Goal: Task Accomplishment & Management: Complete application form

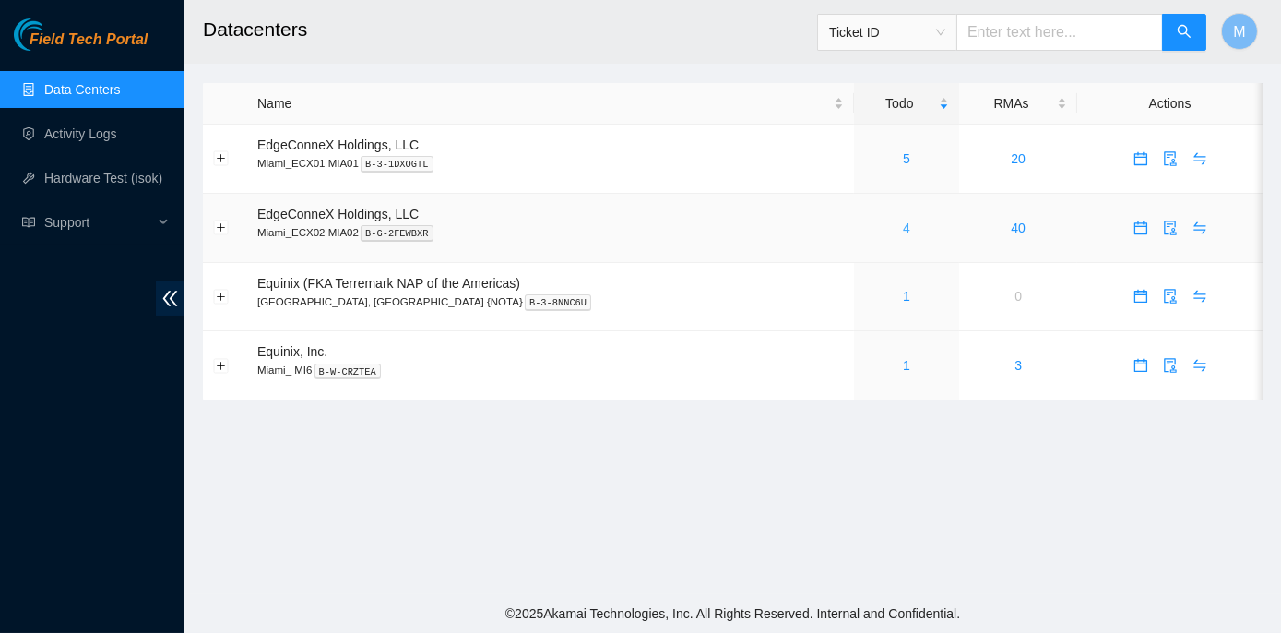
click at [903, 221] on link "4" at bounding box center [906, 227] width 7 height 15
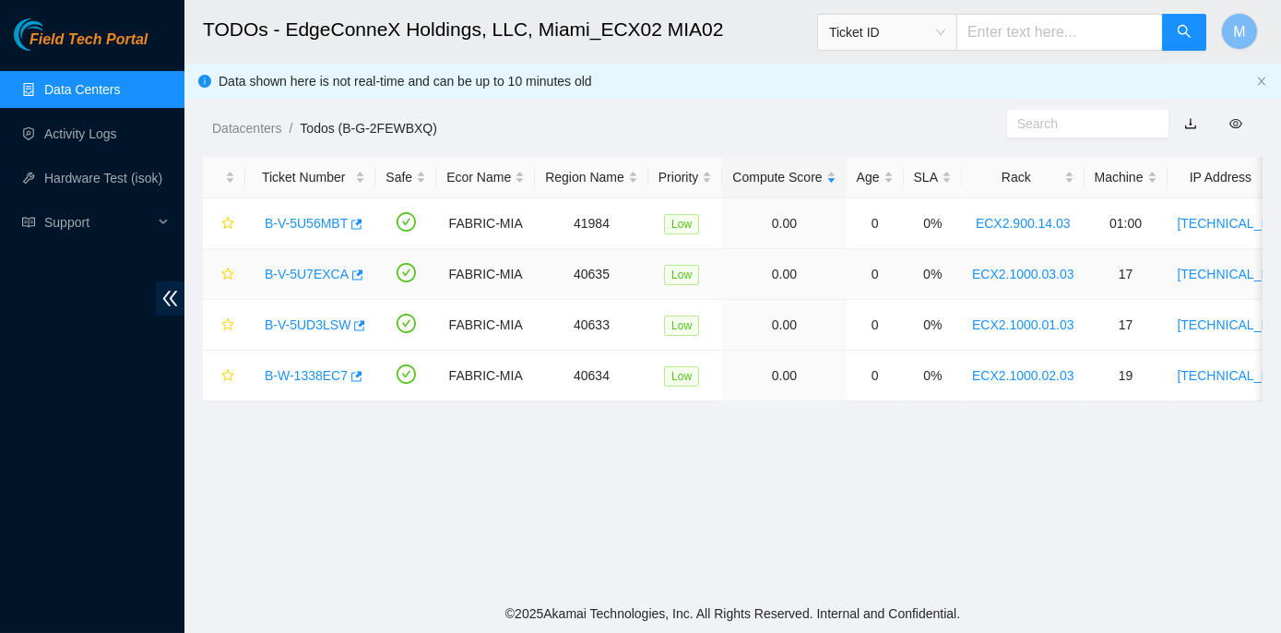
click at [312, 271] on link "B-V-5U7EXCA" at bounding box center [307, 274] width 84 height 15
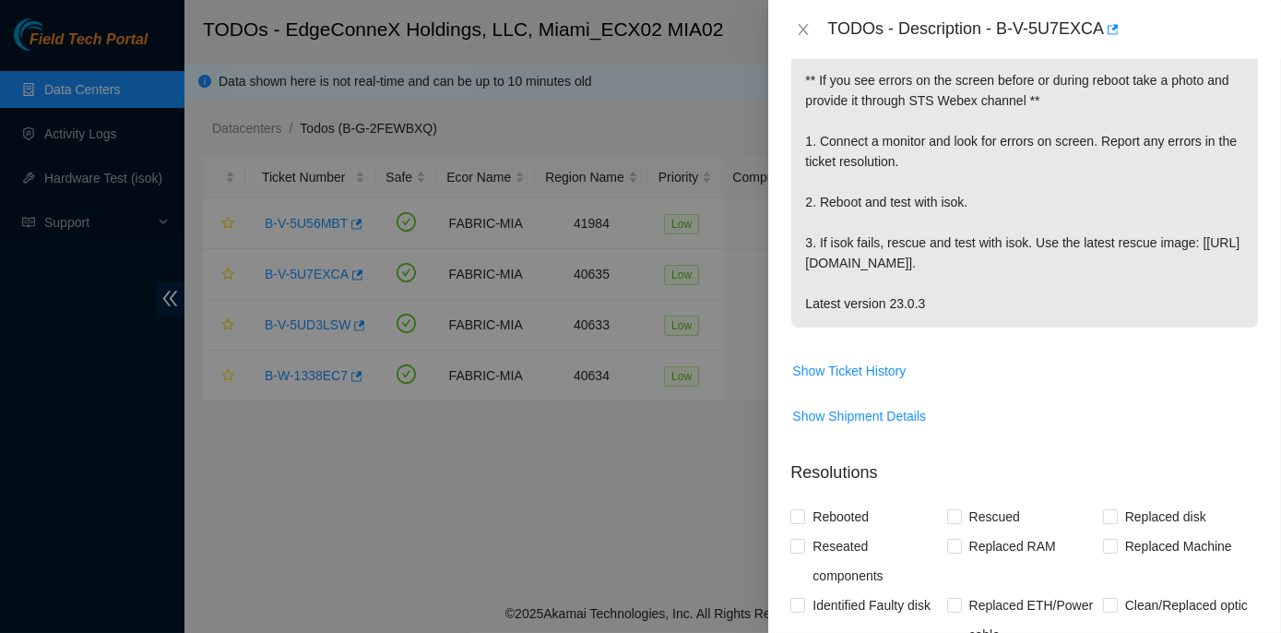
scroll to position [247, 0]
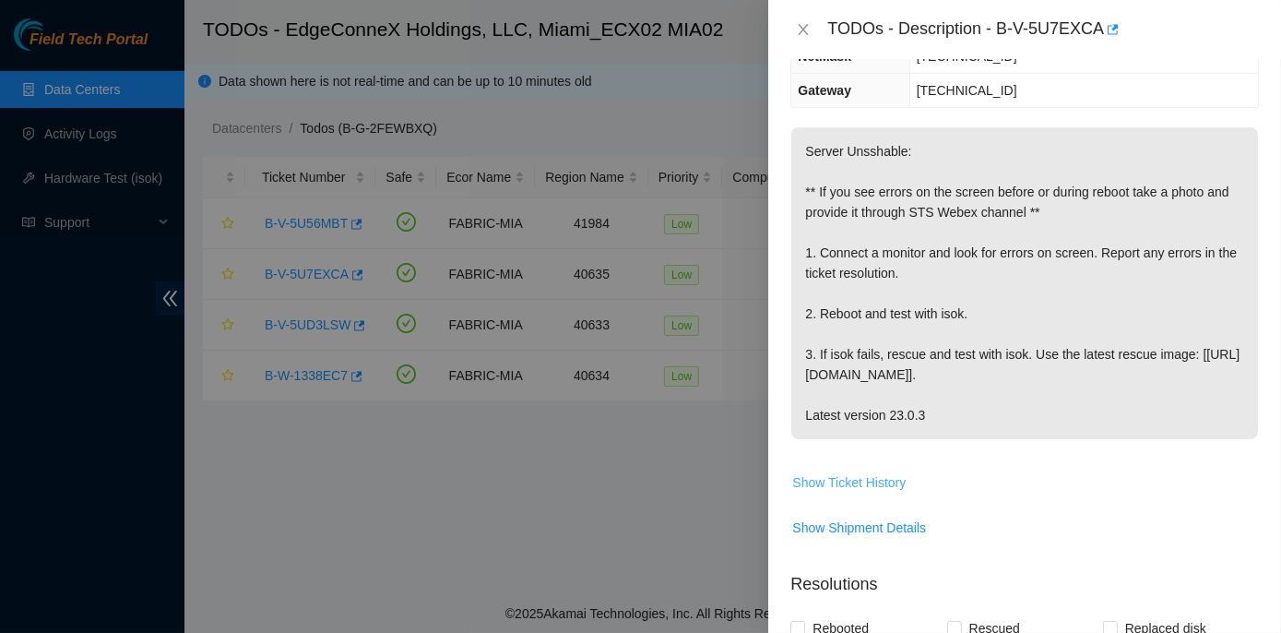
click at [841, 478] on span "Show Ticket History" at bounding box center [848, 482] width 113 height 20
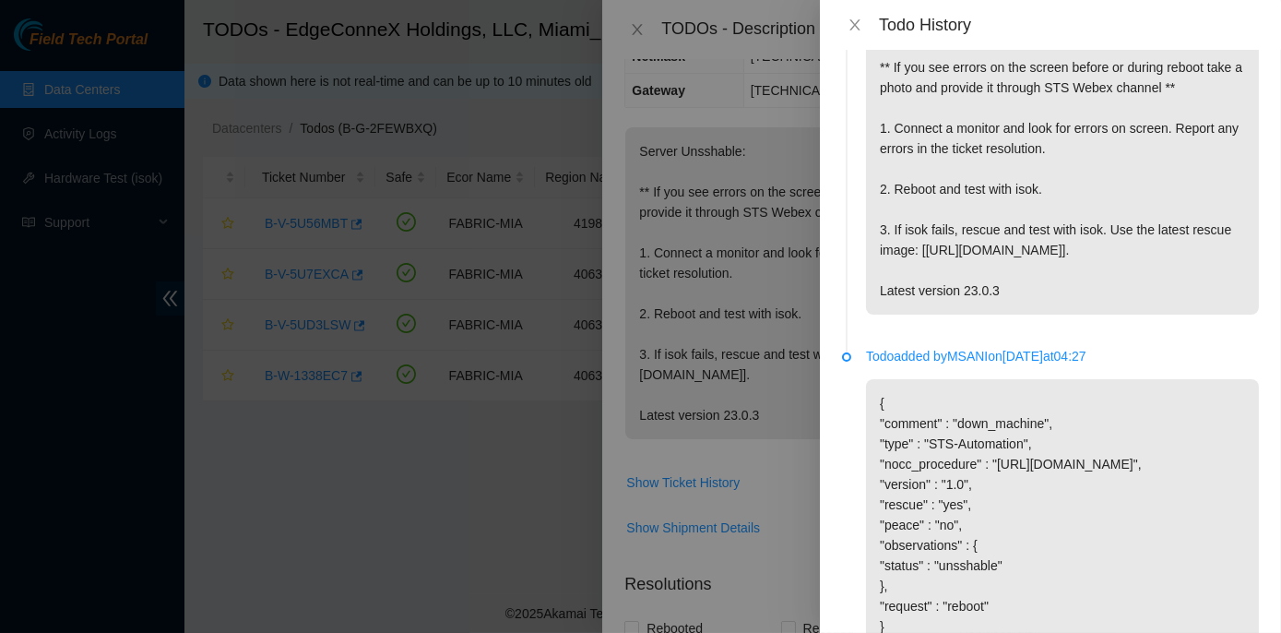
scroll to position [0, 0]
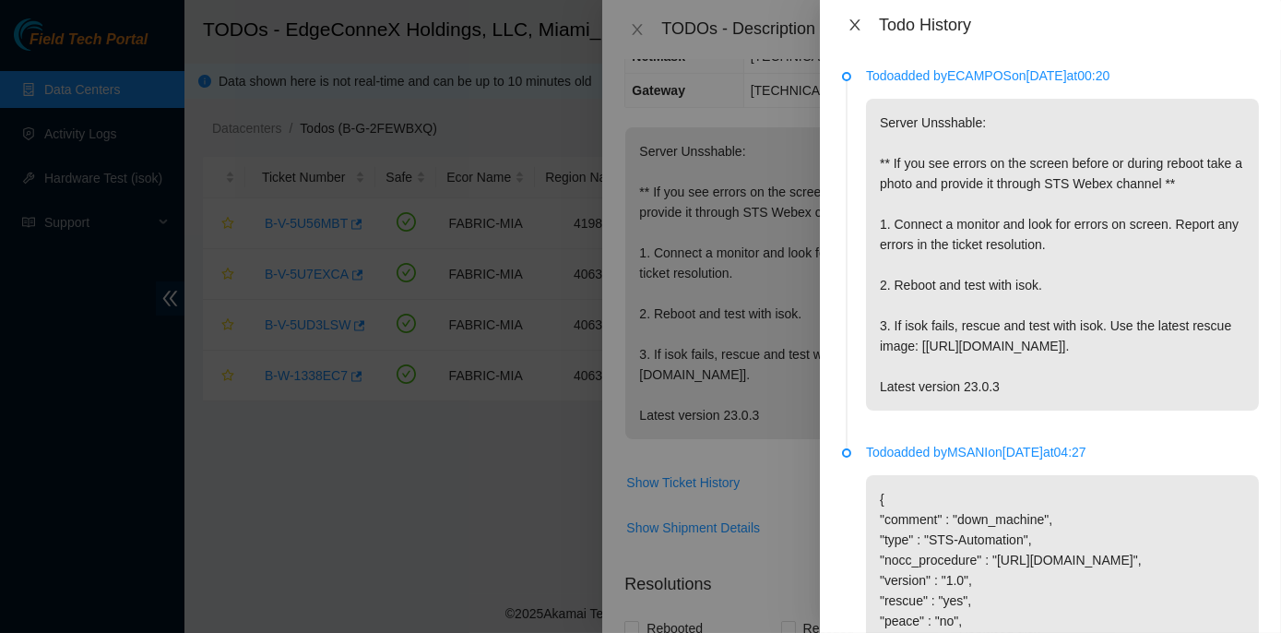
click at [851, 27] on icon "close" at bounding box center [855, 25] width 15 height 15
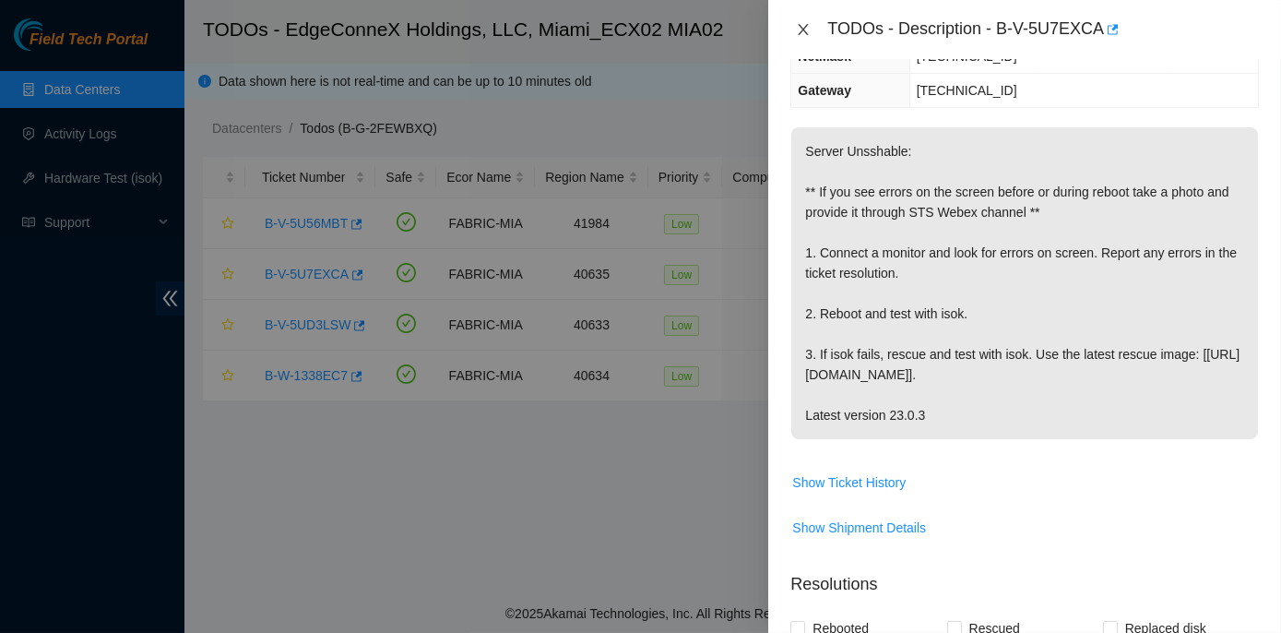
click at [797, 25] on icon "close" at bounding box center [803, 29] width 15 height 15
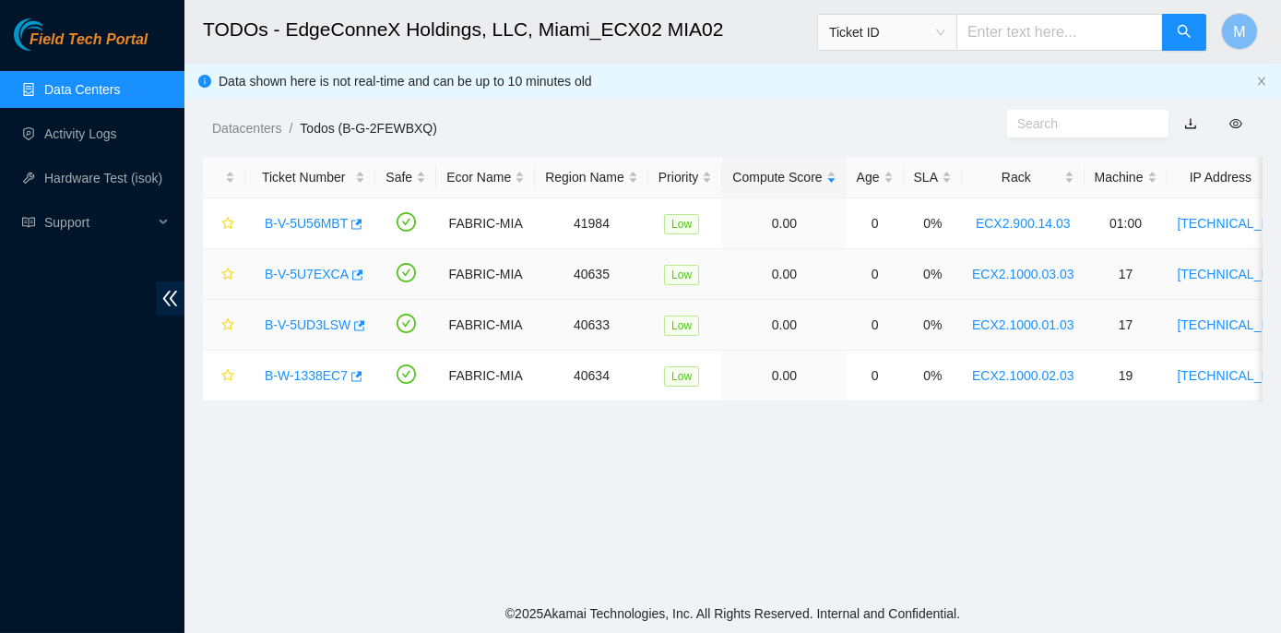
scroll to position [307, 0]
click at [322, 326] on link "B-V-5UD3LSW" at bounding box center [308, 324] width 86 height 15
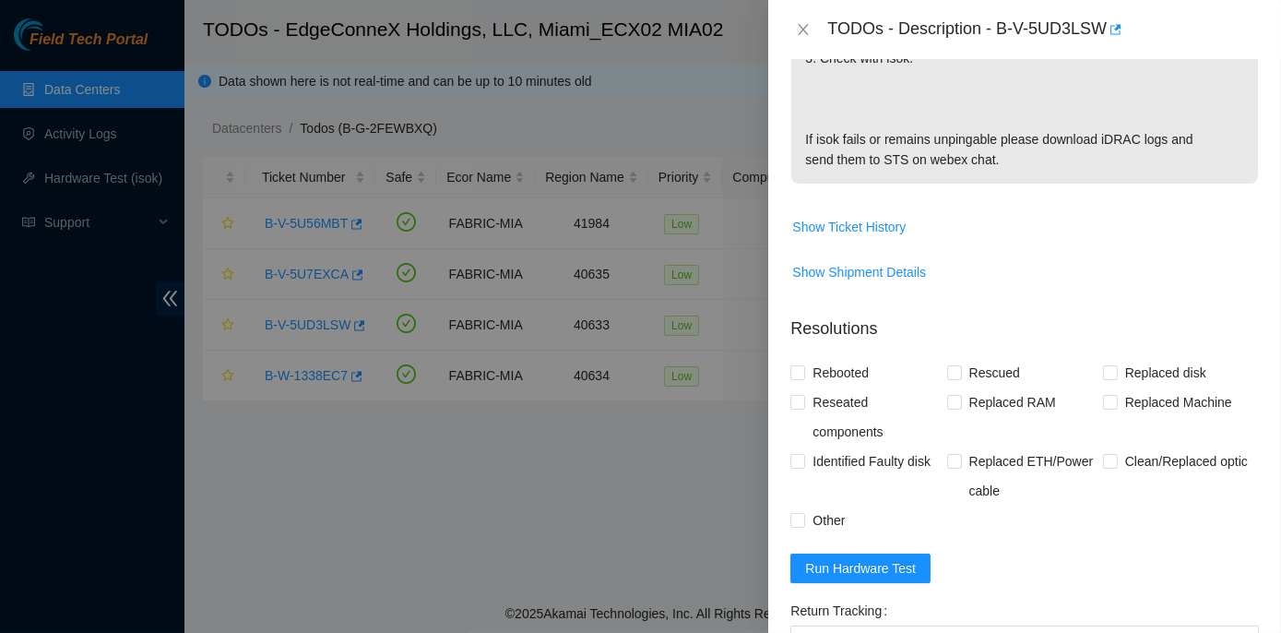
scroll to position [583, 0]
click at [846, 226] on span "Show Ticket History" at bounding box center [848, 228] width 113 height 20
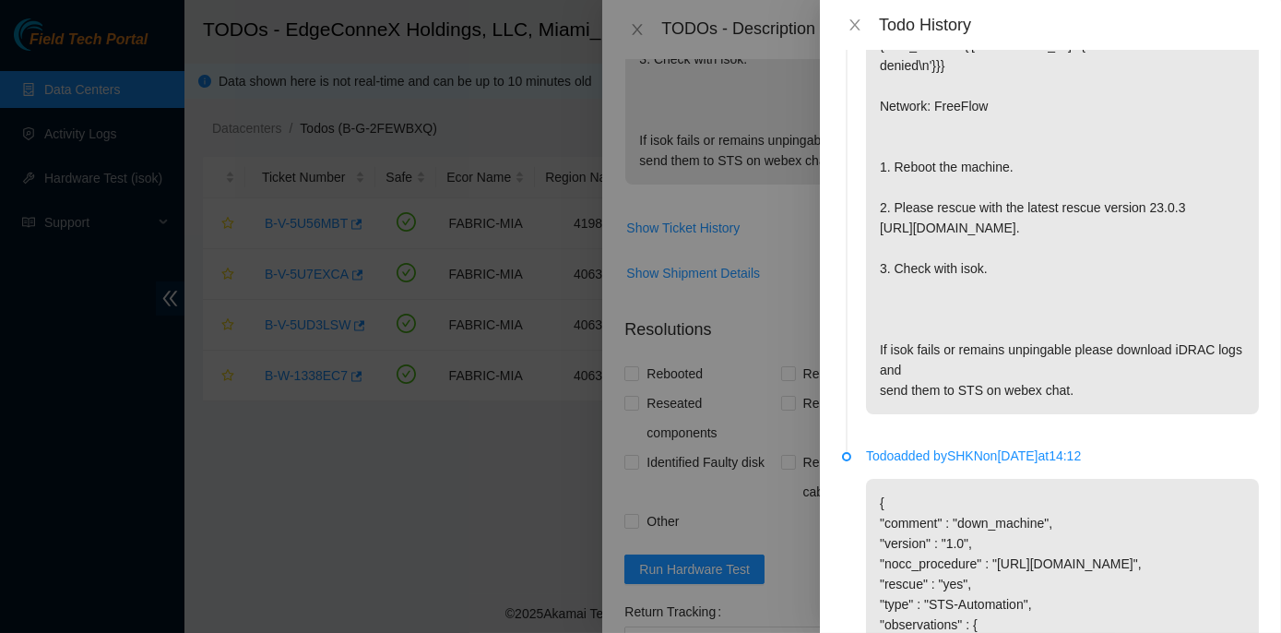
scroll to position [0, 0]
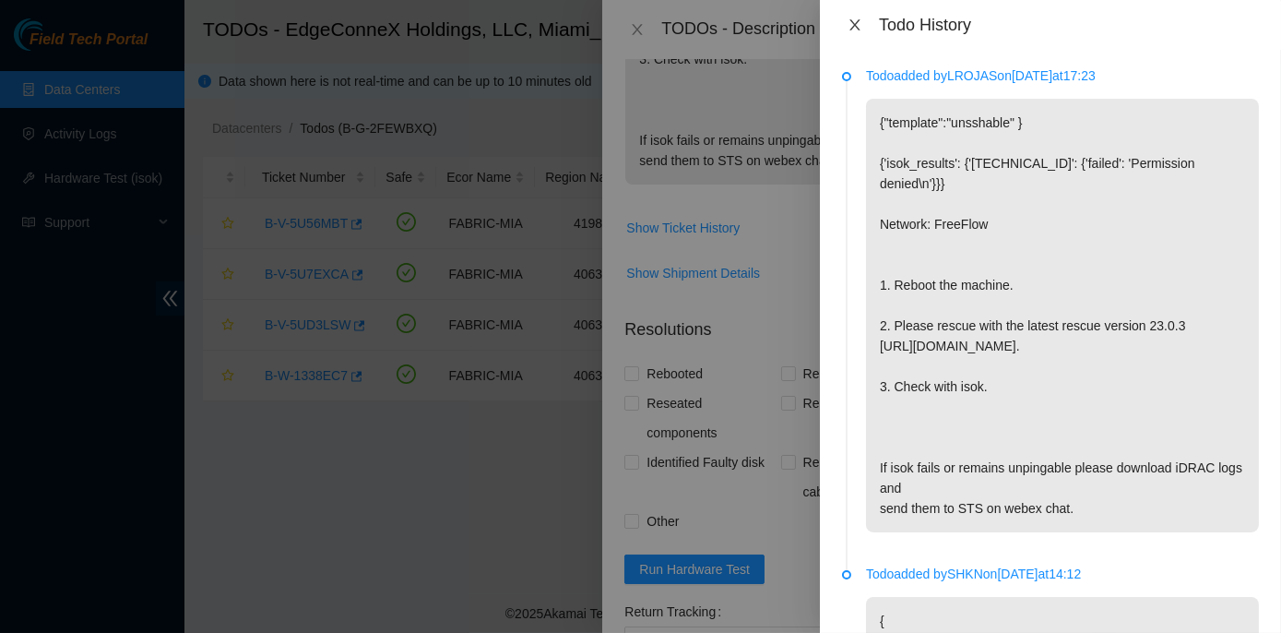
click at [853, 27] on icon "close" at bounding box center [855, 24] width 10 height 11
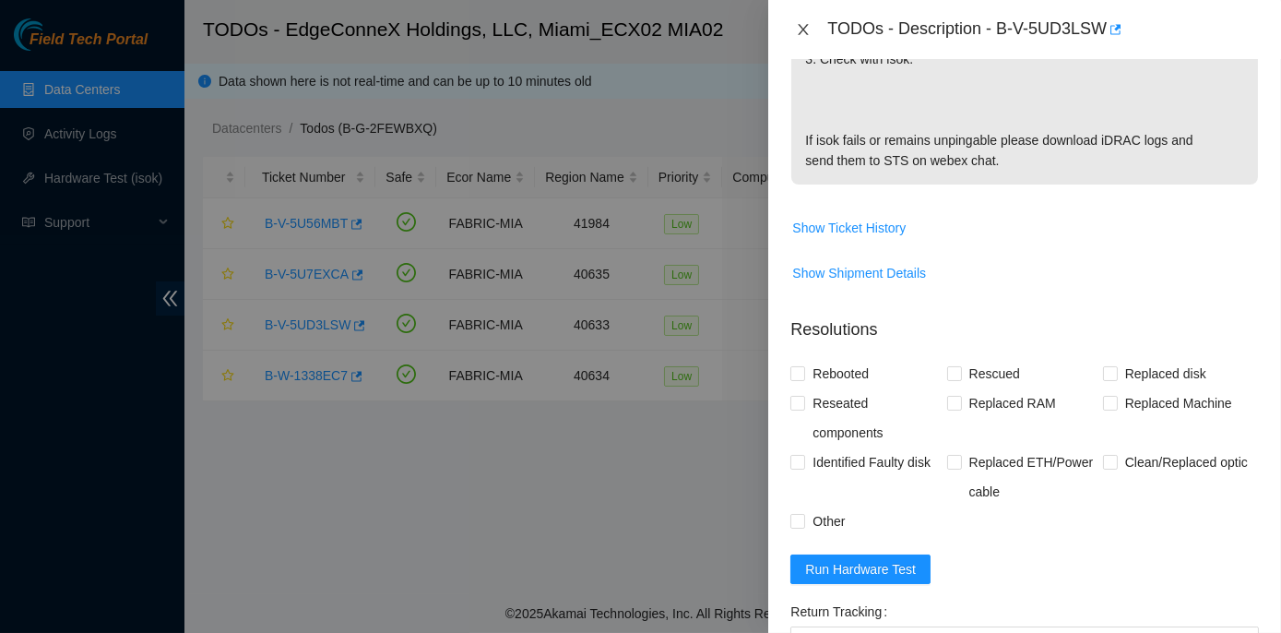
click at [805, 29] on icon "close" at bounding box center [803, 29] width 15 height 15
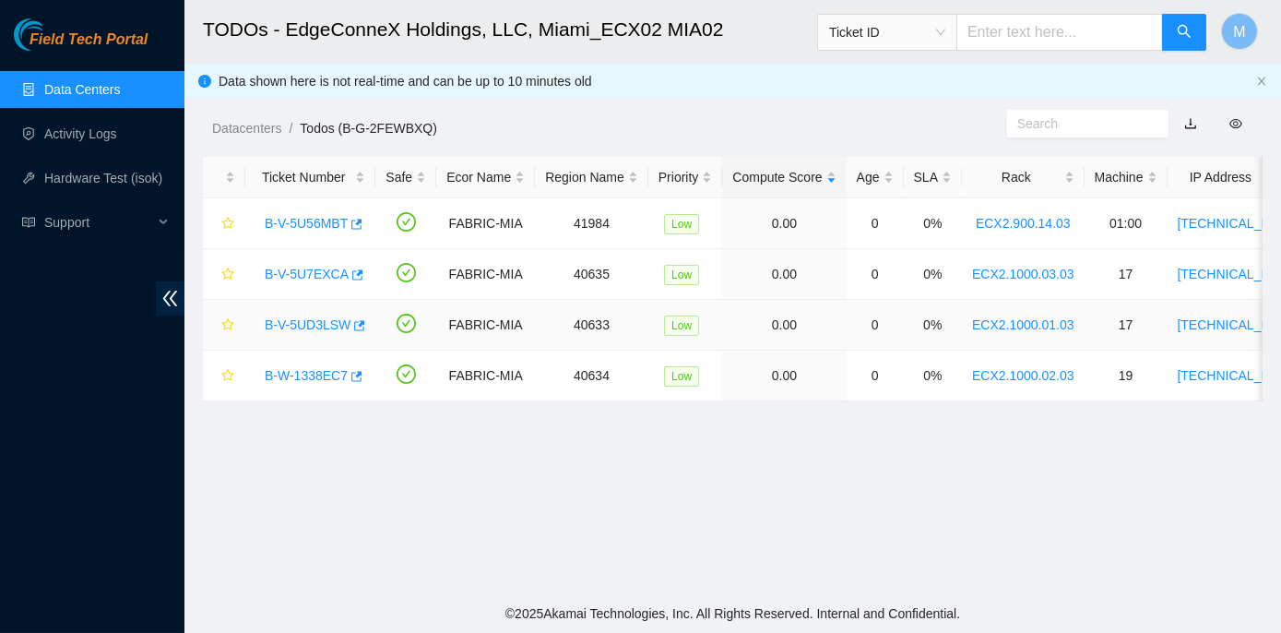
scroll to position [579, 0]
click at [300, 370] on link "B-W-1338EC7" at bounding box center [306, 375] width 83 height 15
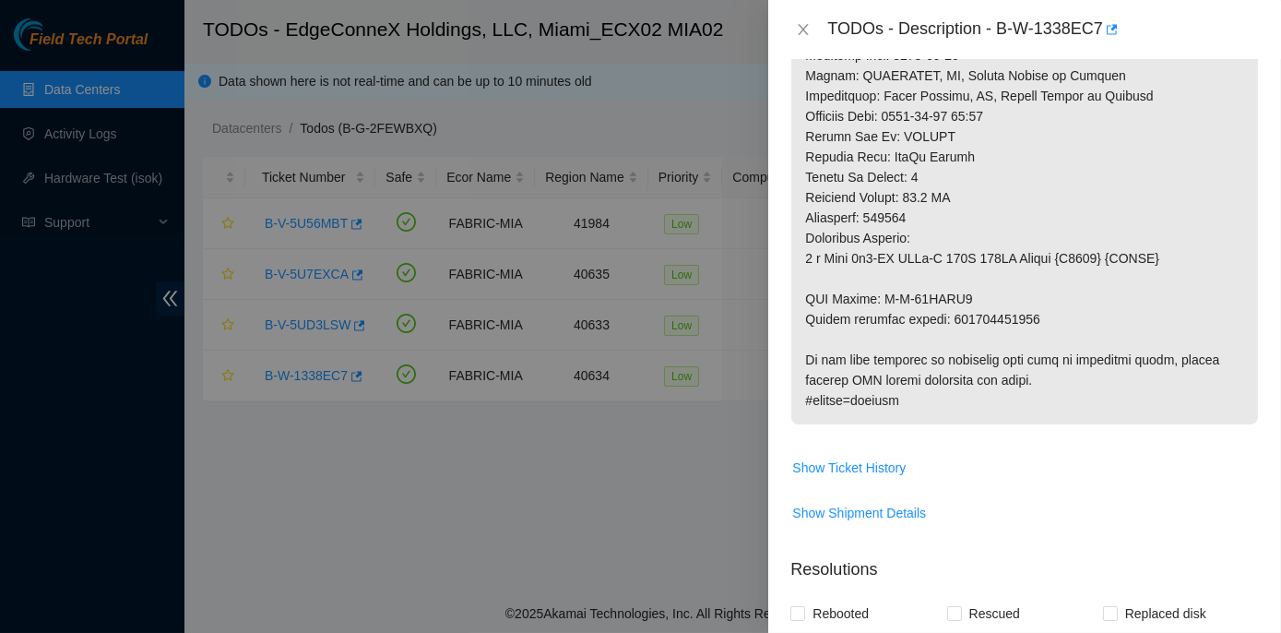
scroll to position [1089, 0]
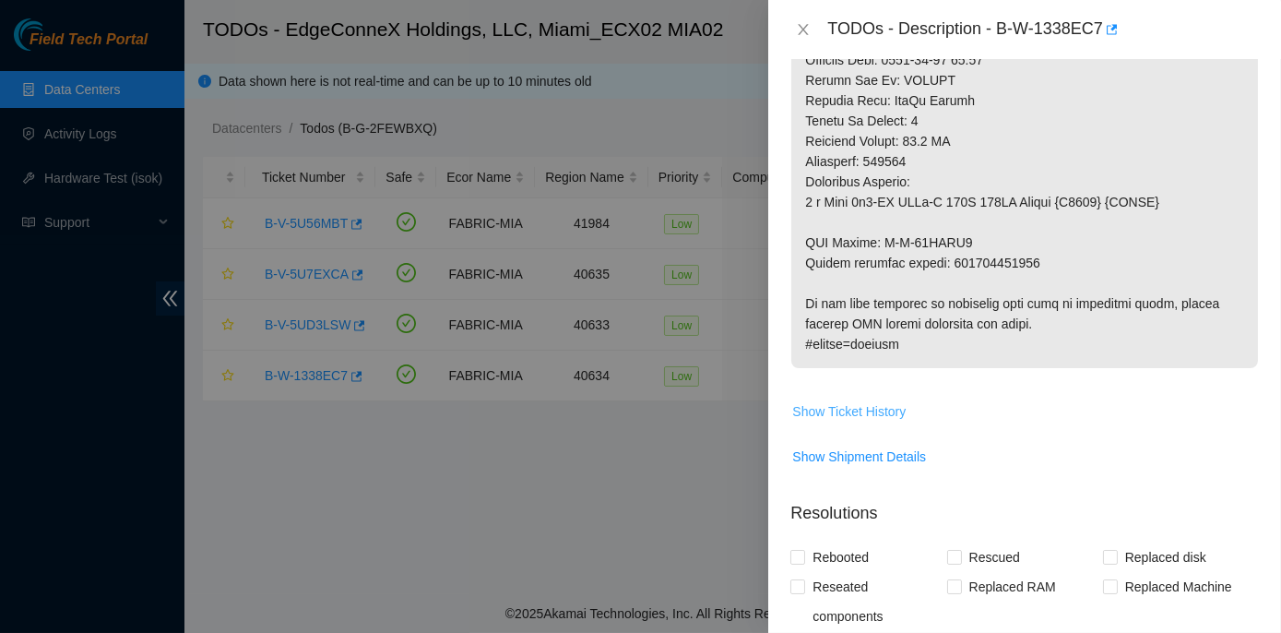
click at [867, 422] on span "Show Ticket History" at bounding box center [848, 411] width 113 height 20
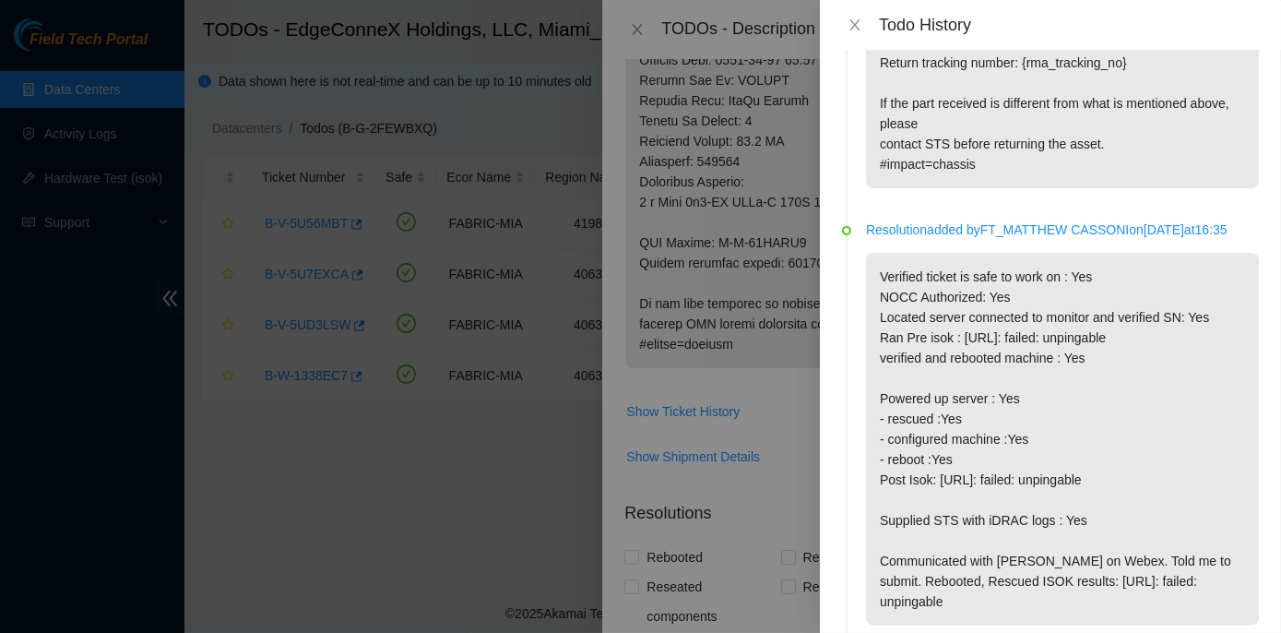
scroll to position [1845, 0]
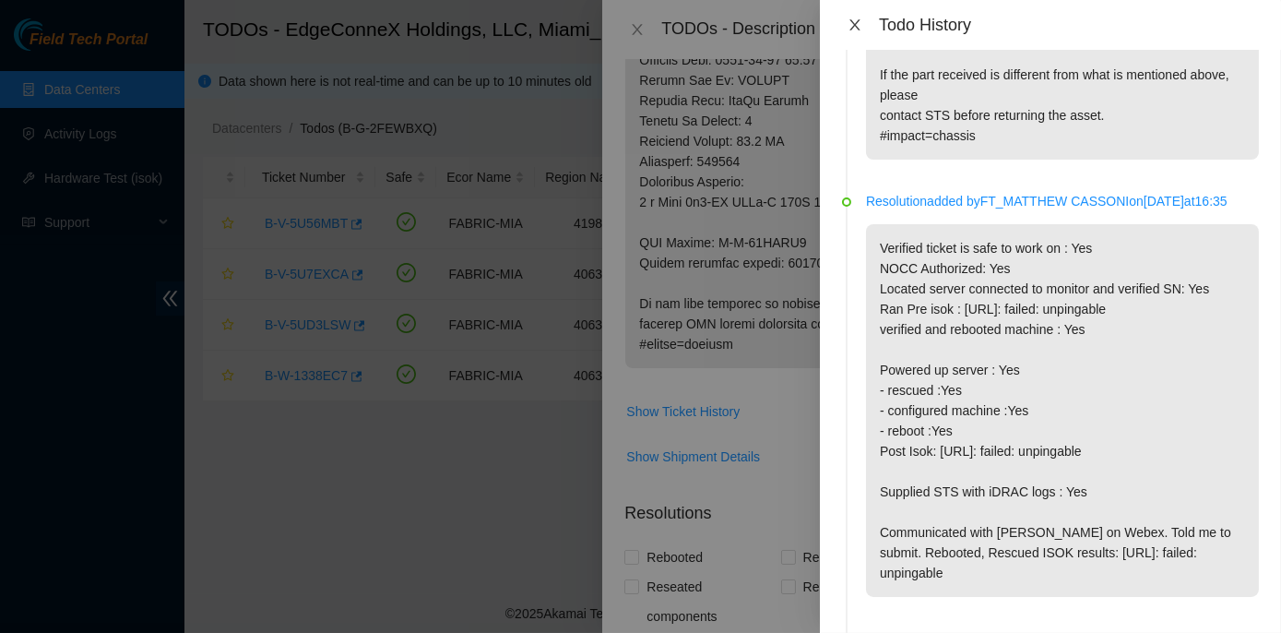
click at [852, 27] on icon "close" at bounding box center [855, 24] width 10 height 11
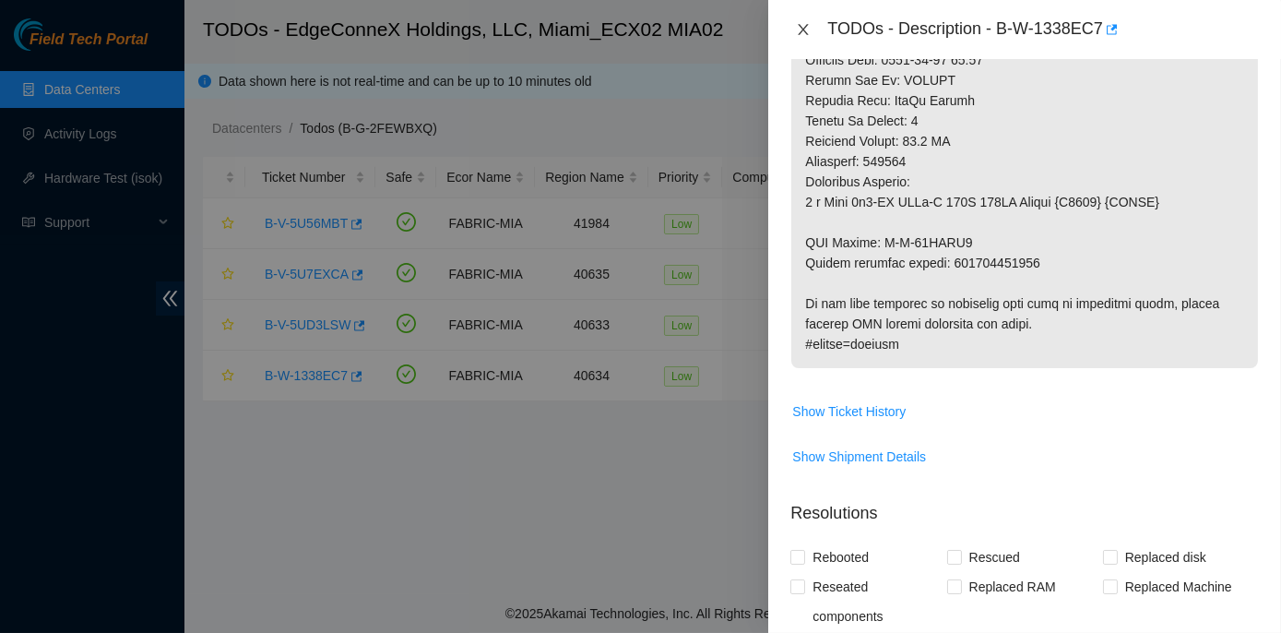
click at [804, 27] on icon "close" at bounding box center [803, 29] width 15 height 15
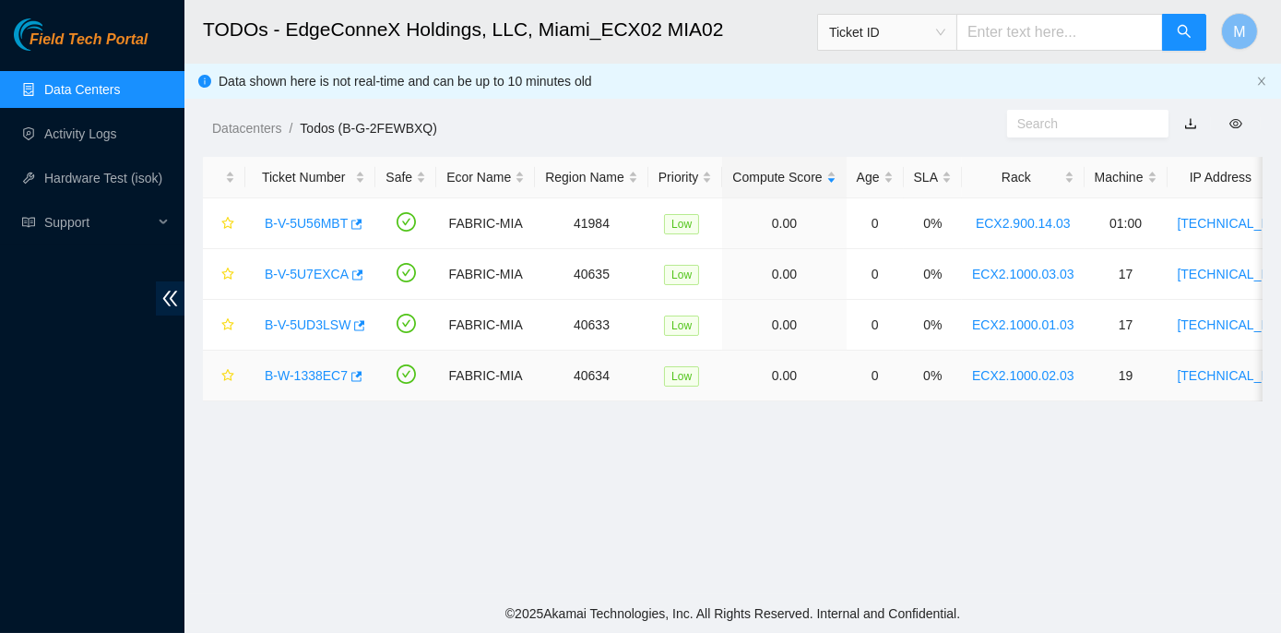
scroll to position [579, 0]
drag, startPoint x: 257, startPoint y: 271, endPoint x: 343, endPoint y: 270, distance: 85.8
click at [343, 270] on div "B-V-5U7EXCA" at bounding box center [311, 274] width 110 height 30
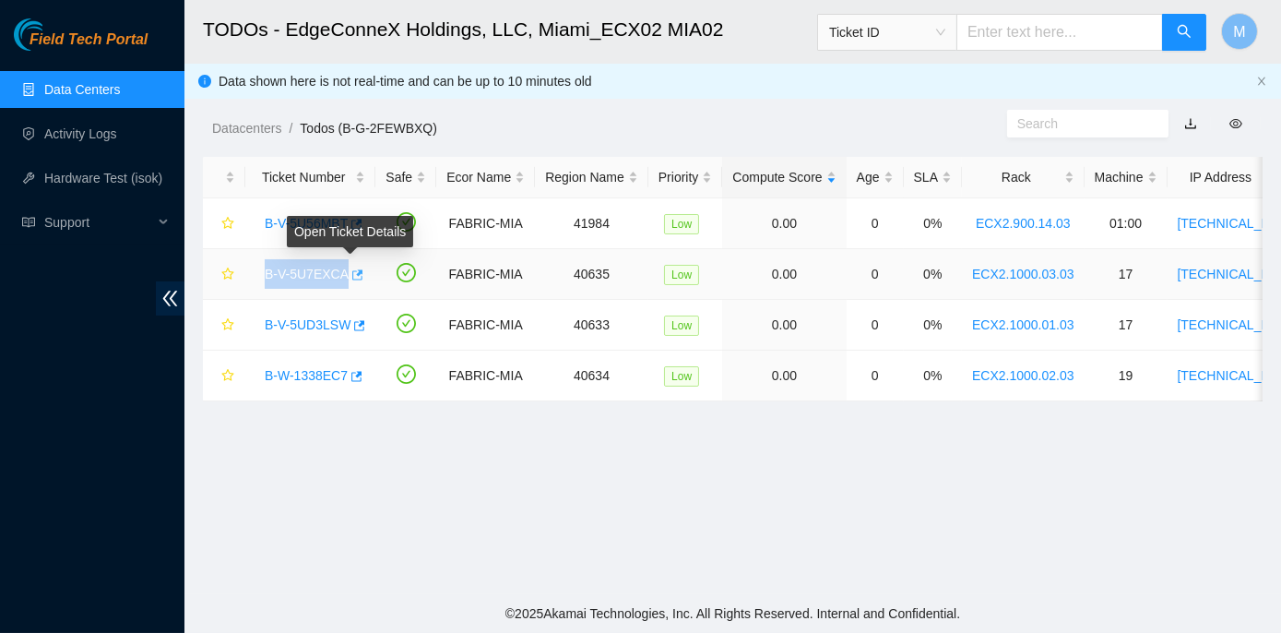
copy tr "B-V-5U7EXCA"
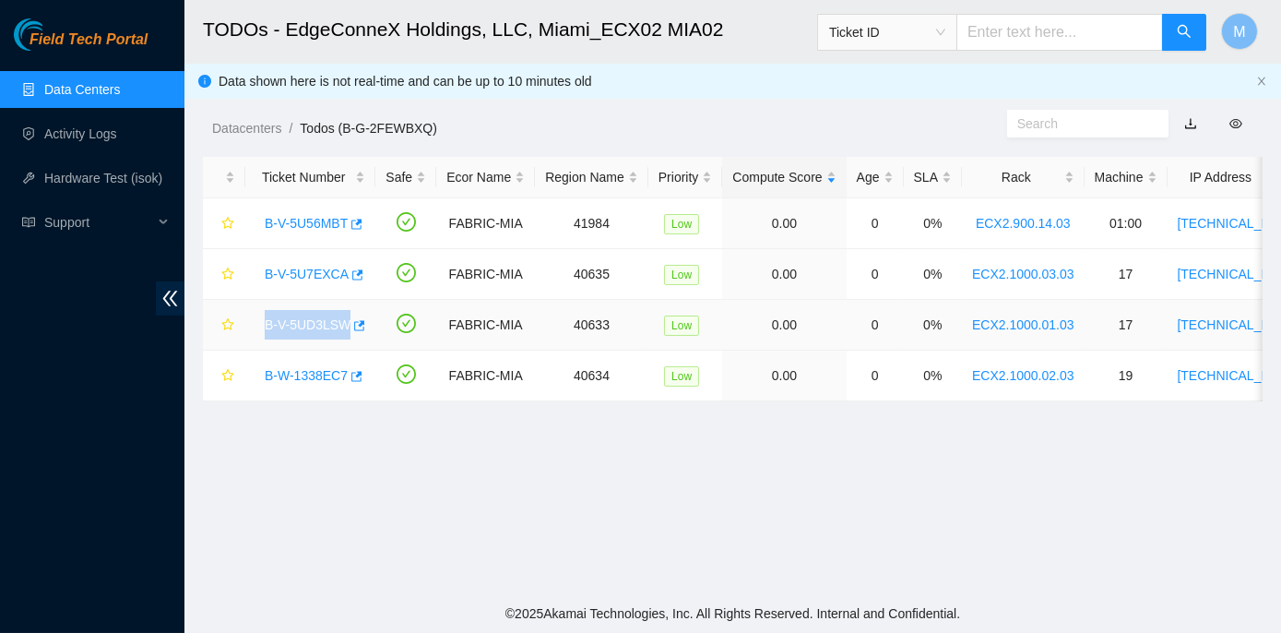
drag, startPoint x: 260, startPoint y: 319, endPoint x: 344, endPoint y: 318, distance: 83.9
click at [344, 318] on div "B-V-5UD3LSW" at bounding box center [311, 325] width 110 height 30
copy link "B-V-5UD3LSW"
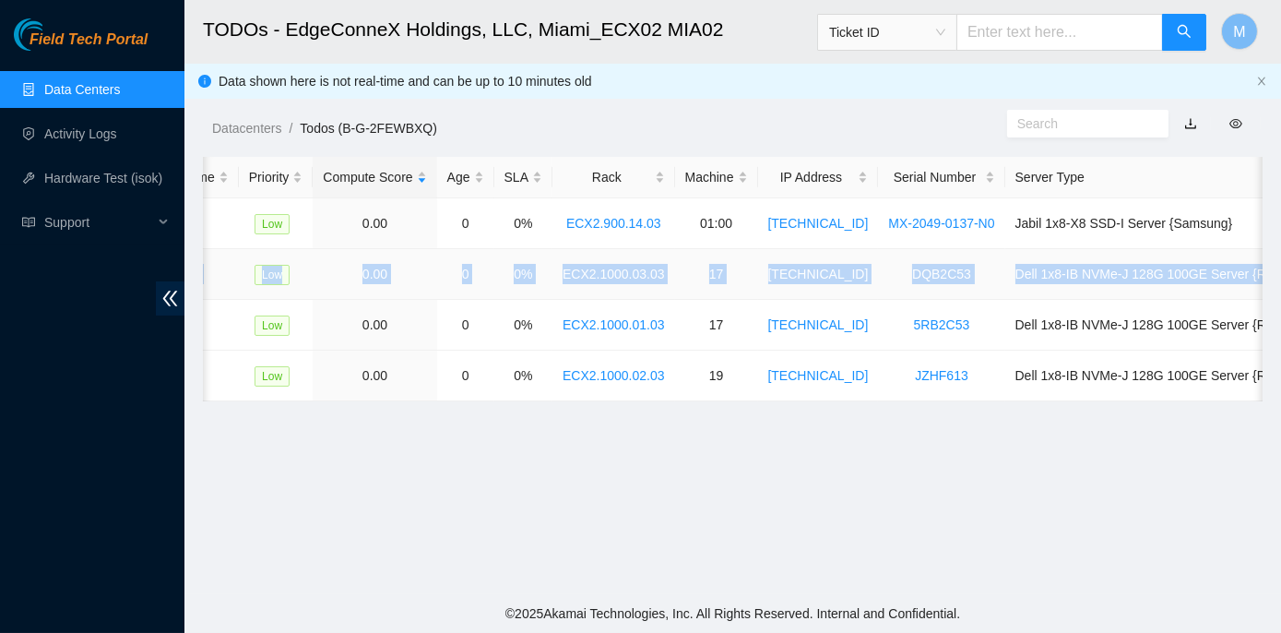
scroll to position [0, 458]
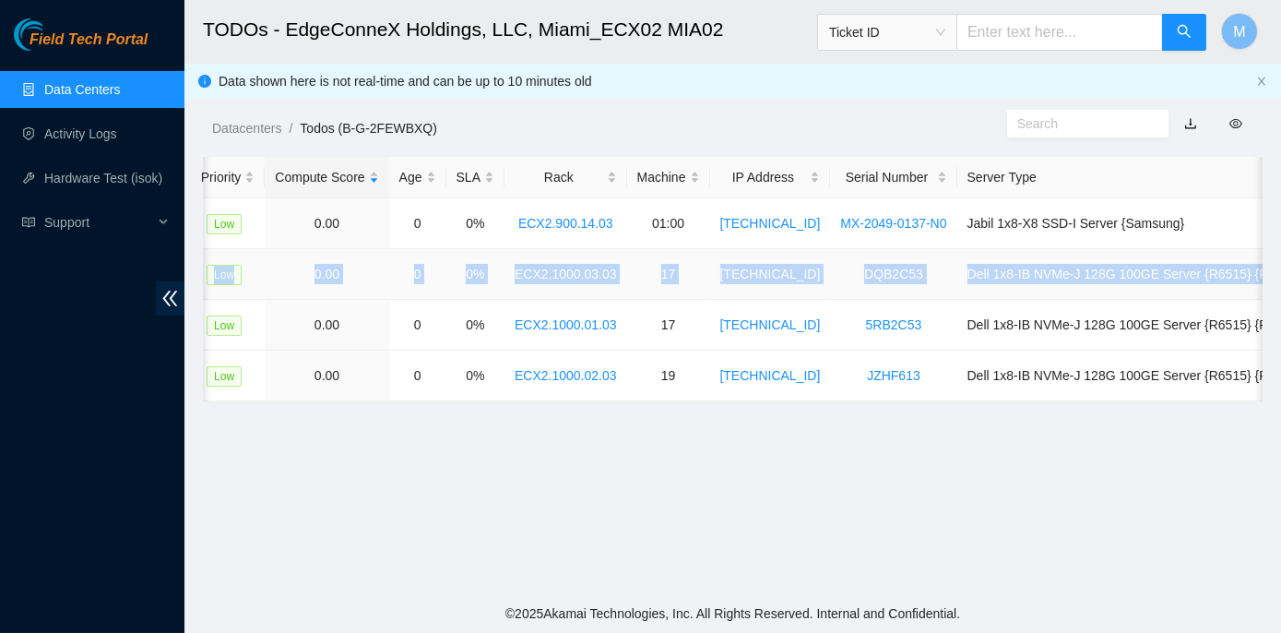
drag, startPoint x: 258, startPoint y: 271, endPoint x: 1256, endPoint y: 262, distance: 998.1
click at [1256, 262] on tr "B-V-5U7EXCA FABRIC-MIA 40635 Low 0.00 0 0% ECX2.1000.03.03 17 104.86.100.84 DQB…" at bounding box center [527, 274] width 1565 height 51
copy tr "B-V-5U7EXCA FABRIC-MIA 40635 Low 0.00 0 0% ECX2.1000.03.03 17 104.86.100.84 DQB…"
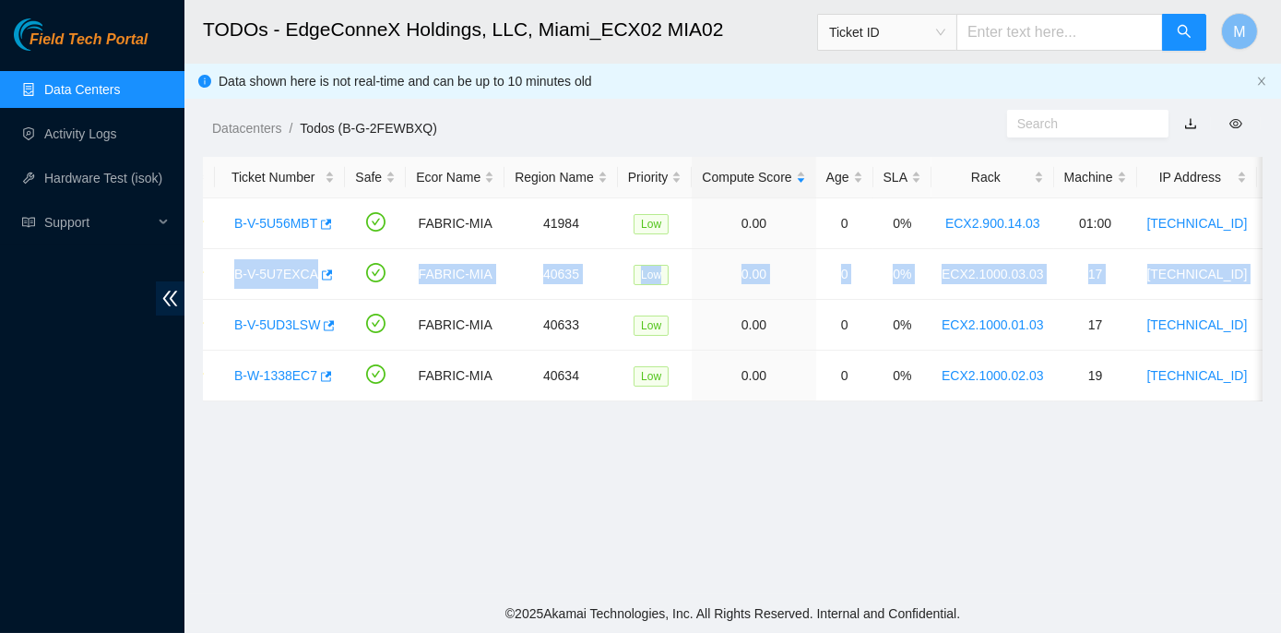
scroll to position [0, 0]
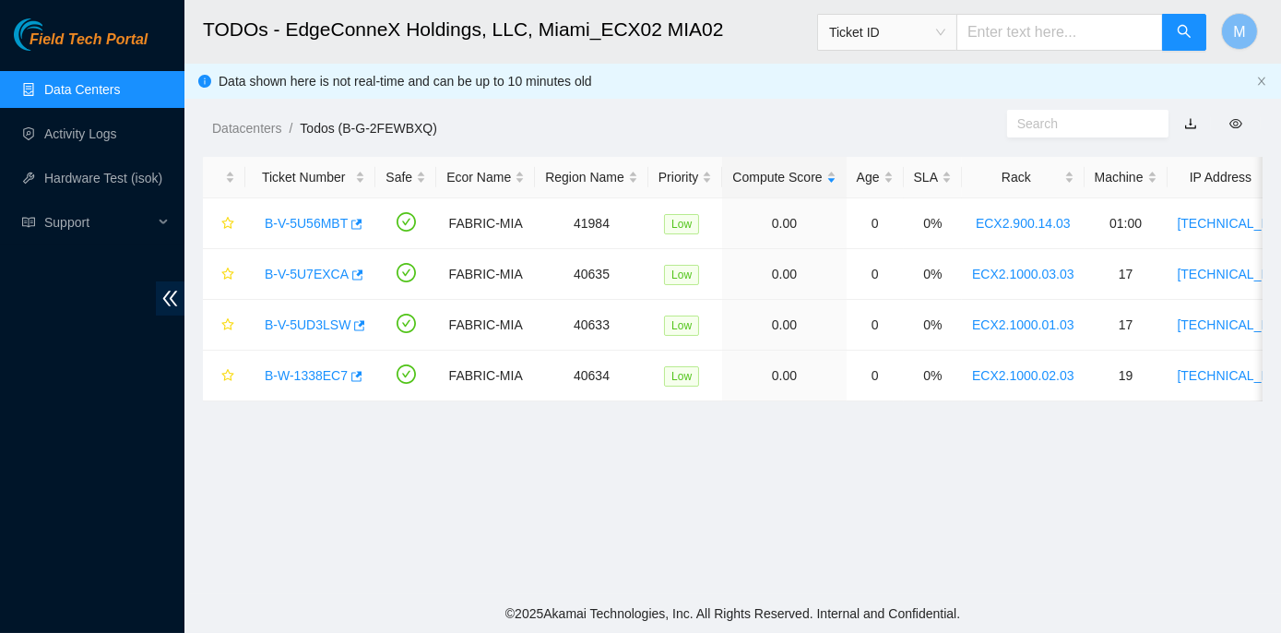
click at [333, 478] on main "TODOs - EdgeConneX Holdings, LLC, Miami_ECX02 MIA02 Ticket ID M Data shown here…" at bounding box center [732, 297] width 1097 height 594
click at [322, 272] on link "B-V-5U7EXCA" at bounding box center [307, 274] width 84 height 15
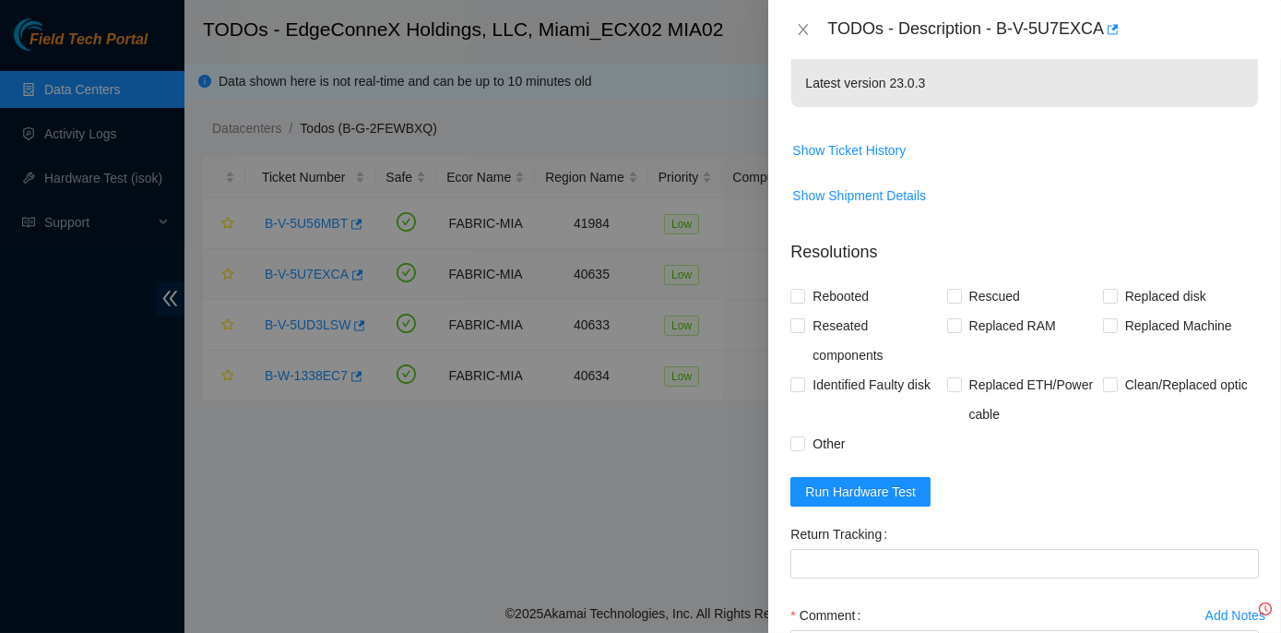
scroll to position [750, 0]
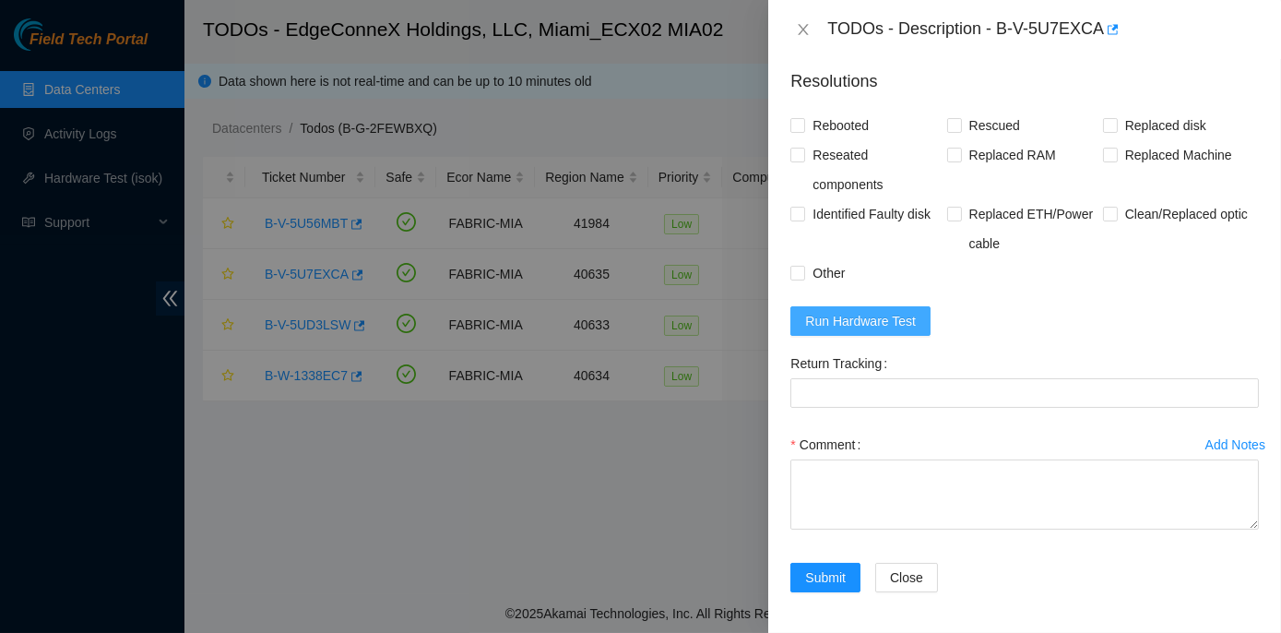
click at [838, 321] on span "Run Hardware Test" at bounding box center [860, 321] width 111 height 20
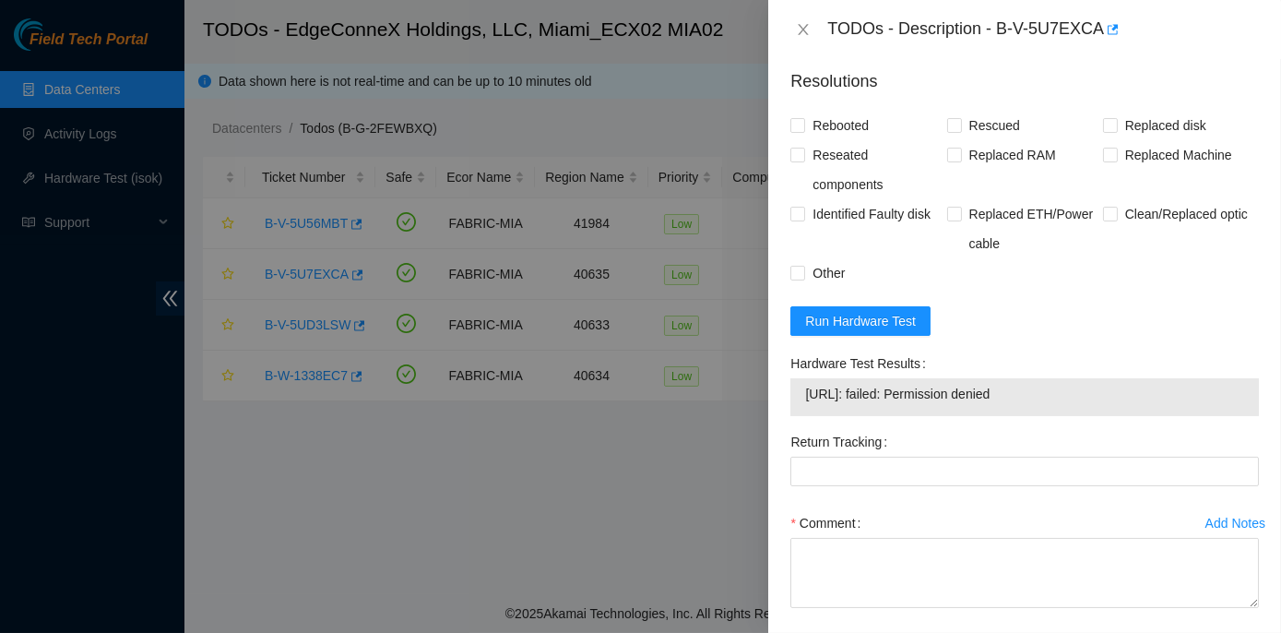
drag, startPoint x: 796, startPoint y: 352, endPoint x: 1043, endPoint y: 391, distance: 250.2
click at [1043, 391] on div "Hardware Test Results 104.86.100.84: failed: Permission denied" at bounding box center [1024, 388] width 483 height 78
copy div "Hardware Test Results 104.86.100.84: failed: Permission denied"
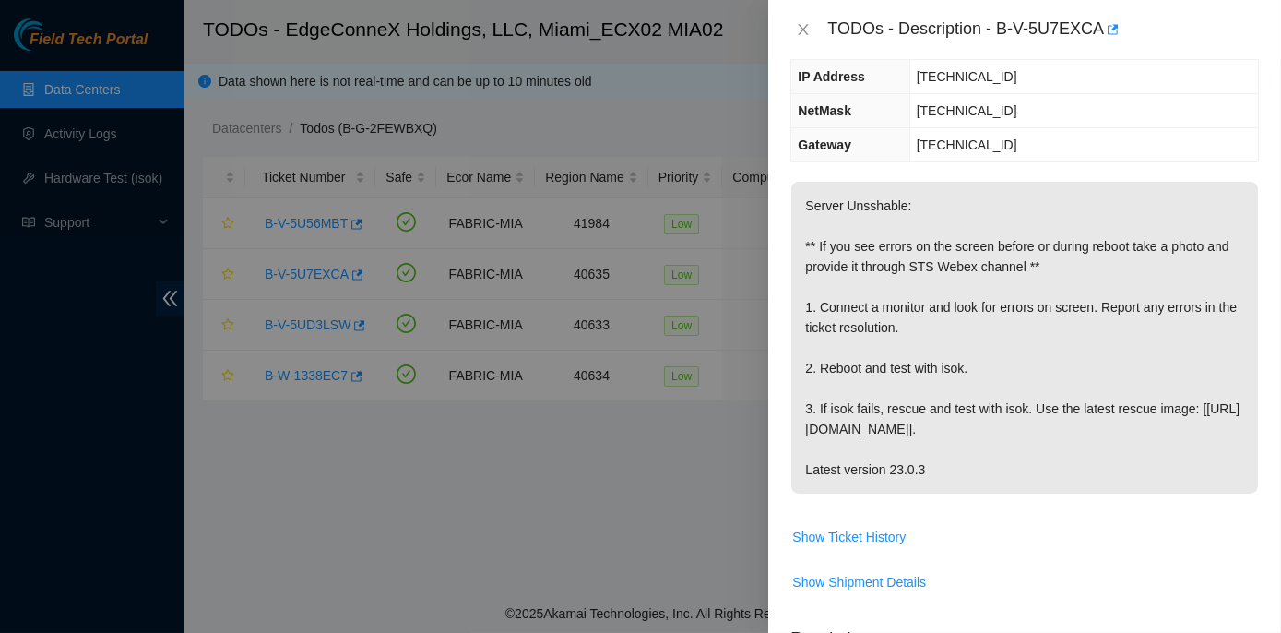
scroll to position [163, 0]
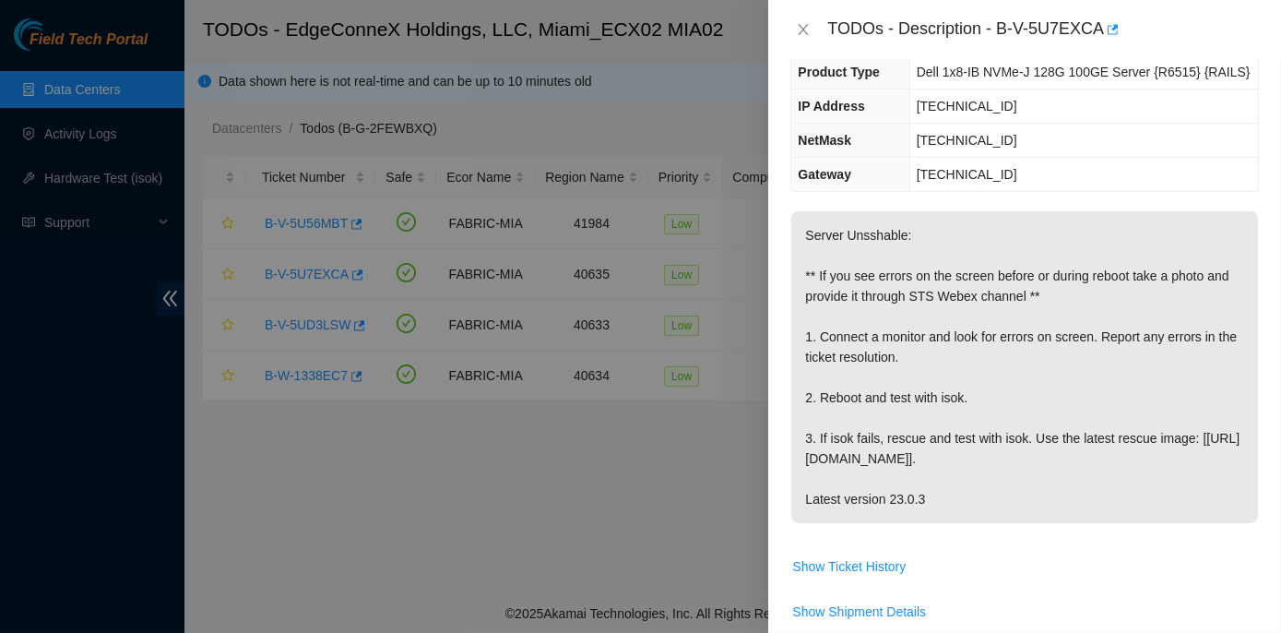
drag, startPoint x: 803, startPoint y: 331, endPoint x: 1090, endPoint y: 463, distance: 316.6
click at [1090, 463] on p "Server Unsshable: ** If you see errors on the screen before or during reboot ta…" at bounding box center [1024, 367] width 467 height 312
copy p "1. Connect a monitor and look for errors on screen. Report any errors in the ti…"
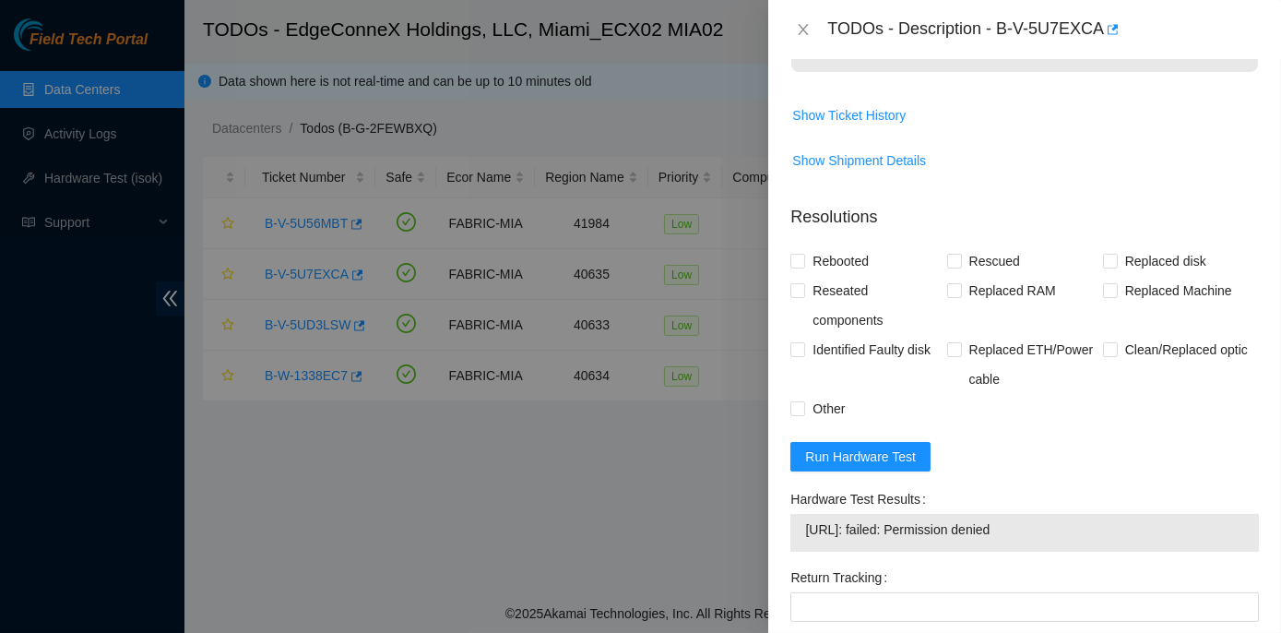
scroll to position [335, 0]
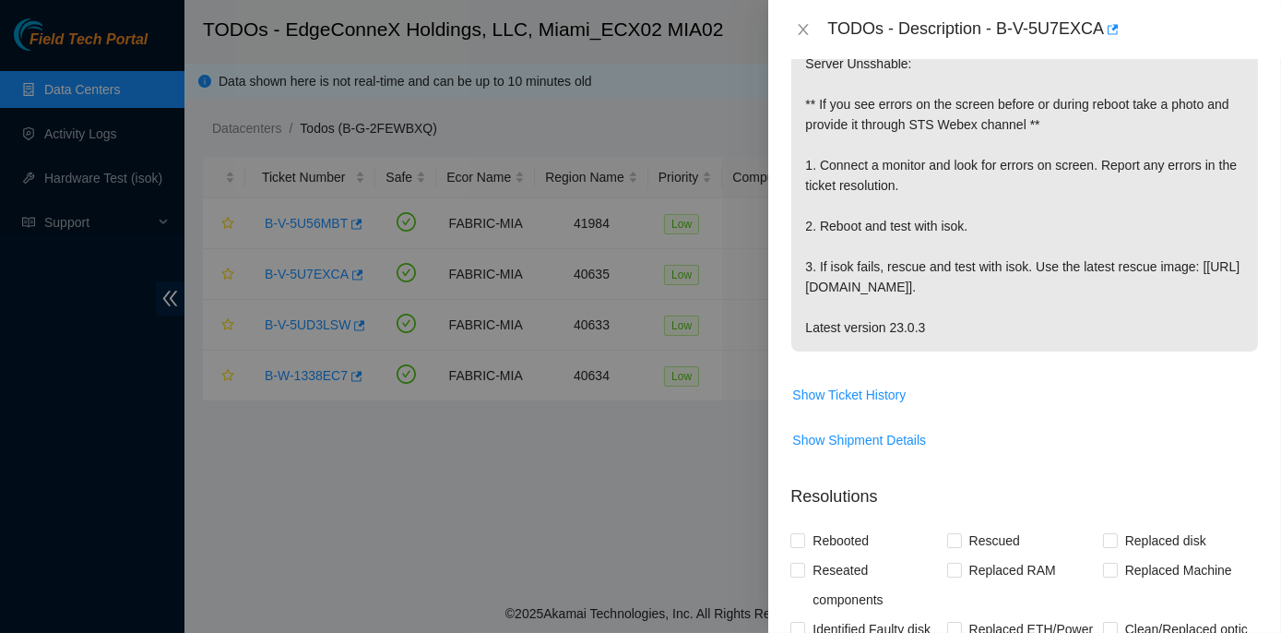
click at [1016, 398] on span "Show Ticket History" at bounding box center [1024, 395] width 467 height 30
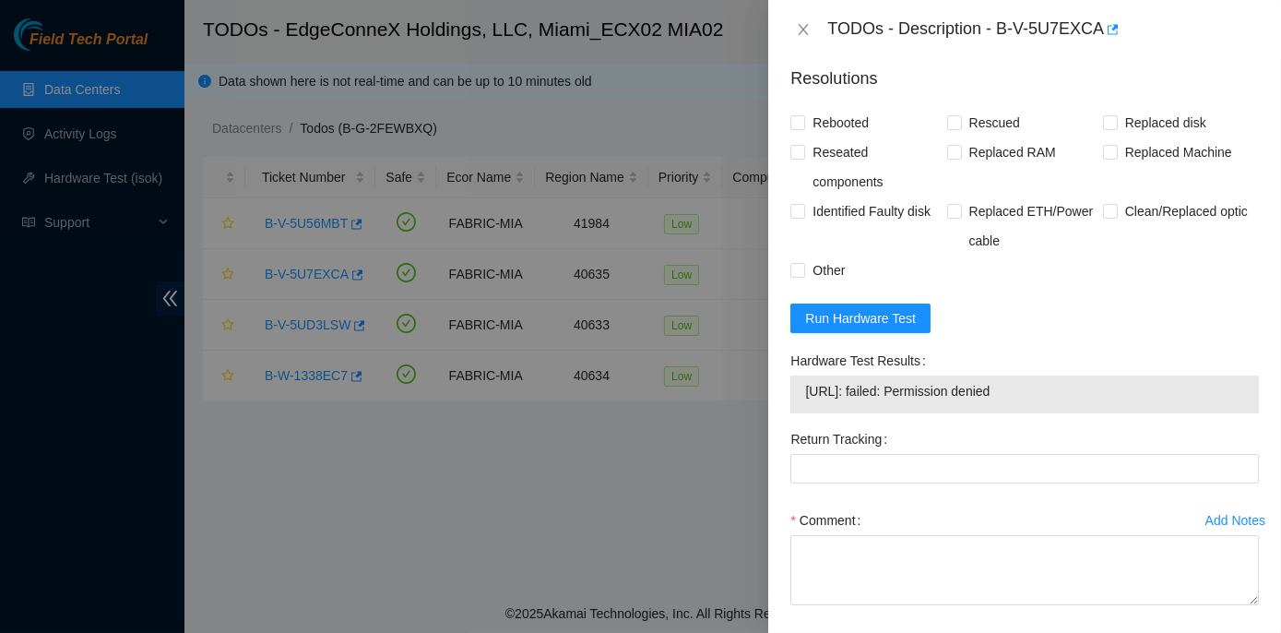
scroll to position [828, 0]
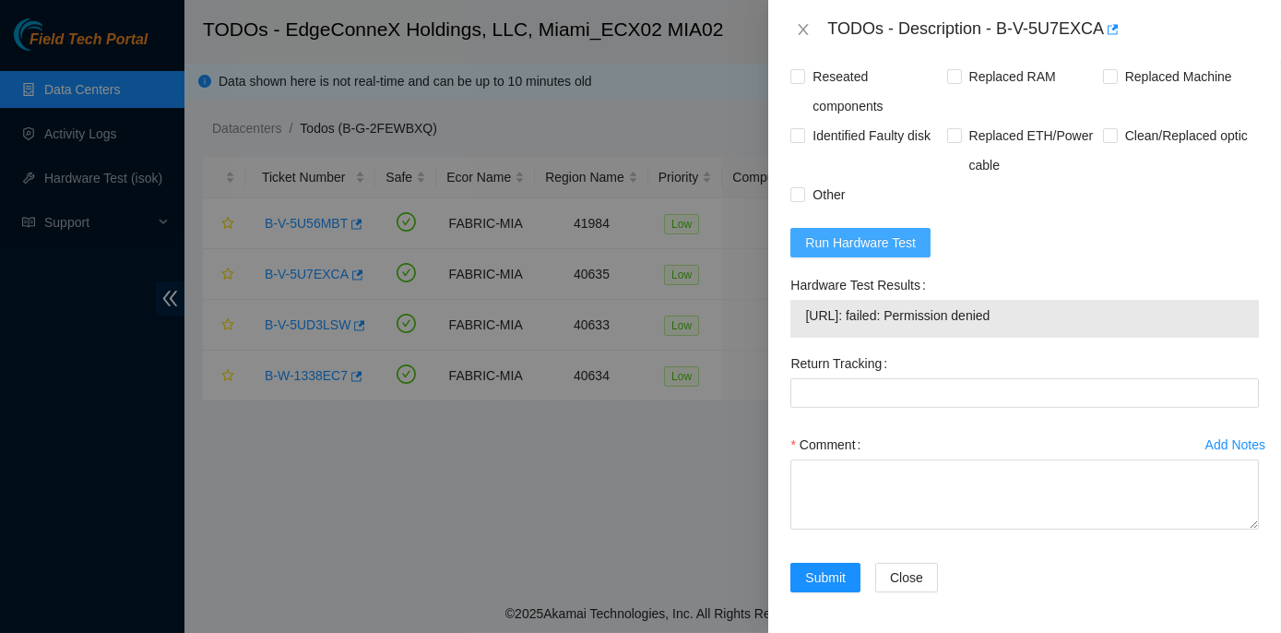
click at [856, 232] on span "Run Hardware Test" at bounding box center [860, 242] width 111 height 20
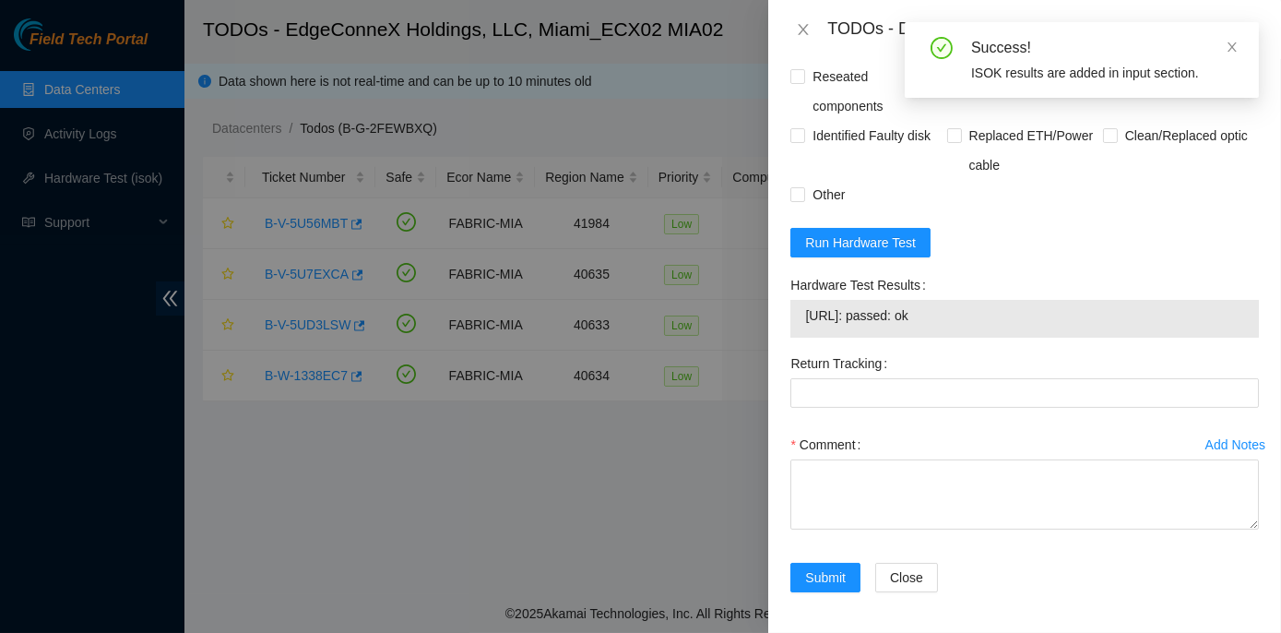
drag, startPoint x: 785, startPoint y: 280, endPoint x: 961, endPoint y: 315, distance: 179.5
click at [961, 315] on div "Hardware Test Results 104.86.100.84: passed: ok" at bounding box center [1024, 309] width 483 height 78
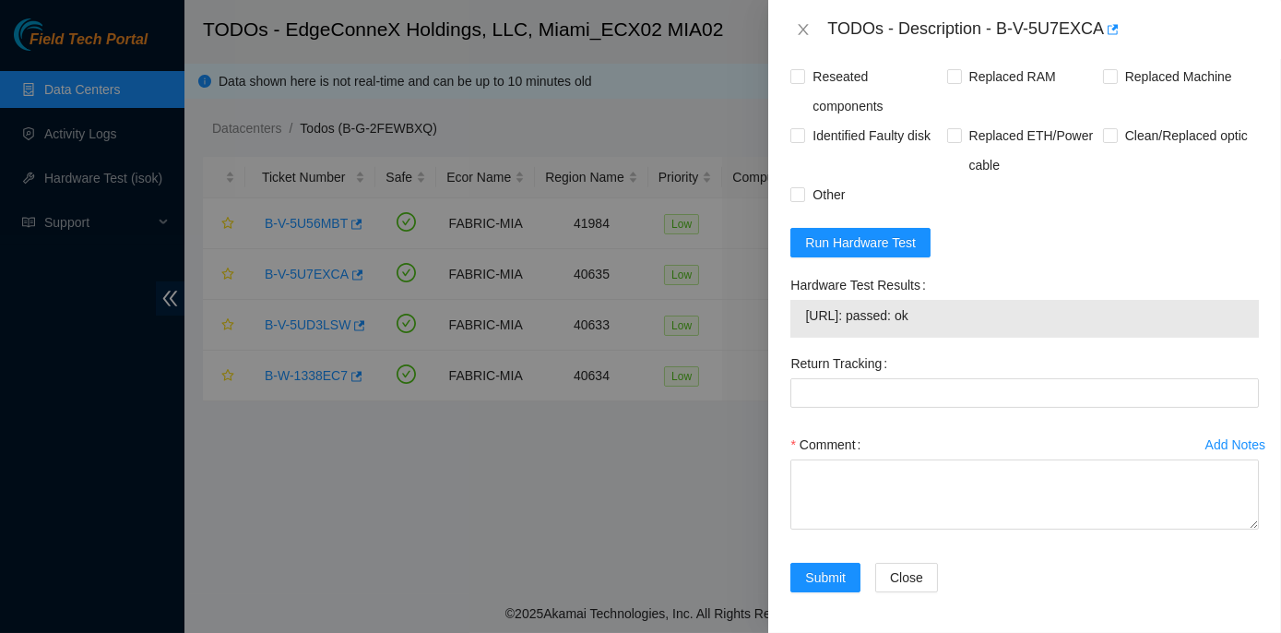
copy div "Hardware Test Results 104.86.100.84: passed: ok"
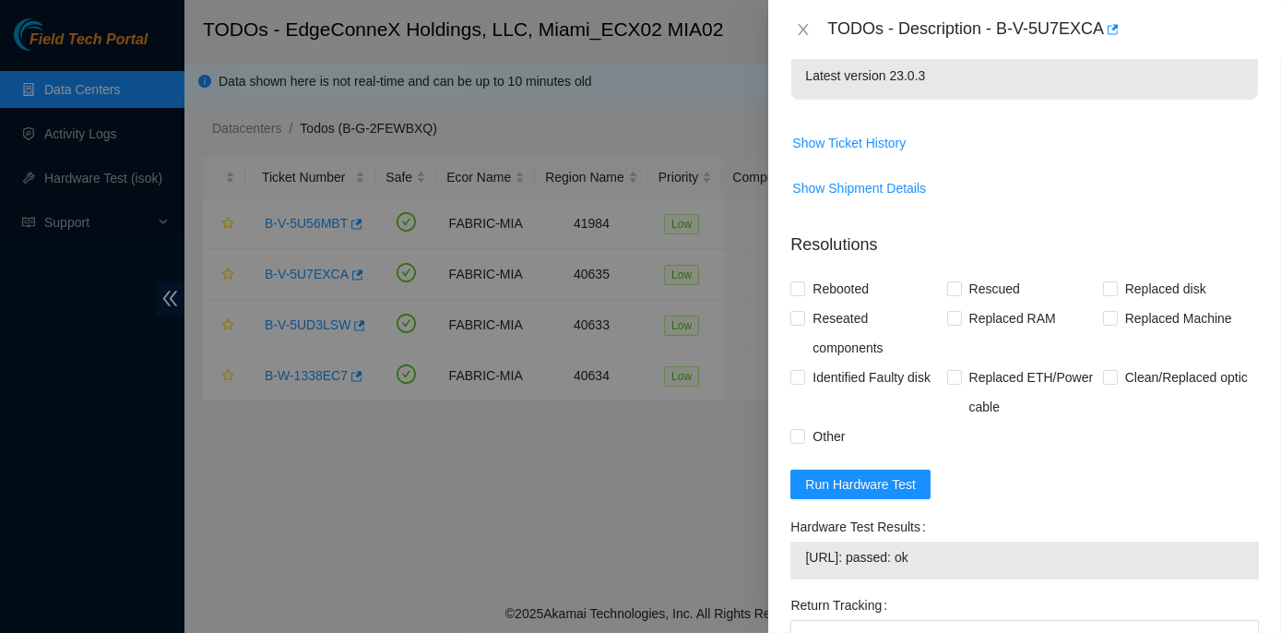
scroll to position [503, 0]
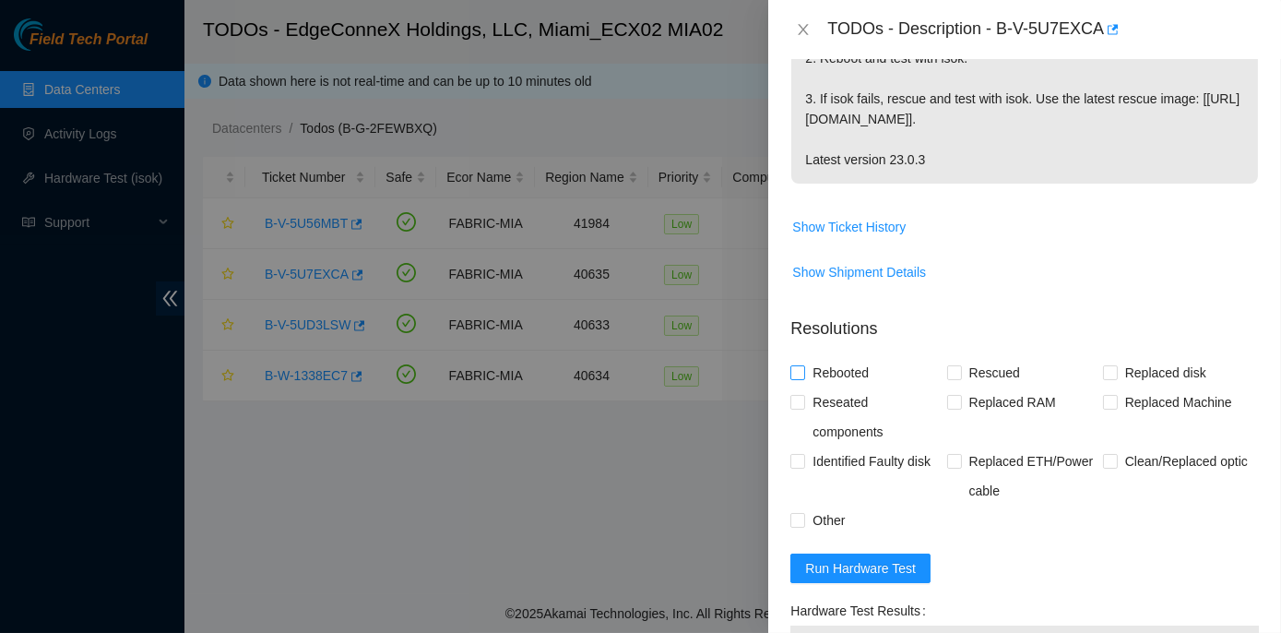
click at [806, 370] on span "Rebooted" at bounding box center [840, 373] width 71 height 30
click at [803, 370] on input "Rebooted" at bounding box center [797, 371] width 13 height 13
checkbox input "true"
click at [949, 375] on input "Rescued" at bounding box center [953, 371] width 13 height 13
checkbox input "true"
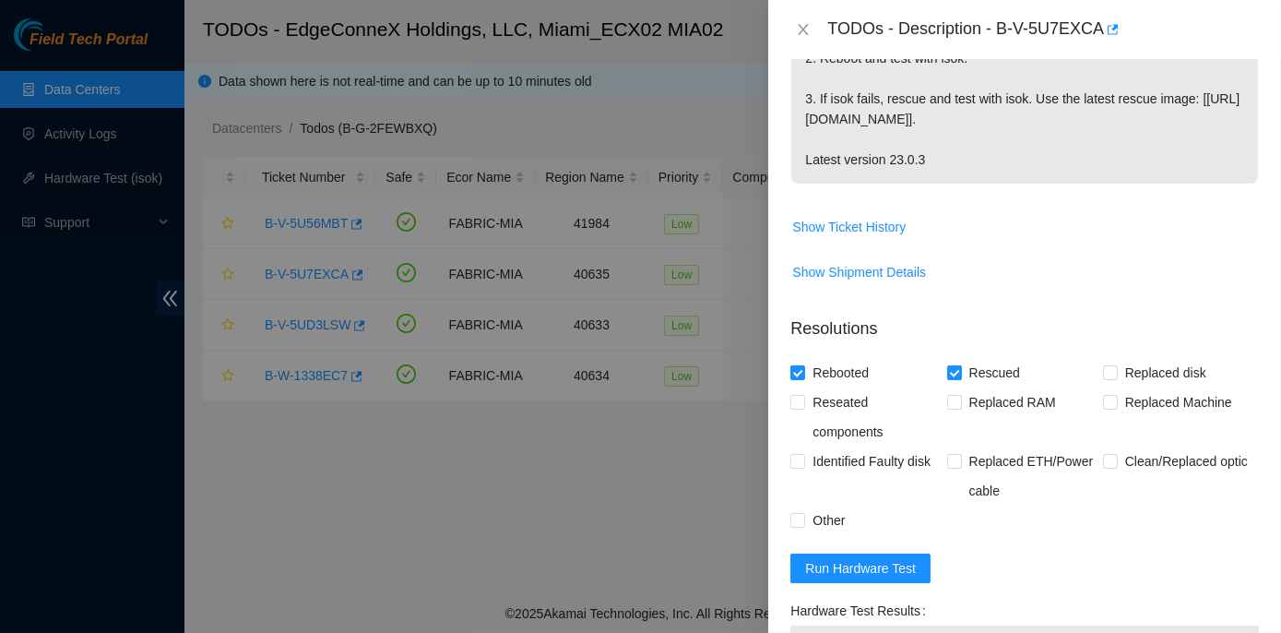
scroll to position [828, 0]
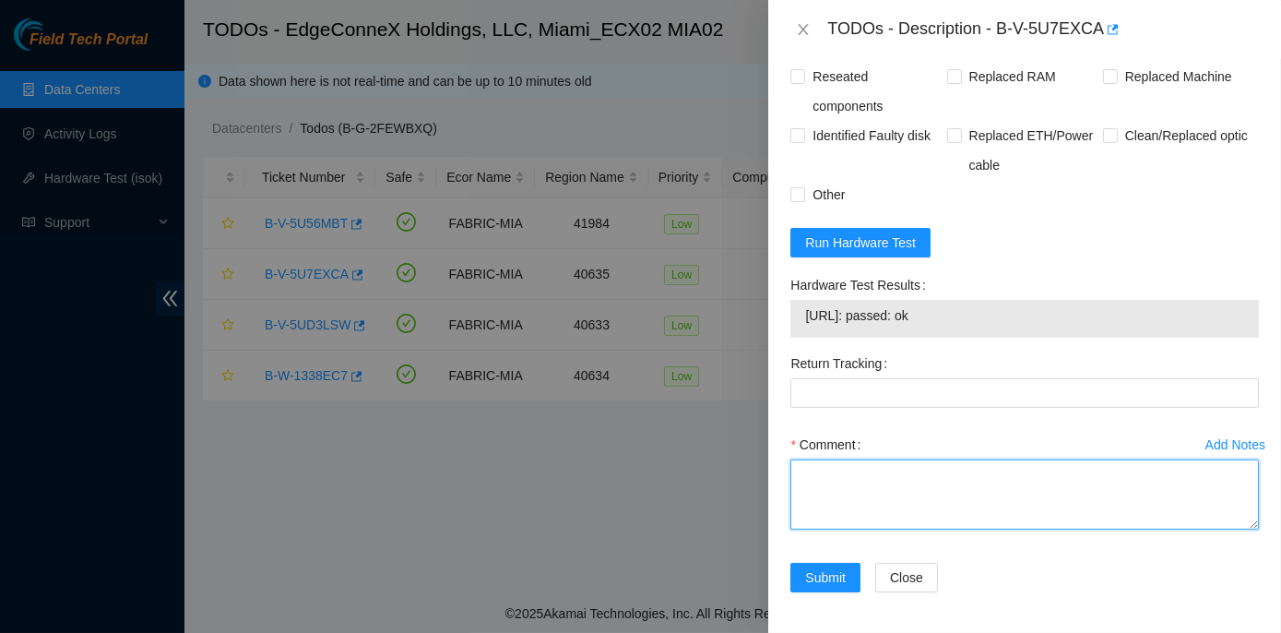
click at [812, 465] on textarea "Comment" at bounding box center [1025, 494] width 469 height 70
paste textarea "Rack No: ECX2.1000.03.03 Machine No: 17 IP: 104.86.100.84 Serial No: DQB2C53 De…"
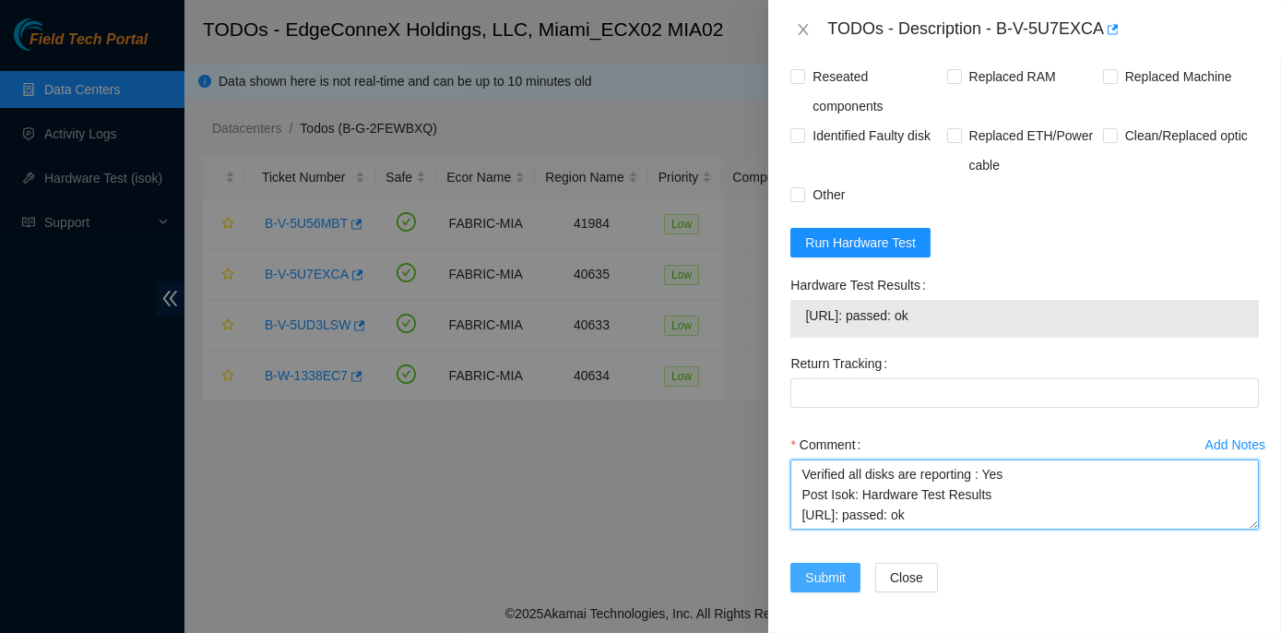
type textarea "Rack No: ECX2.1000.03.03 Machine No: 17 IP: 104.86.100.84 Serial No: DQB2C53 De…"
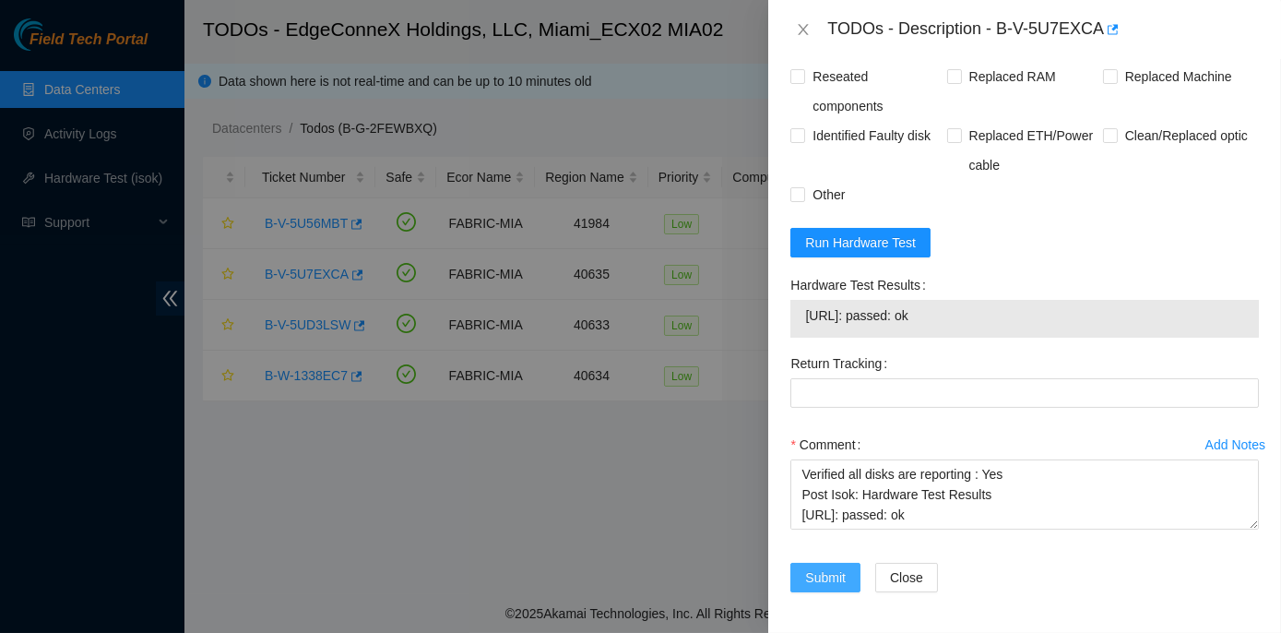
click at [829, 577] on span "Submit" at bounding box center [825, 577] width 41 height 20
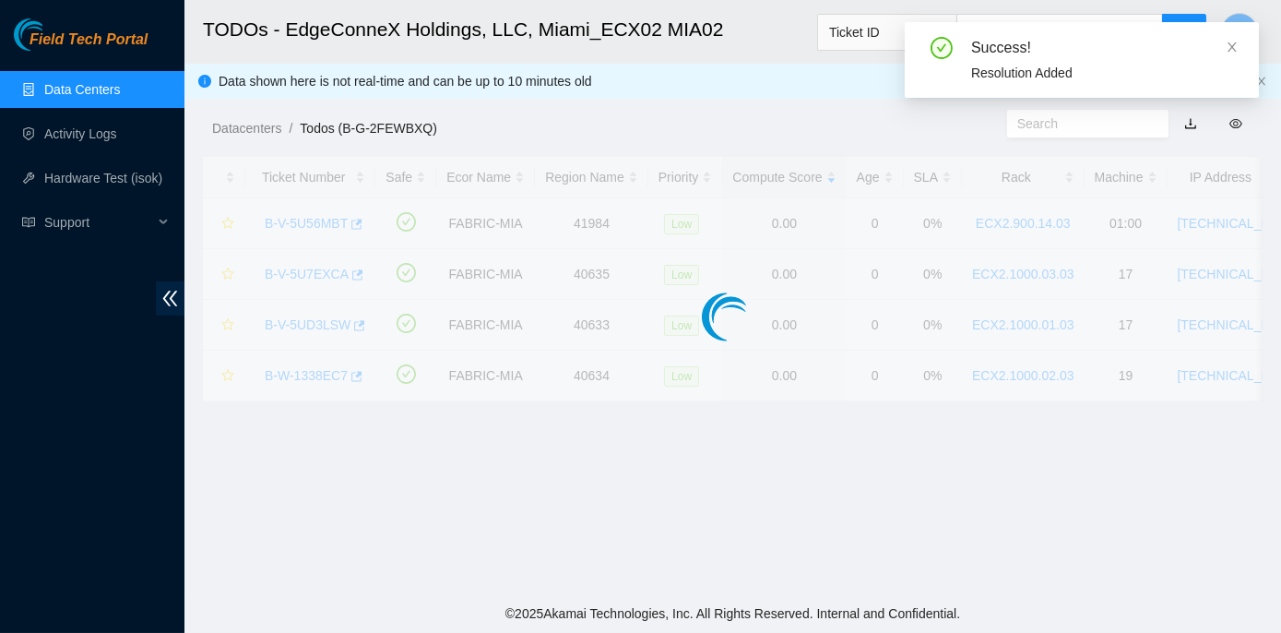
scroll to position [514, 0]
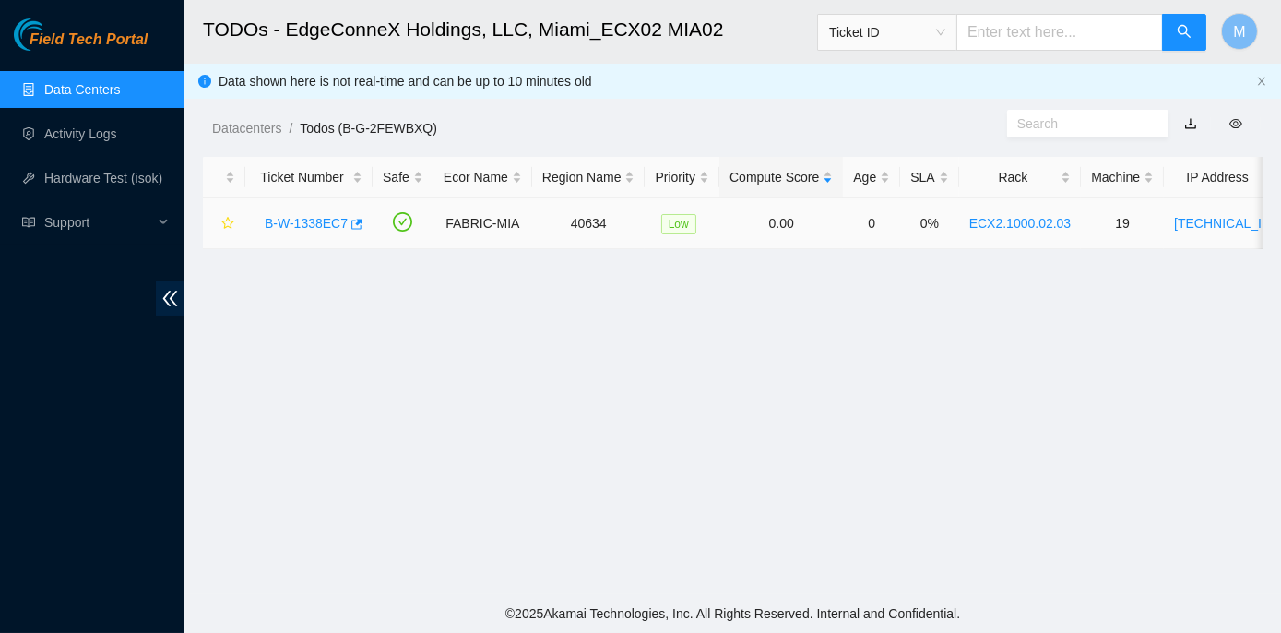
click at [292, 220] on link "B-W-1338EC7" at bounding box center [306, 223] width 83 height 15
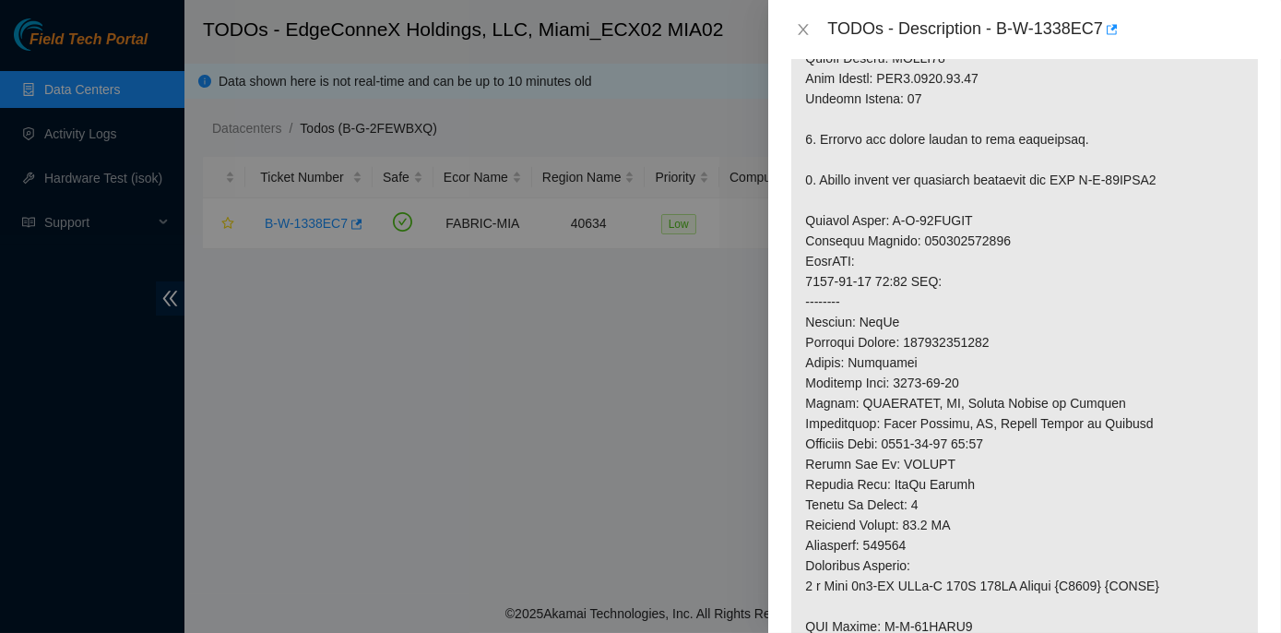
scroll to position [555, 0]
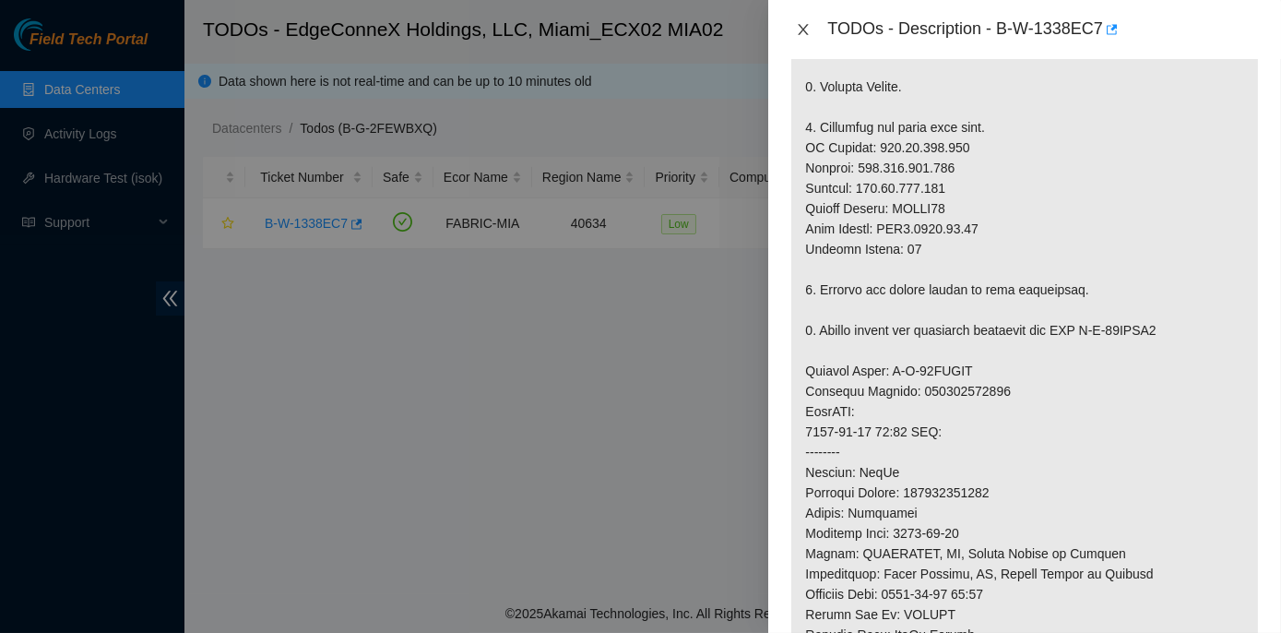
click at [798, 24] on icon "close" at bounding box center [803, 29] width 15 height 15
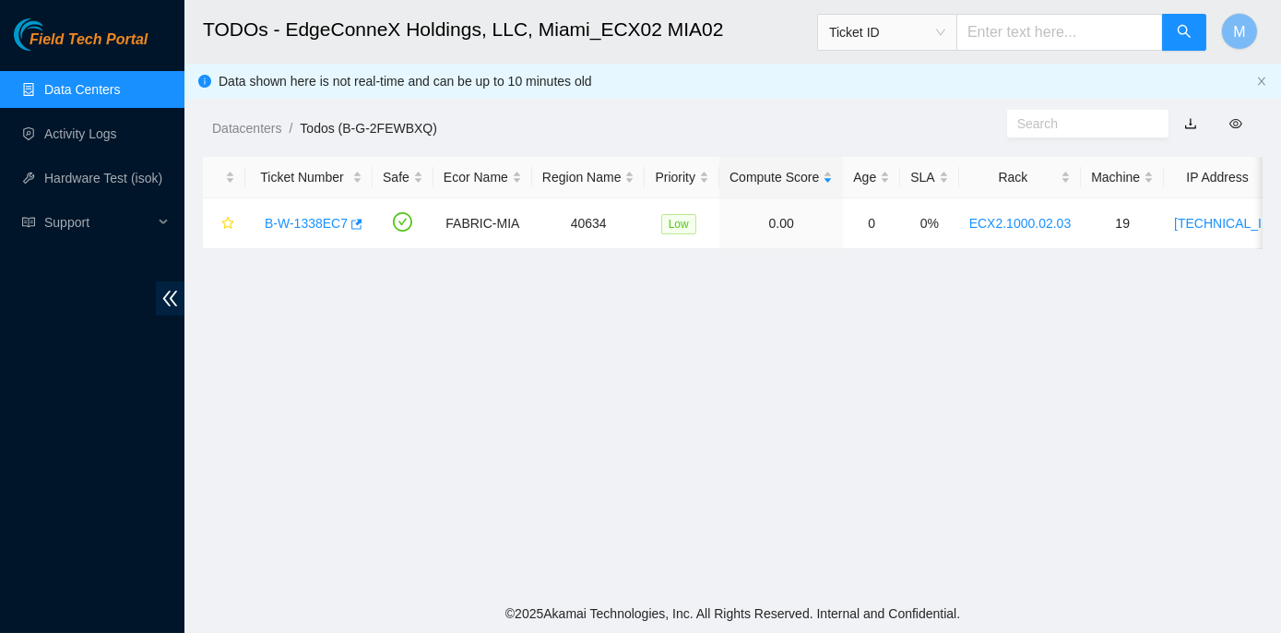
scroll to position [579, 0]
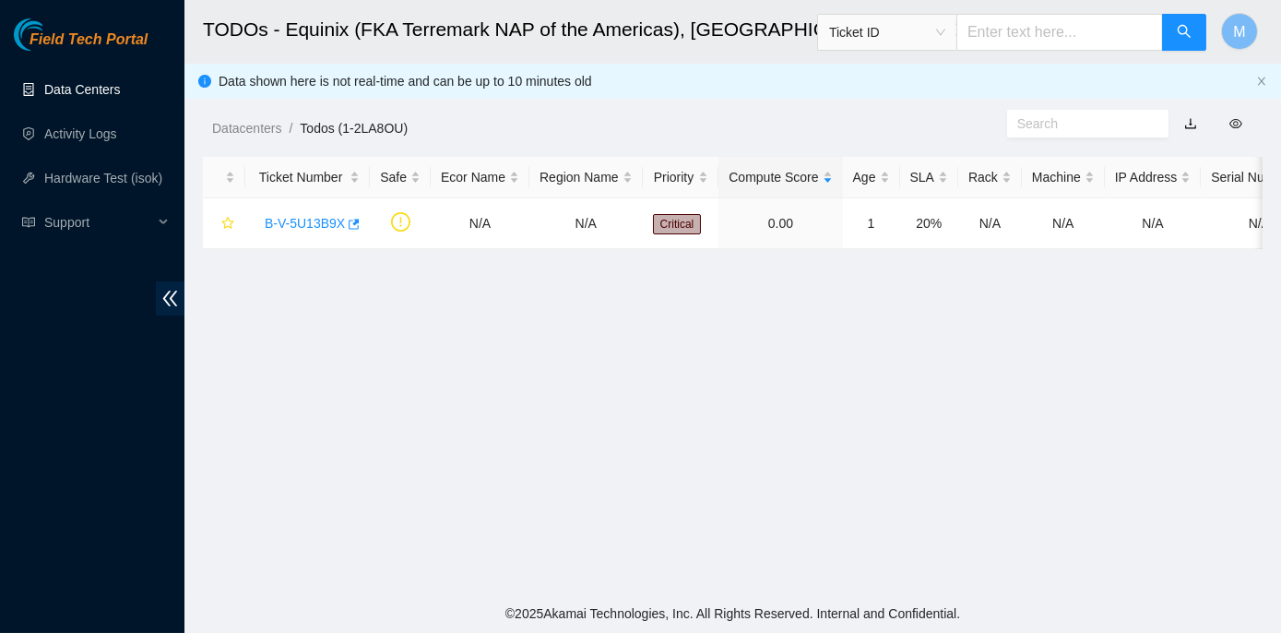
click at [105, 86] on link "Data Centers" at bounding box center [82, 89] width 76 height 15
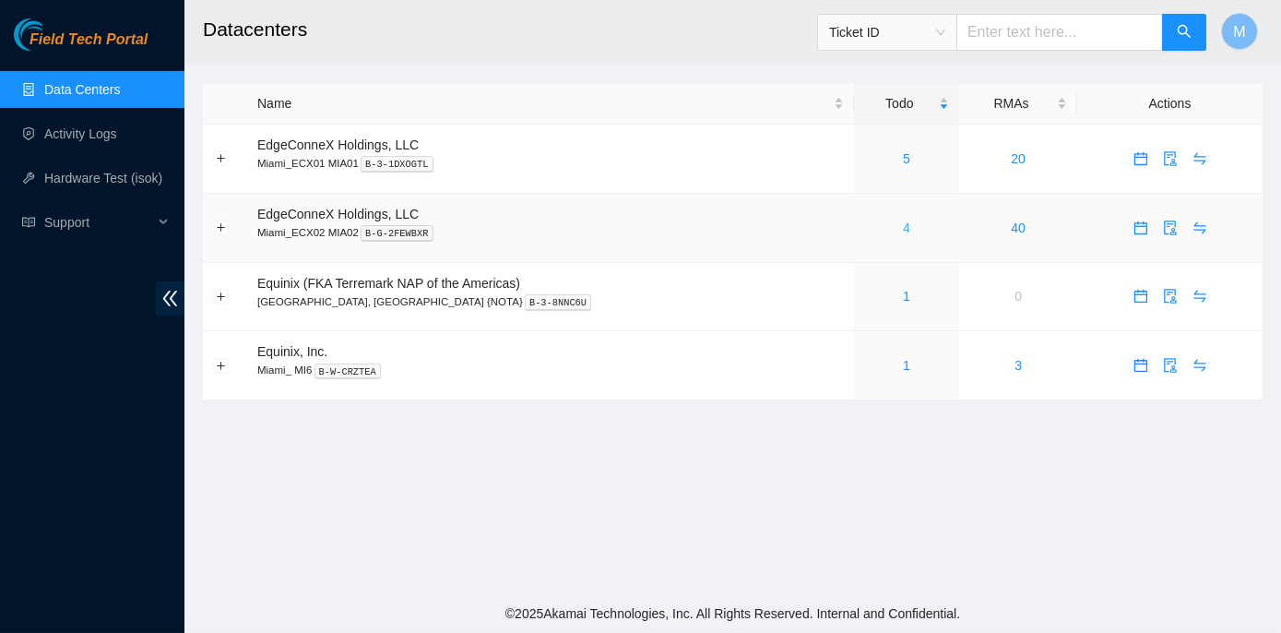
click at [903, 226] on link "4" at bounding box center [906, 227] width 7 height 15
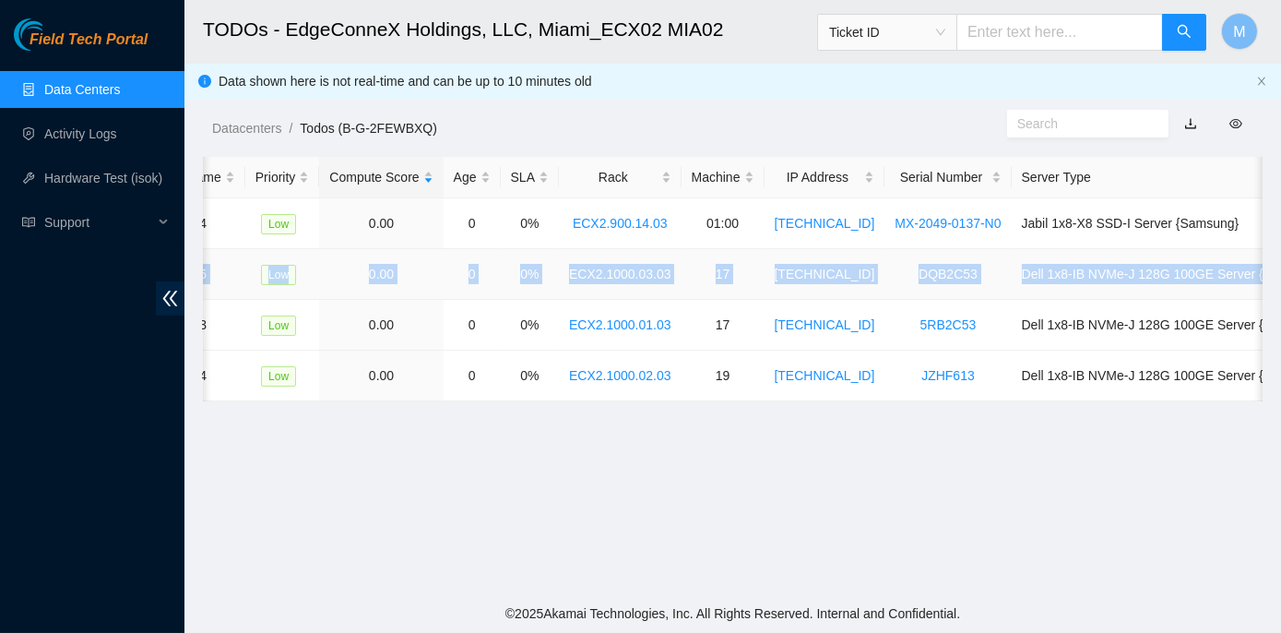
scroll to position [0, 458]
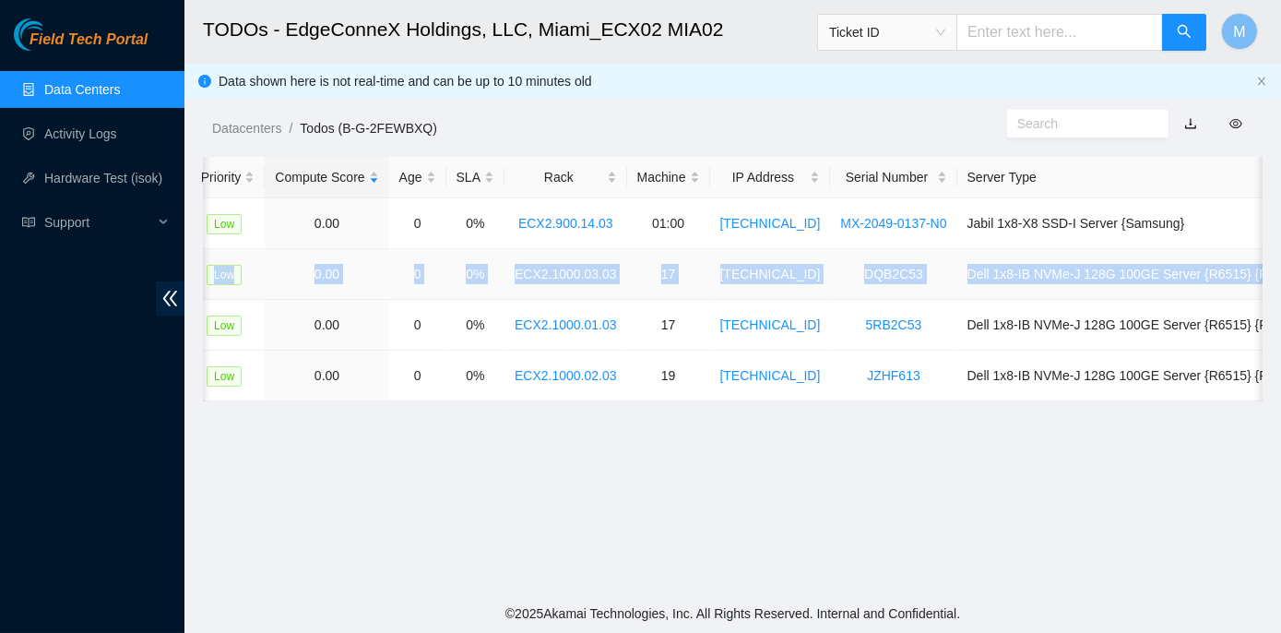
drag, startPoint x: 260, startPoint y: 273, endPoint x: 1260, endPoint y: 263, distance: 1000.0
click at [1260, 263] on tr "B-V-5U7EXCA FABRIC-MIA 40635 Low 0.00 0 0% ECX2.1000.03.03 17 104.86.100.84 DQB…" at bounding box center [527, 274] width 1565 height 51
copy tr "B-V-5U7EXCA FABRIC-MIA 40635 Low 0.00 0 0% ECX2.1000.03.03 17 104.86.100.84 DQB…"
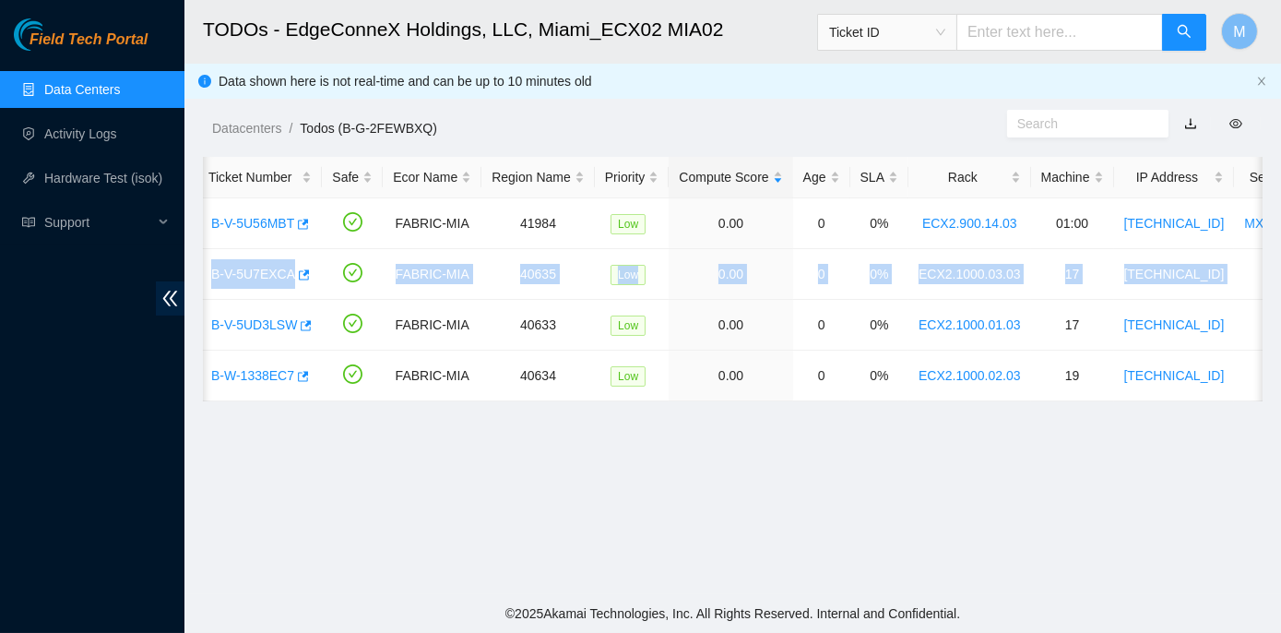
scroll to position [0, 0]
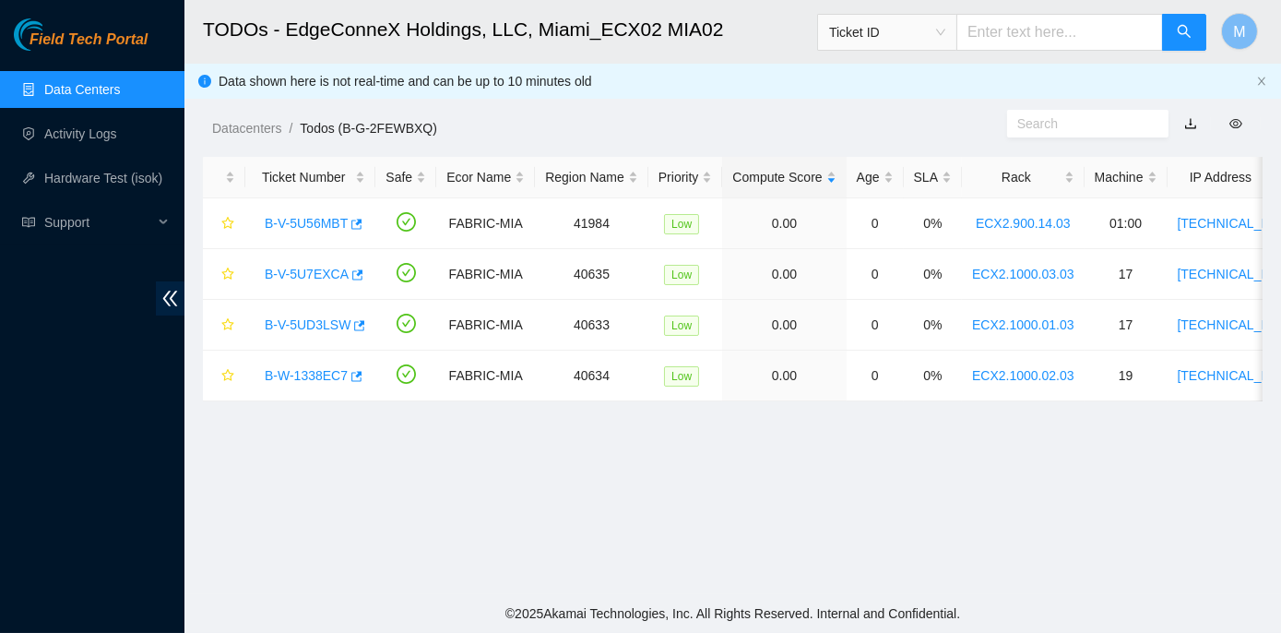
click at [353, 485] on main "TODOs - EdgeConneX Holdings, LLC, Miami_ECX02 MIA02 Ticket ID M Data shown here…" at bounding box center [732, 297] width 1097 height 594
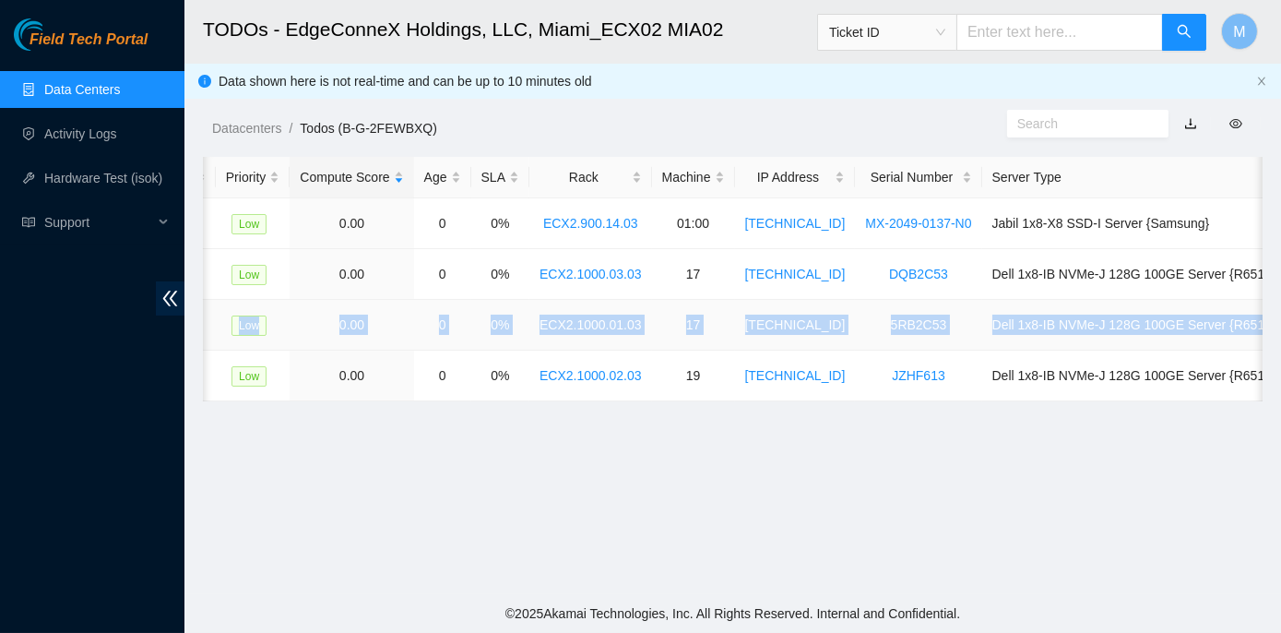
scroll to position [0, 458]
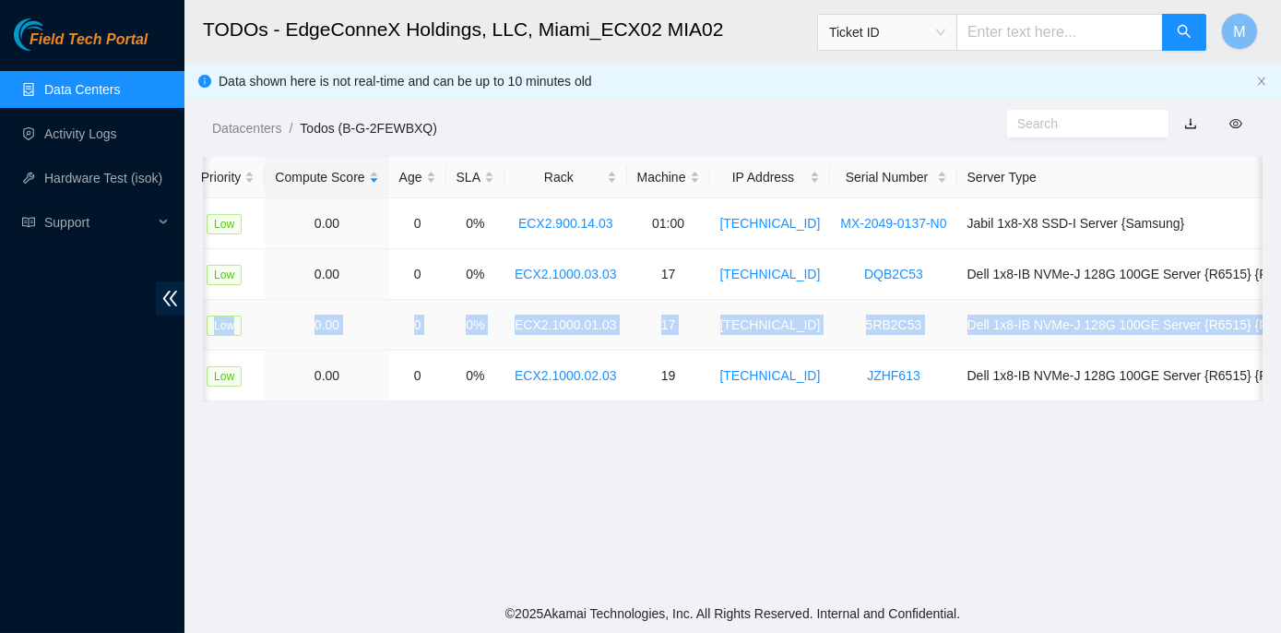
drag, startPoint x: 260, startPoint y: 317, endPoint x: 1252, endPoint y: 331, distance: 991.7
click at [1252, 331] on tr "B-V-5UD3LSW FABRIC-MIA 40633 Low 0.00 0 0% ECX2.1000.01.03 17 23.205.164.148 5R…" at bounding box center [527, 325] width 1565 height 51
copy tr "B-V-5UD3LSW FABRIC-MIA 40633 Low 0.00 0 0% ECX2.1000.01.03 17 23.205.164.148 5R…"
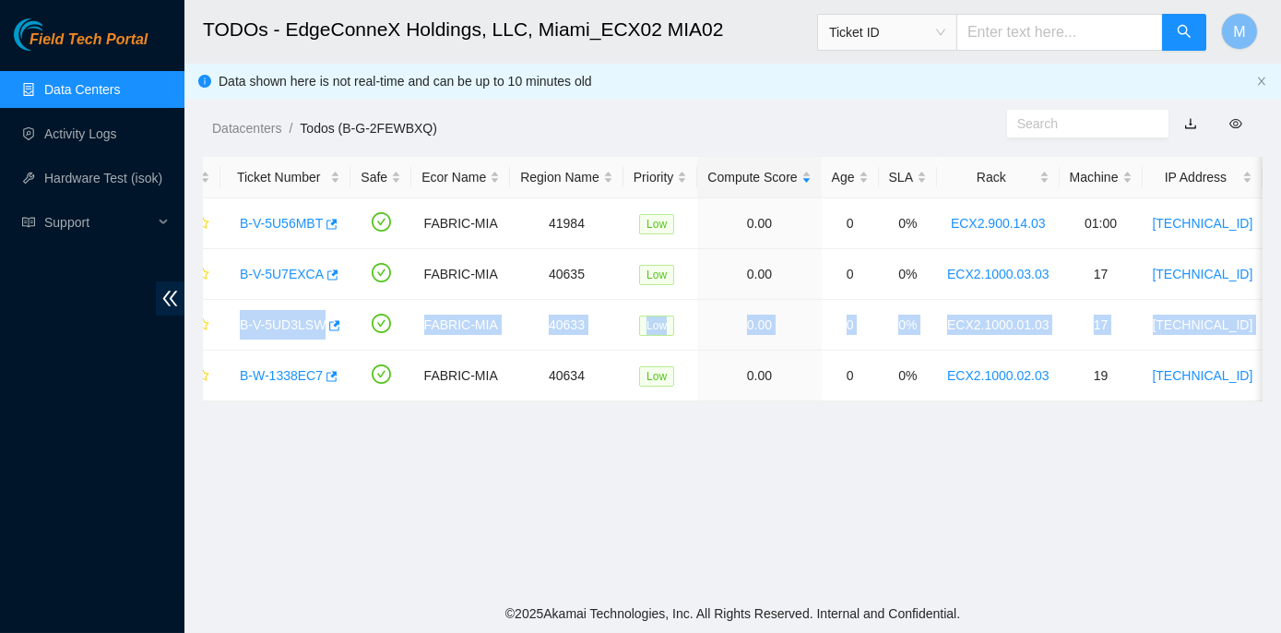
scroll to position [0, 0]
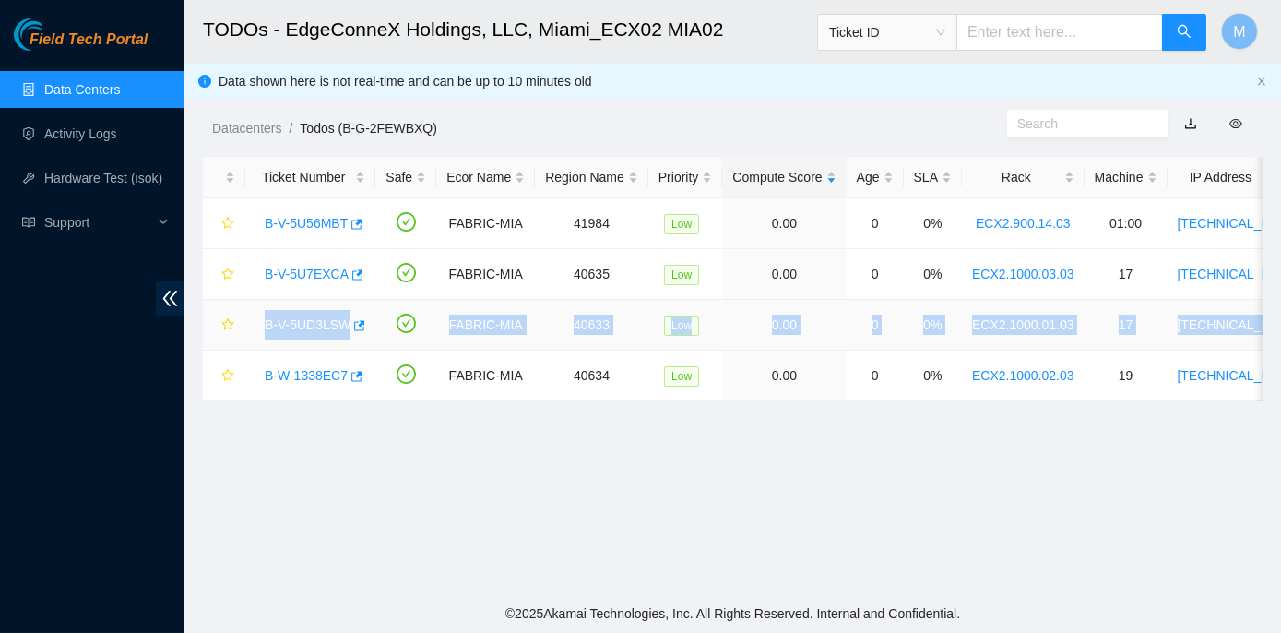
click at [298, 322] on link "B-V-5UD3LSW" at bounding box center [308, 324] width 86 height 15
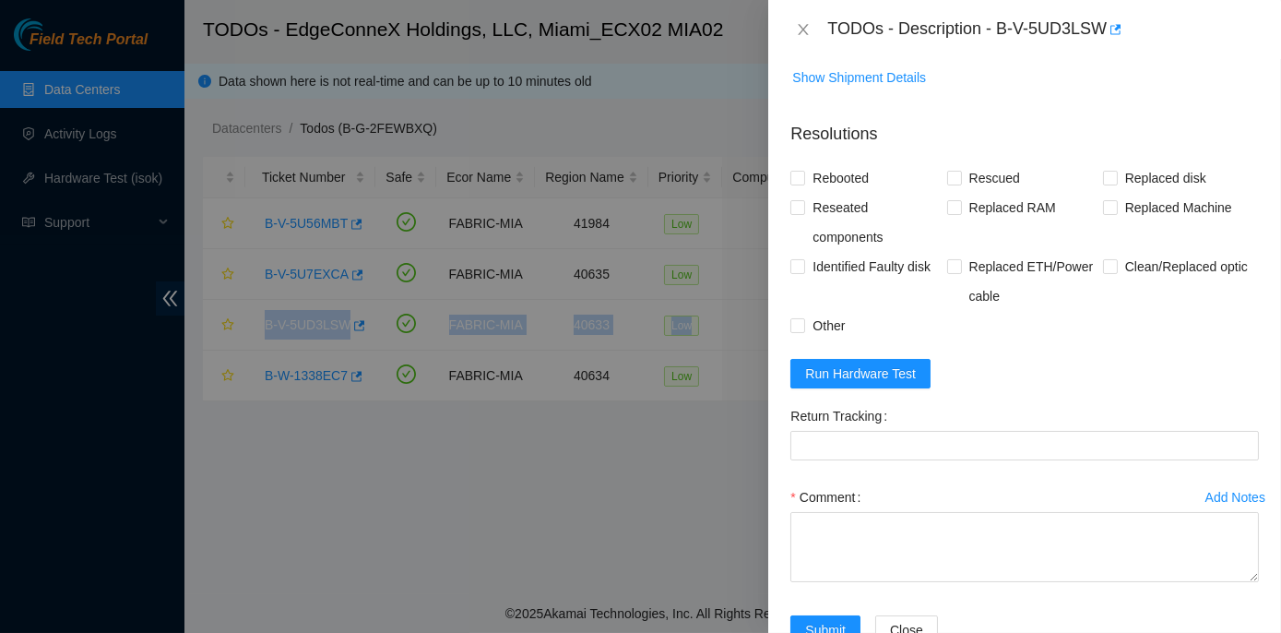
scroll to position [831, 0]
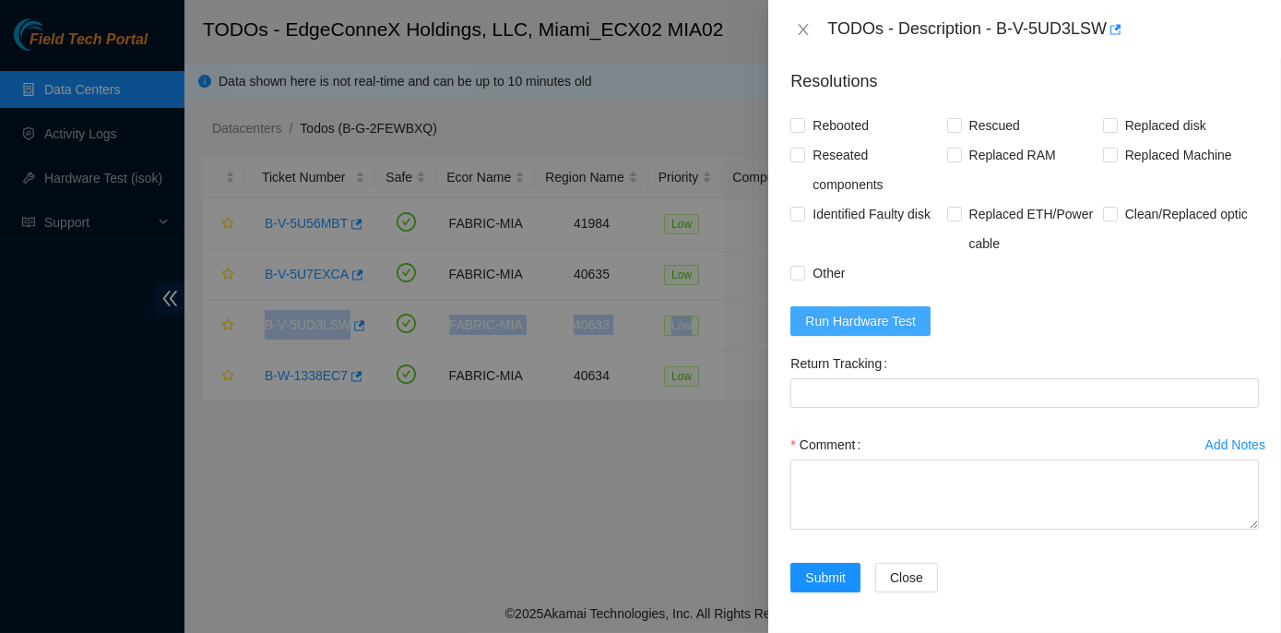
click at [837, 319] on span "Run Hardware Test" at bounding box center [860, 321] width 111 height 20
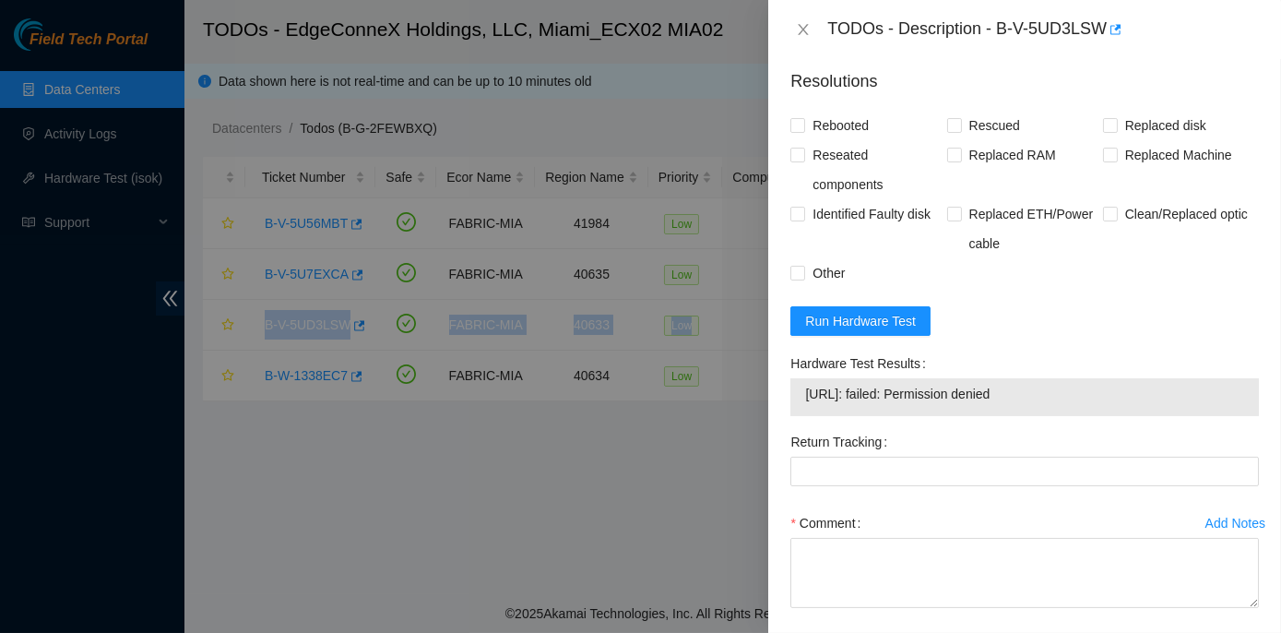
drag, startPoint x: 787, startPoint y: 357, endPoint x: 1045, endPoint y: 389, distance: 260.3
click at [1045, 389] on div "Hardware Test Results 23.205.164.148: failed: Permission denied" at bounding box center [1024, 388] width 483 height 78
copy div "Hardware Test Results 23.205.164.148: failed: Permission denied"
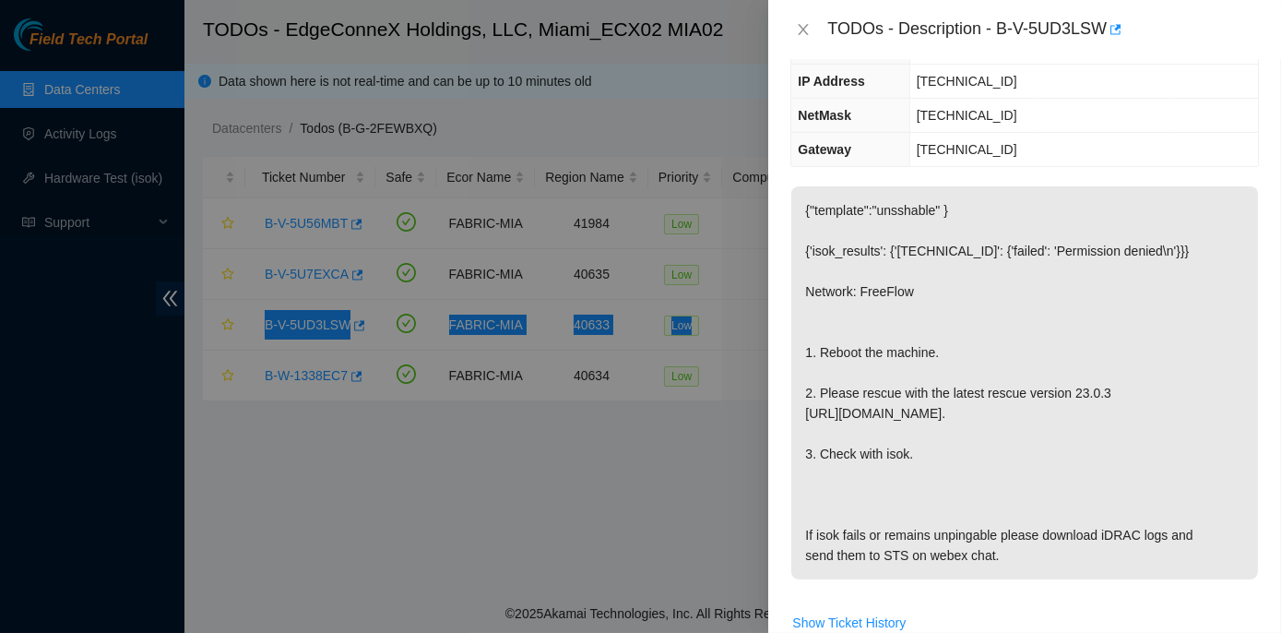
scroll to position [161, 0]
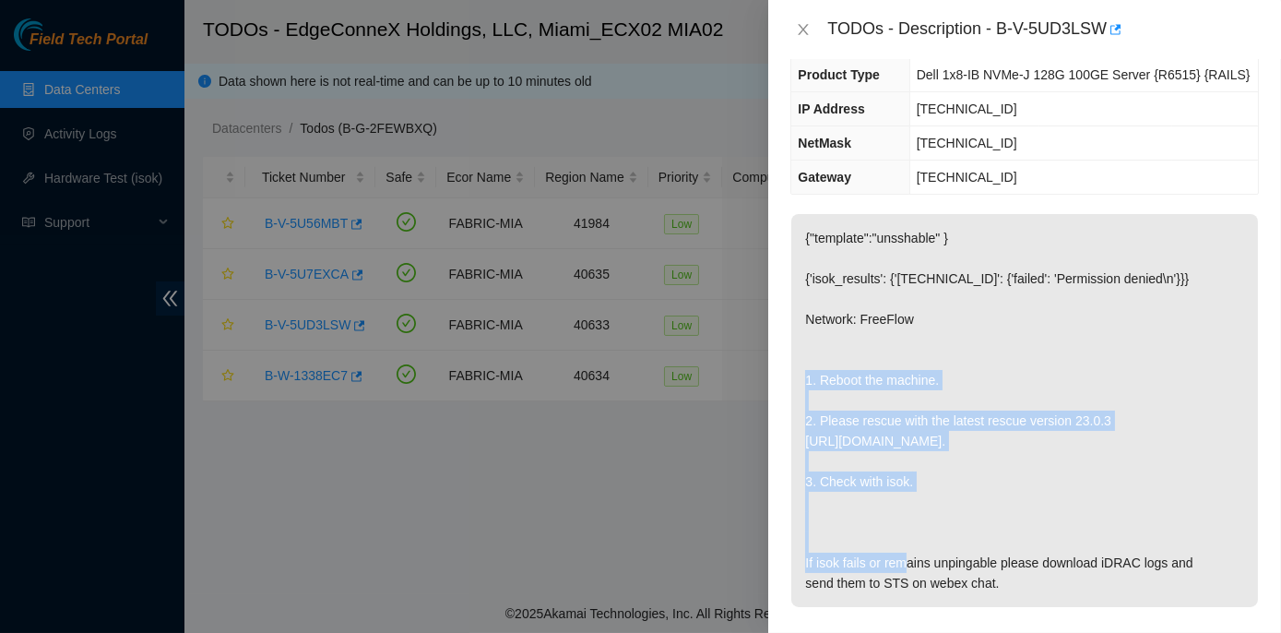
drag, startPoint x: 802, startPoint y: 374, endPoint x: 960, endPoint y: 482, distance: 192.4
click at [960, 482] on p "{"template":"unsshable" } {'isok_results': {'23.205.164.148': {'failed': 'Permi…" at bounding box center [1024, 410] width 467 height 393
copy p "1. Reboot the machine. 2. Please rescue with the latest rescue version 23.0.3 h…"
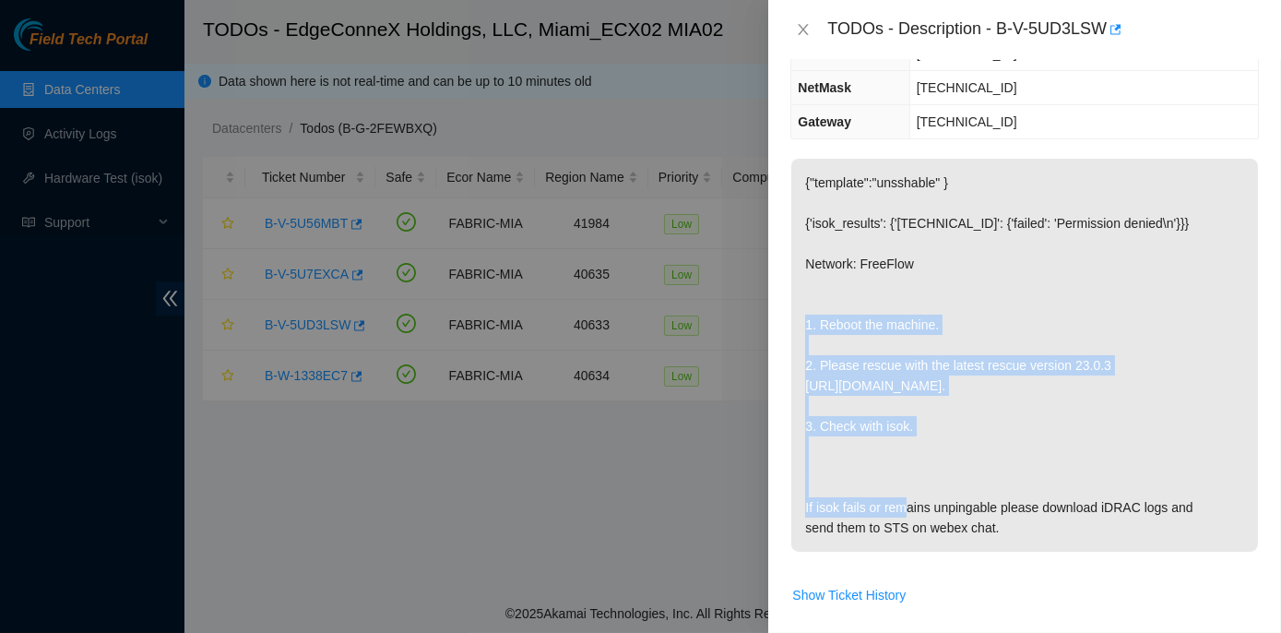
scroll to position [251, 0]
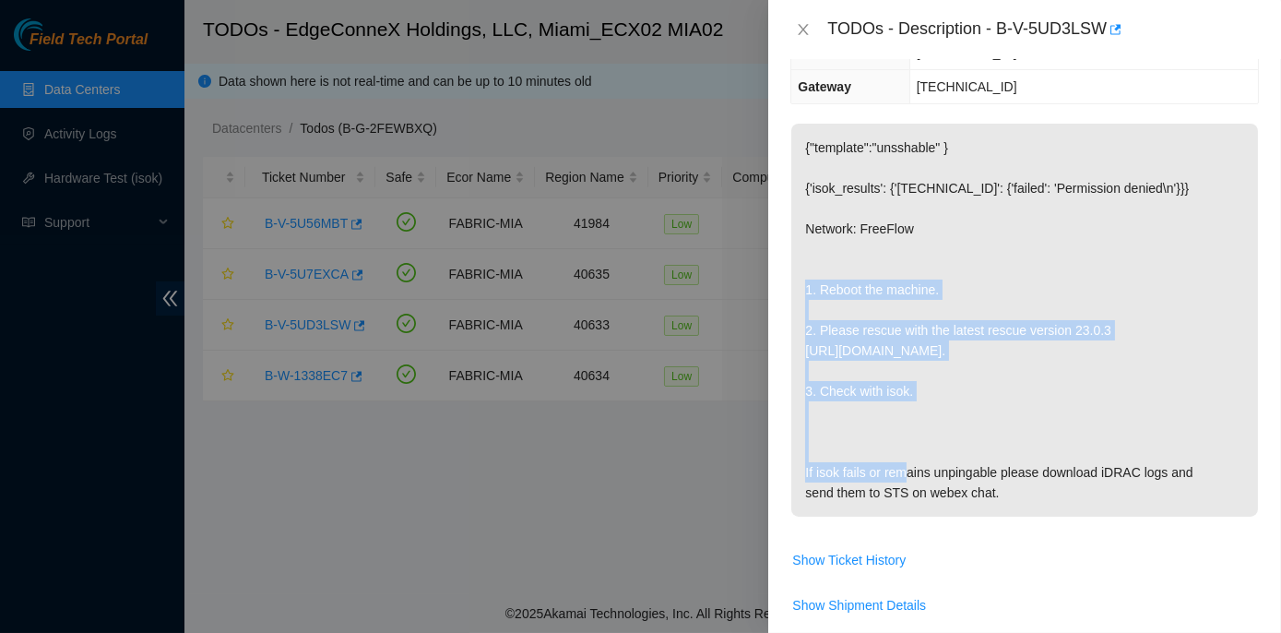
click at [1004, 386] on p "{"template":"unsshable" } {'isok_results': {'[TECHNICAL_ID]': {'failed': 'Permi…" at bounding box center [1024, 320] width 467 height 393
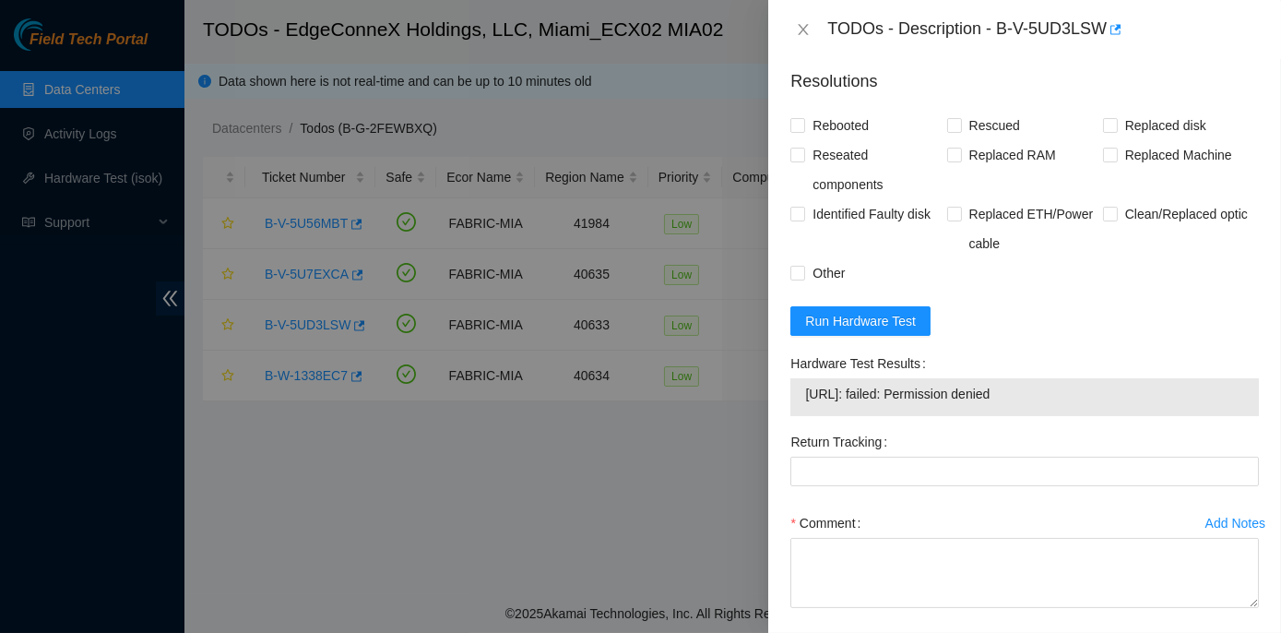
scroll to position [838, 0]
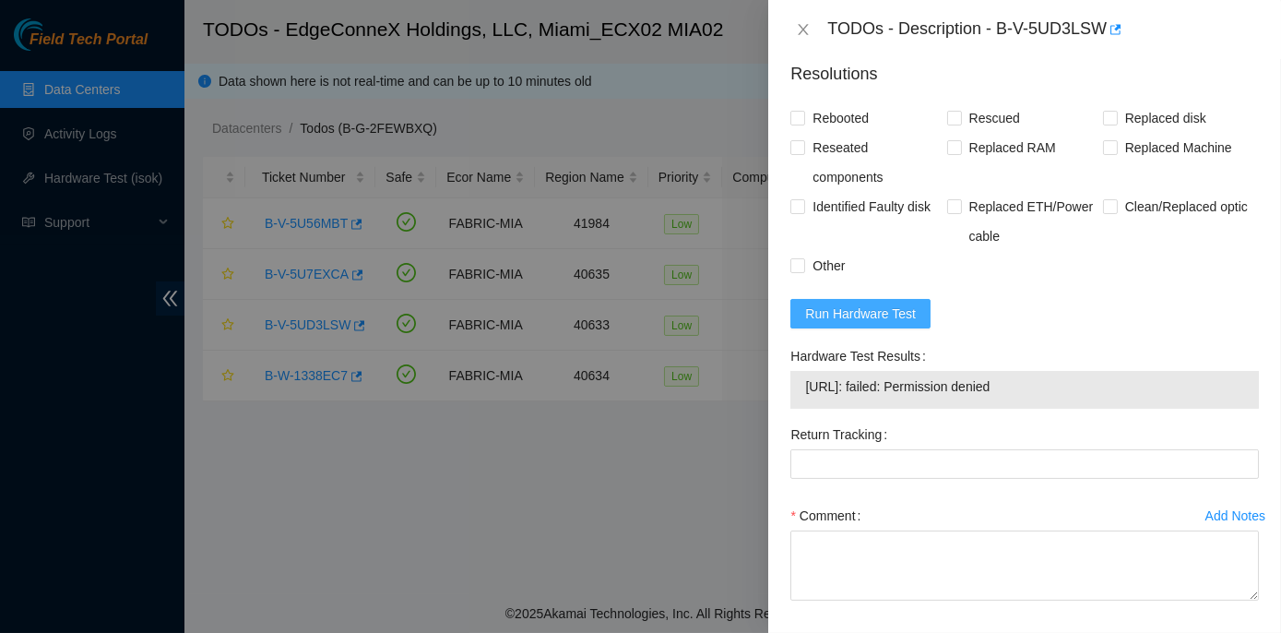
click at [846, 313] on span "Run Hardware Test" at bounding box center [860, 313] width 111 height 20
drag, startPoint x: 786, startPoint y: 353, endPoint x: 967, endPoint y: 392, distance: 184.9
click at [967, 392] on div "Hardware Test Results 23.205.164.148: passed: ok" at bounding box center [1024, 380] width 483 height 78
copy div "Hardware Test Results 23.205.164.148: passed: ok"
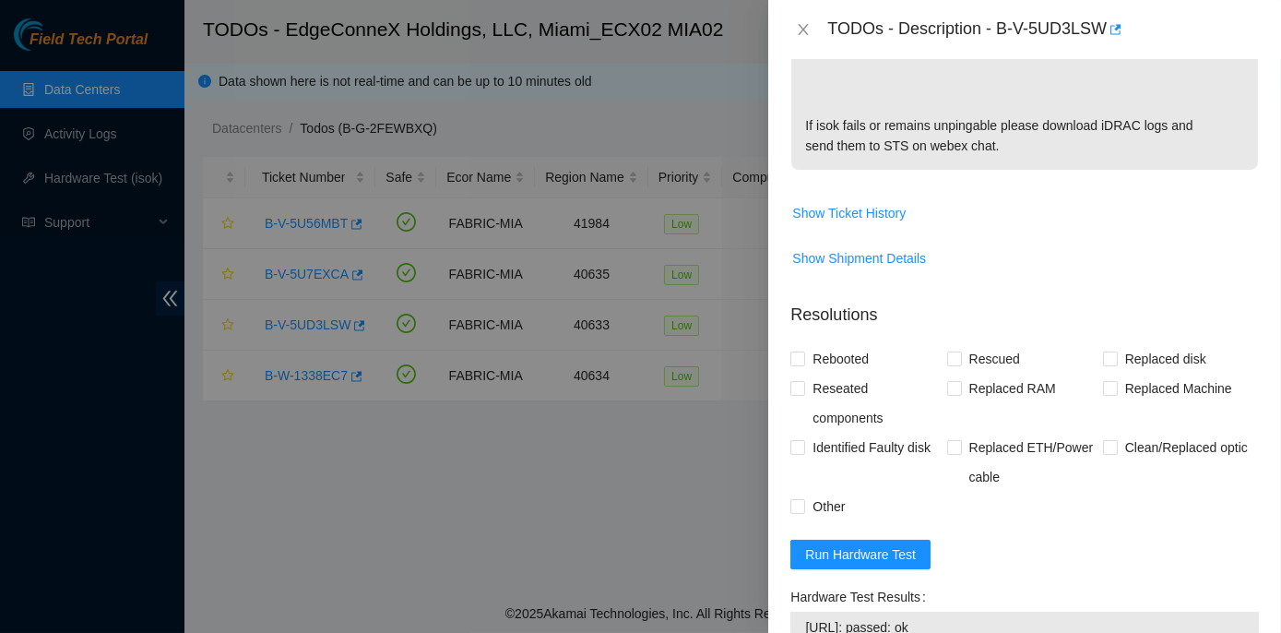
scroll to position [587, 0]
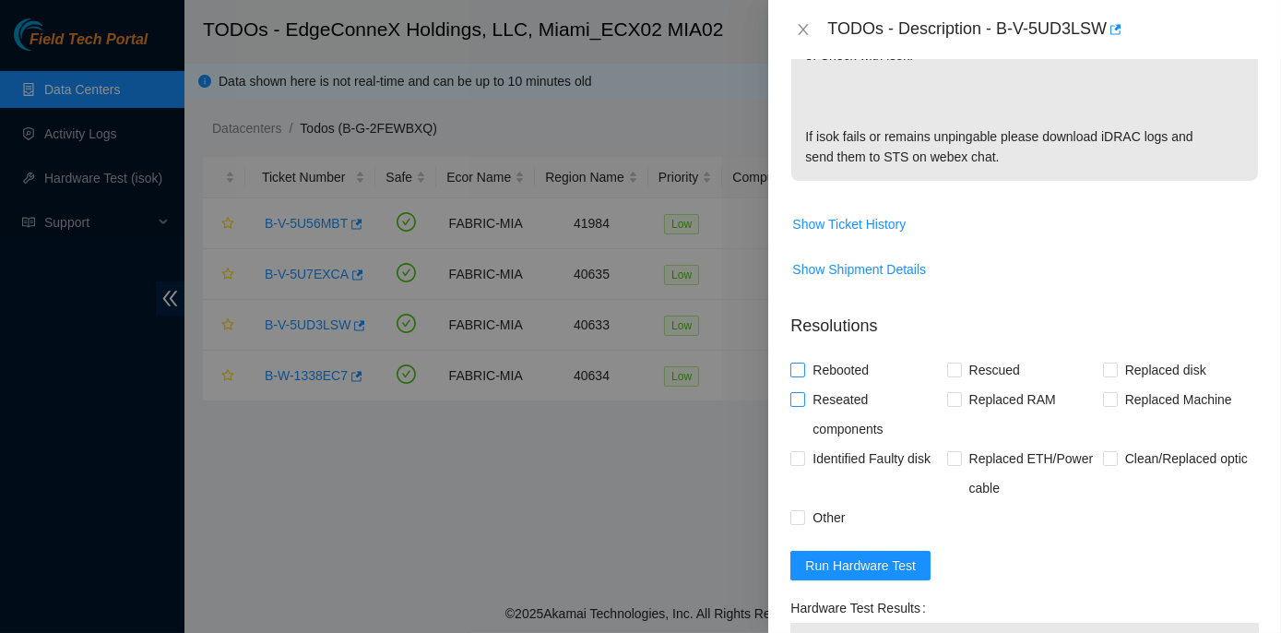
drag, startPoint x: 797, startPoint y: 366, endPoint x: 838, endPoint y: 384, distance: 45.1
click at [797, 366] on input "Rebooted" at bounding box center [797, 369] width 13 height 13
checkbox input "true"
click at [949, 374] on span at bounding box center [954, 370] width 15 height 15
click at [949, 374] on input "Rescued" at bounding box center [953, 369] width 13 height 13
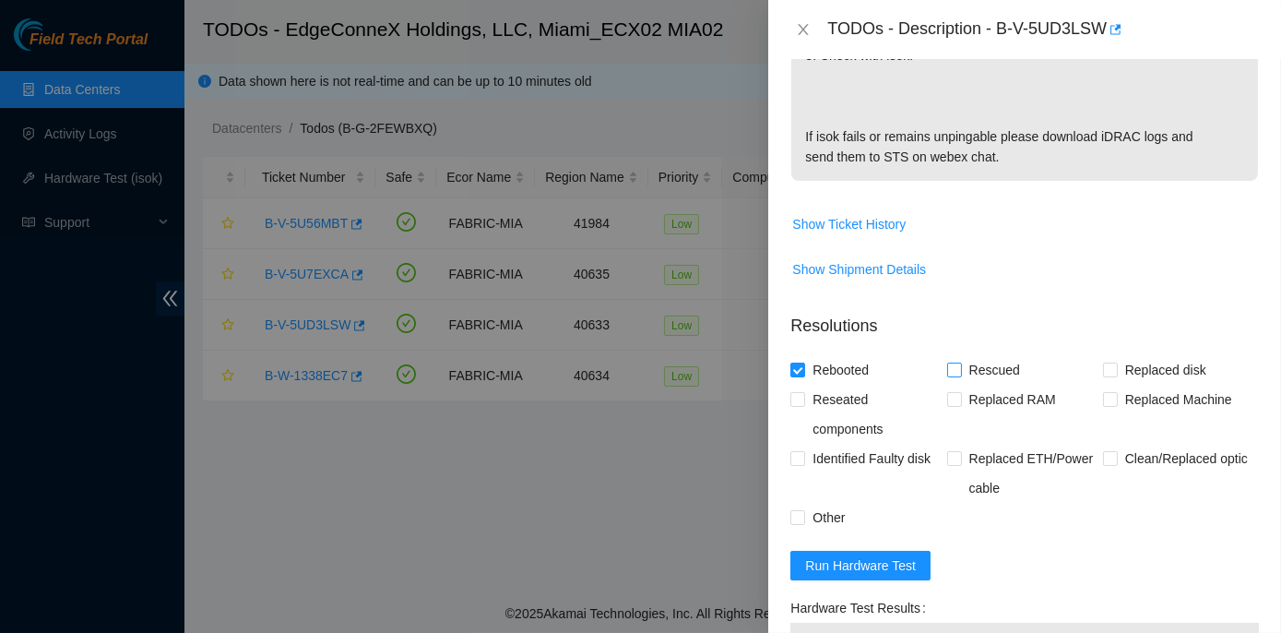
checkbox input "true"
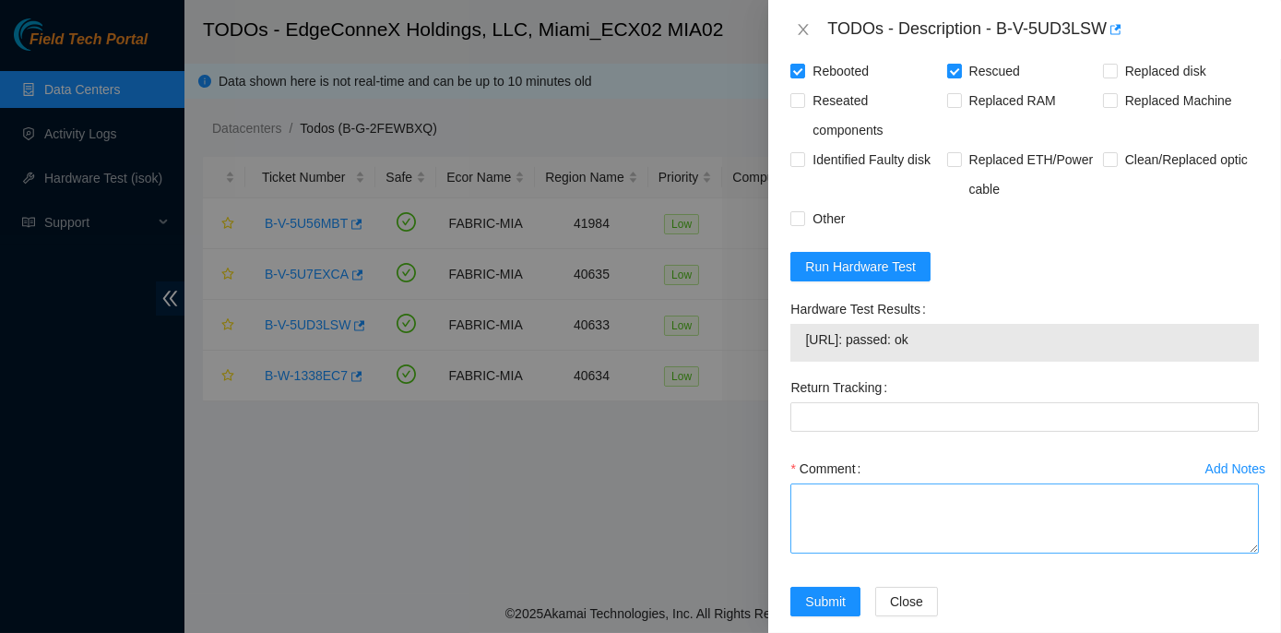
scroll to position [910, 0]
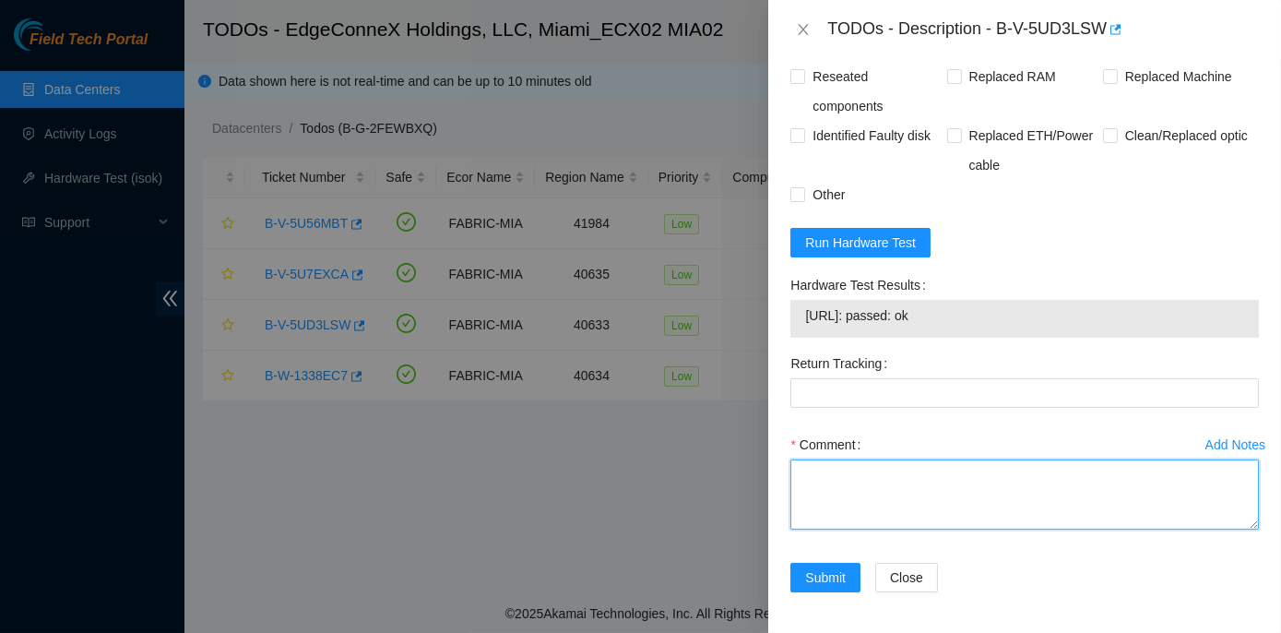
click at [838, 475] on textarea "Comment" at bounding box center [1025, 494] width 469 height 70
paste textarea "Rack No: ECX2.1000.01.03 Machine No: 17 IP: 23.205.164.148 Serial No: 5RB2C53 D…"
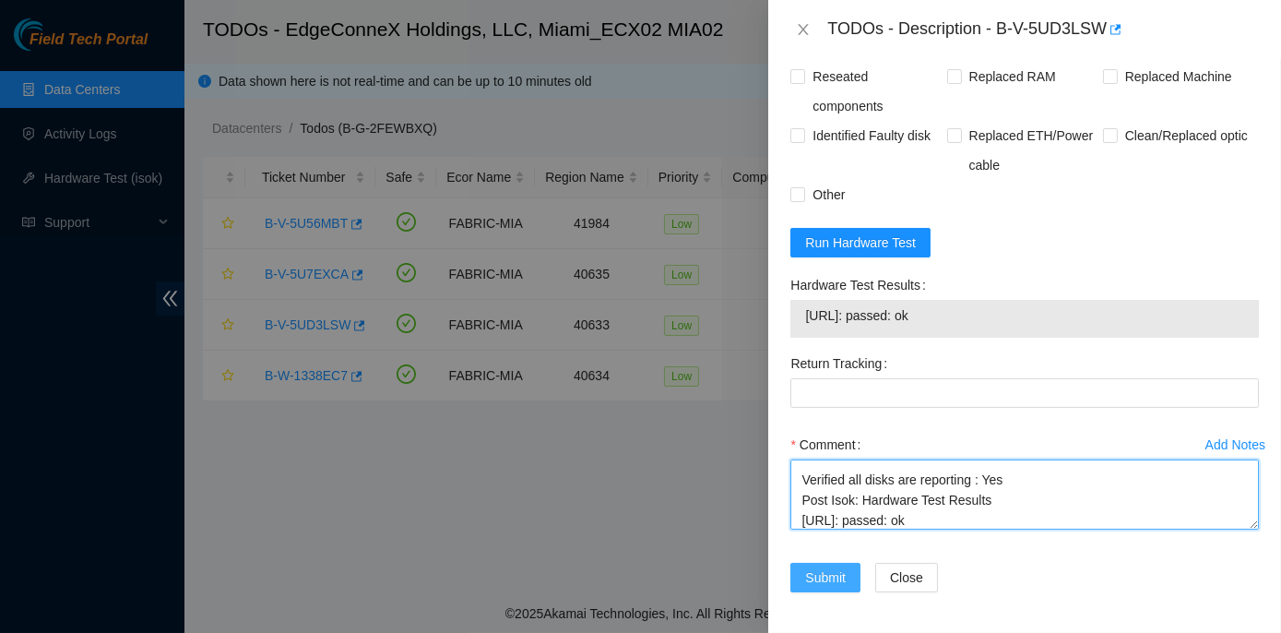
type textarea "Rack No: ECX2.1000.01.03 Machine No: 17 IP: 23.205.164.148 Serial No: 5RB2C53 D…"
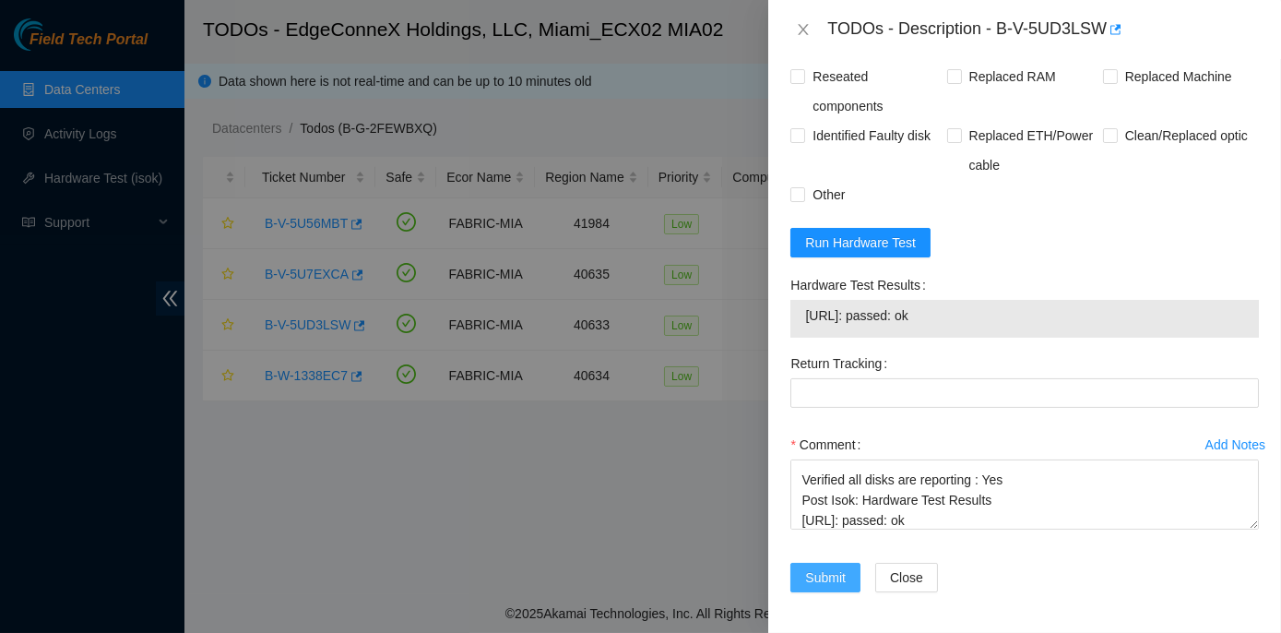
click at [824, 568] on span "Submit" at bounding box center [825, 577] width 41 height 20
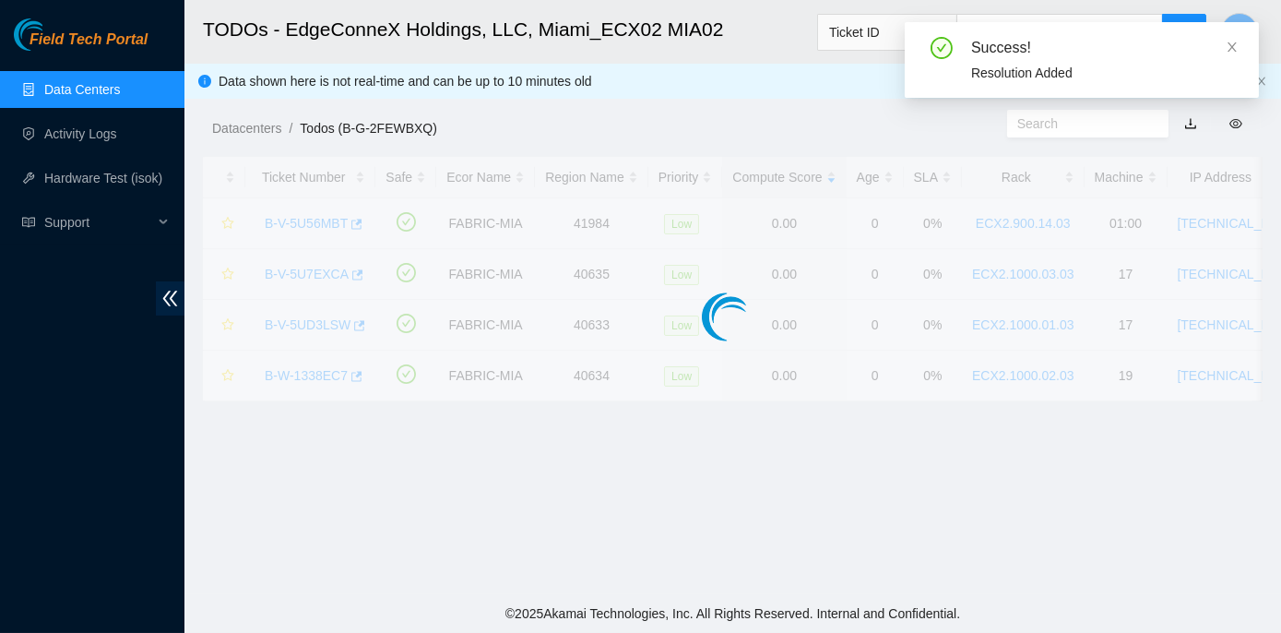
scroll to position [514, 0]
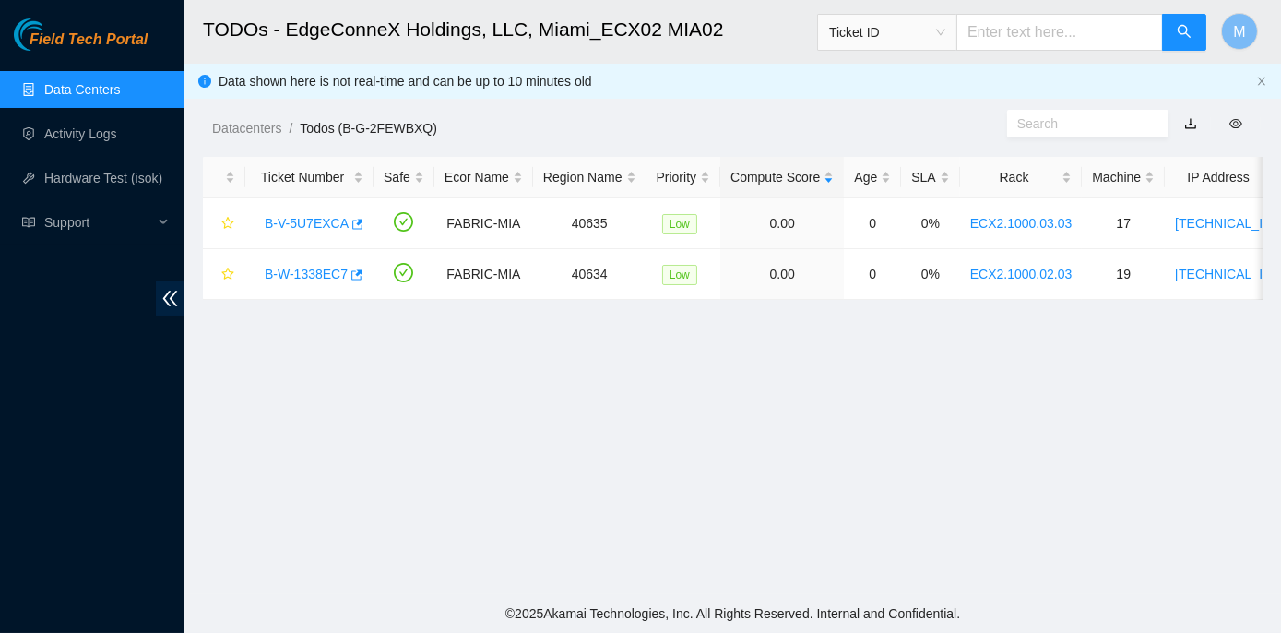
click at [1014, 31] on input "text" at bounding box center [1060, 32] width 207 height 37
click at [945, 29] on span "Ticket ID" at bounding box center [887, 32] width 116 height 28
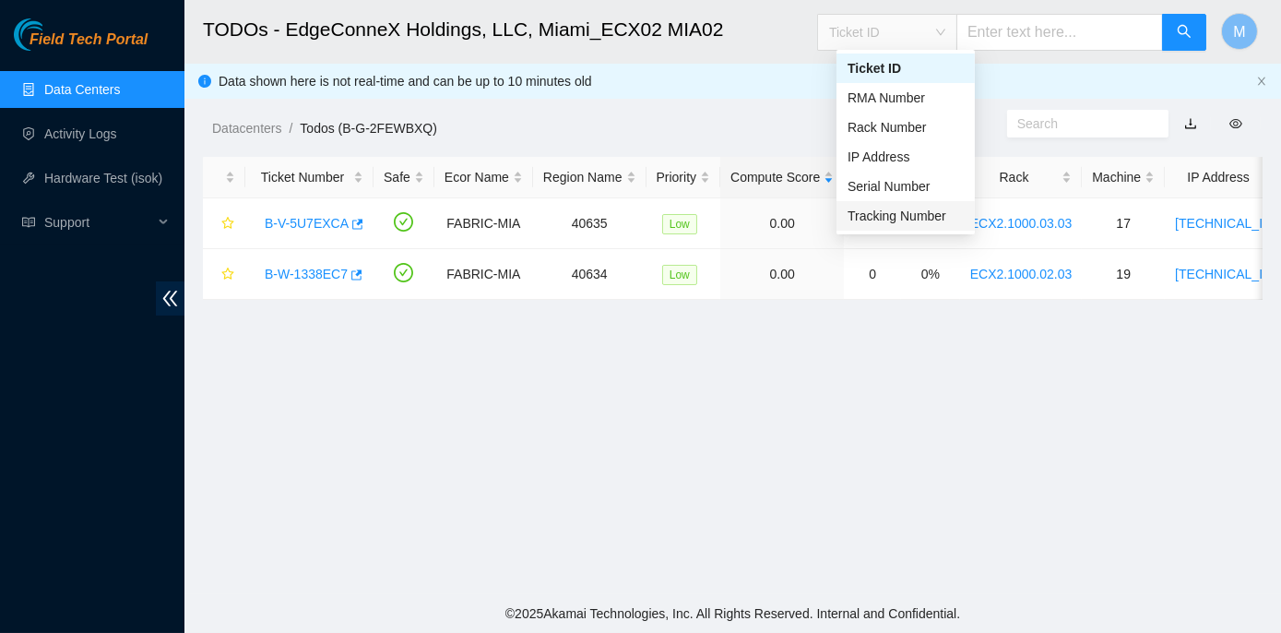
click at [922, 220] on div "Tracking Number" at bounding box center [906, 216] width 116 height 20
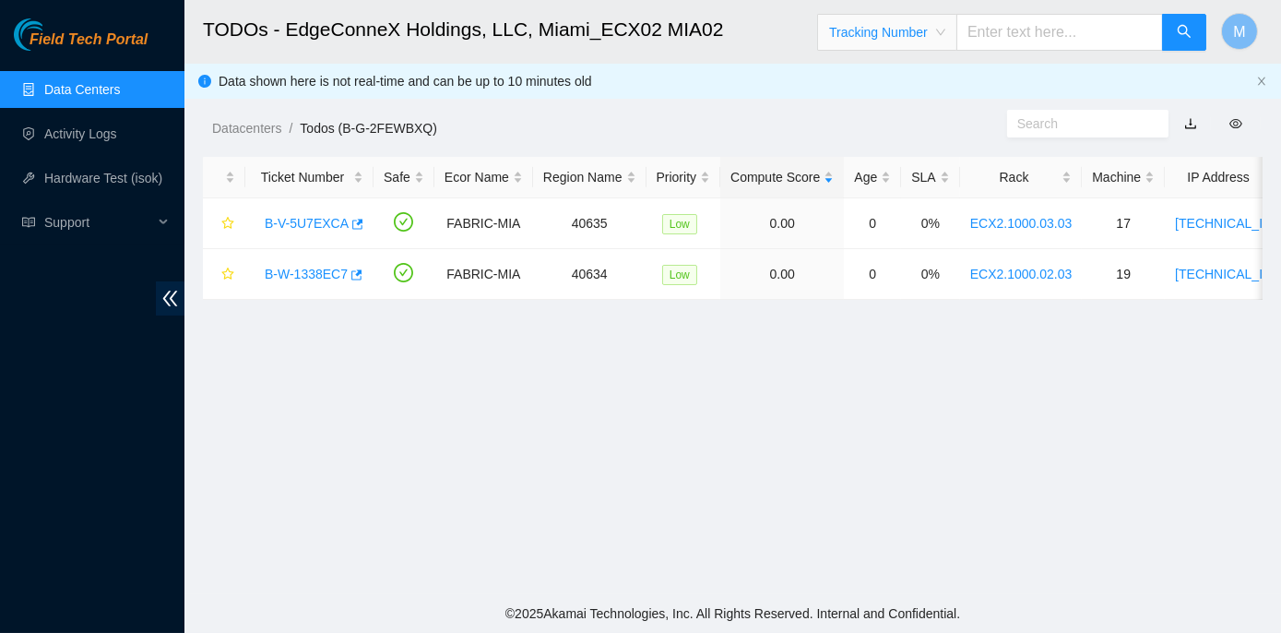
click at [1011, 38] on input "text" at bounding box center [1060, 32] width 207 height 37
type input "463470042396"
click at [1195, 34] on button "button" at bounding box center [1184, 32] width 44 height 37
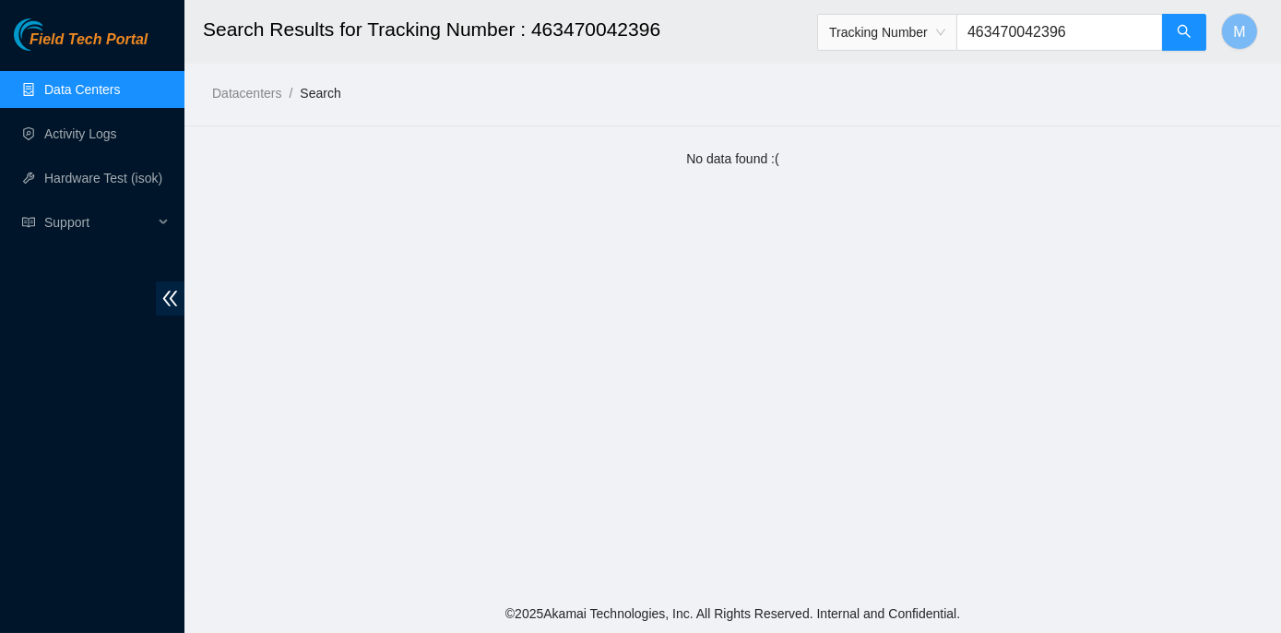
click at [1089, 24] on input "463470042396" at bounding box center [1060, 32] width 207 height 37
click at [77, 89] on link "Data Centers" at bounding box center [82, 89] width 76 height 15
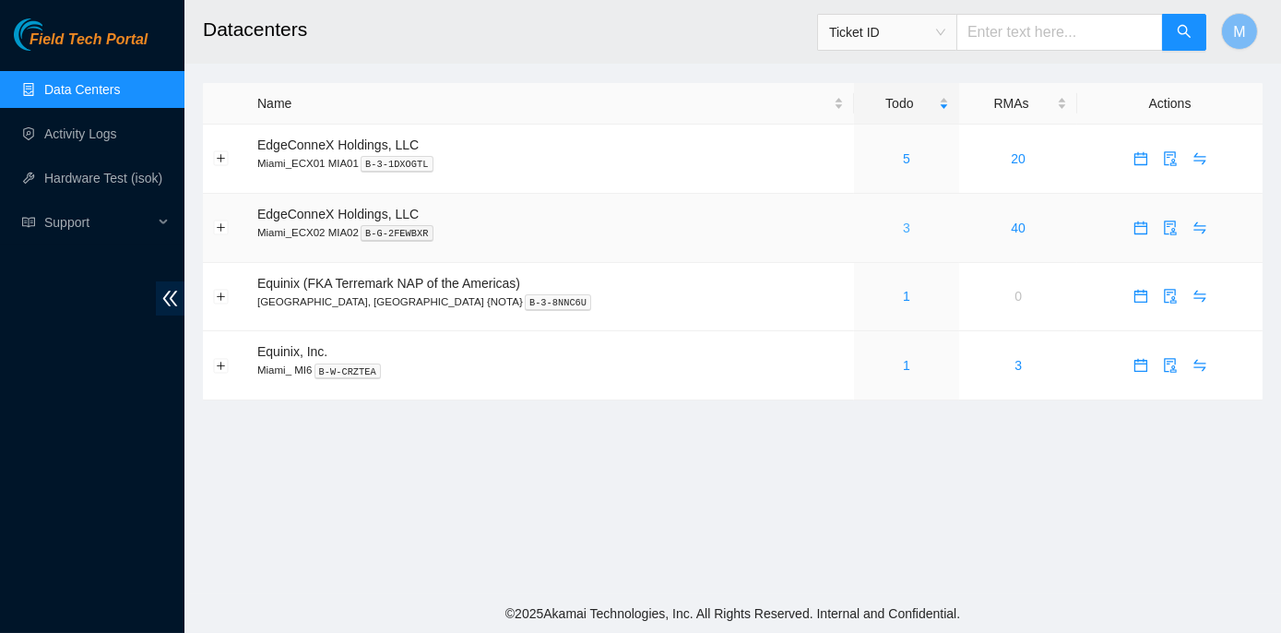
click at [903, 230] on link "3" at bounding box center [906, 227] width 7 height 15
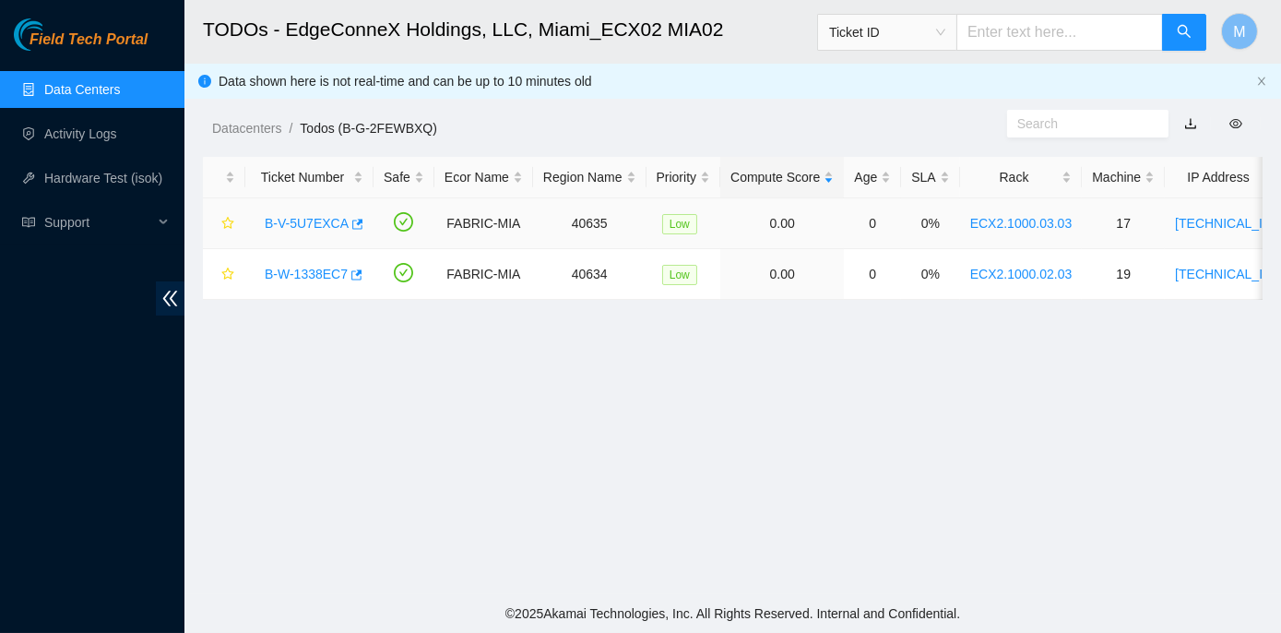
click at [307, 223] on link "B-V-5U7EXCA" at bounding box center [307, 223] width 84 height 15
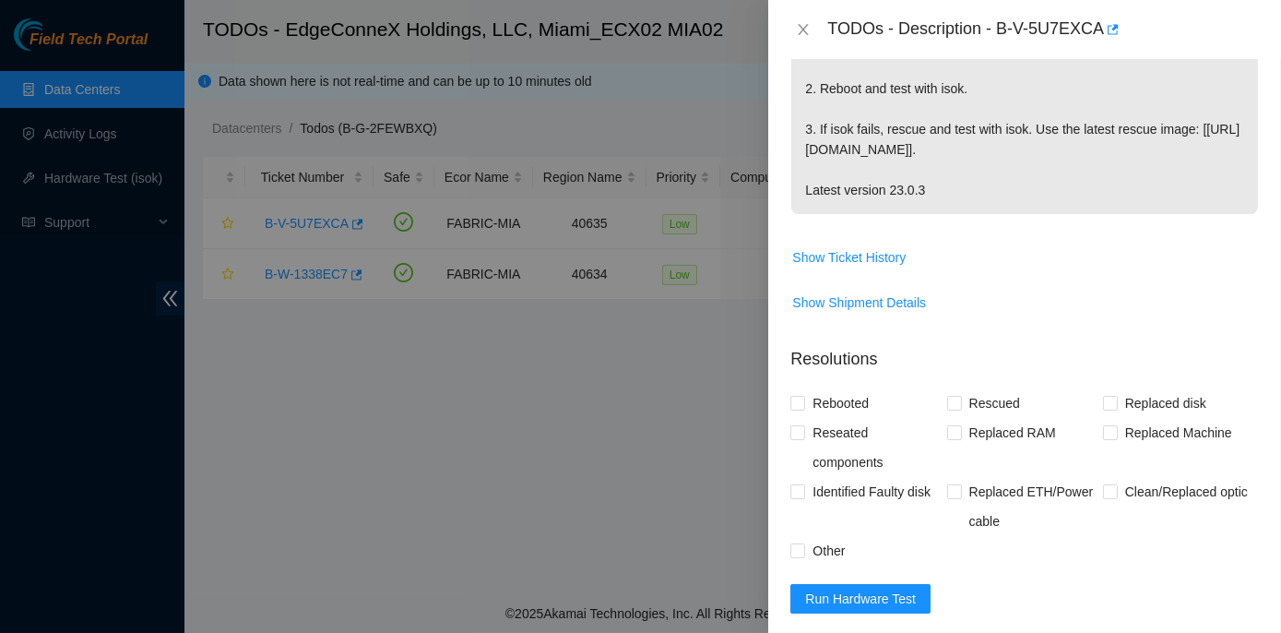
scroll to position [587, 0]
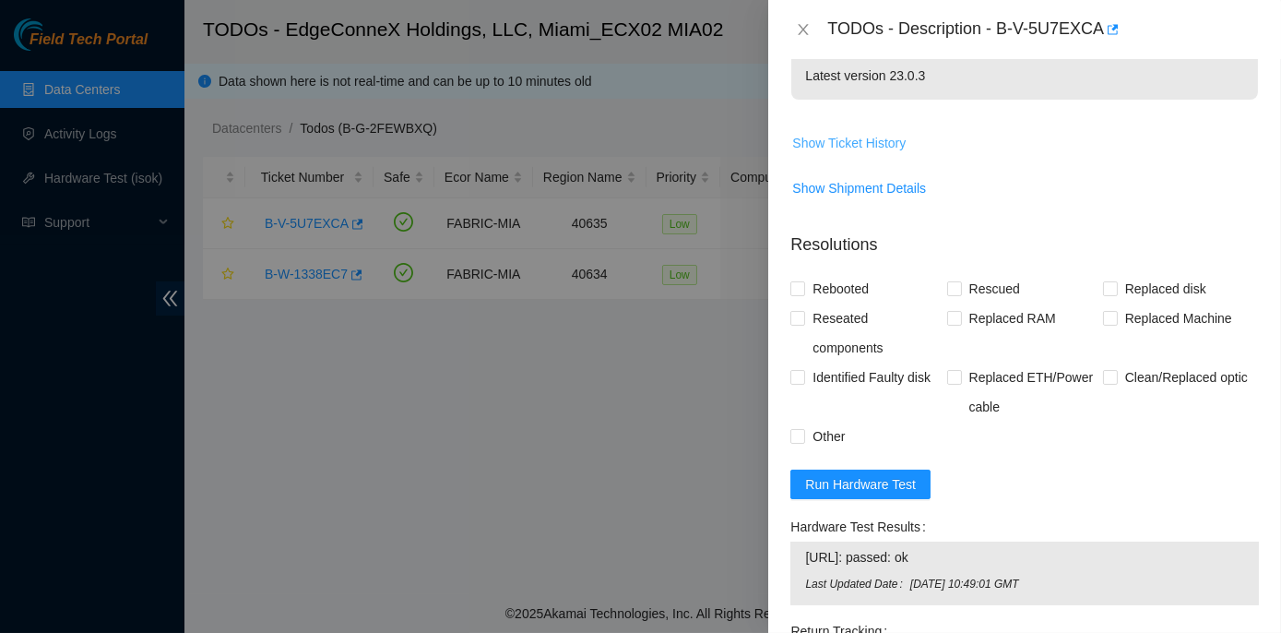
click at [849, 141] on span "Show Ticket History" at bounding box center [848, 143] width 113 height 20
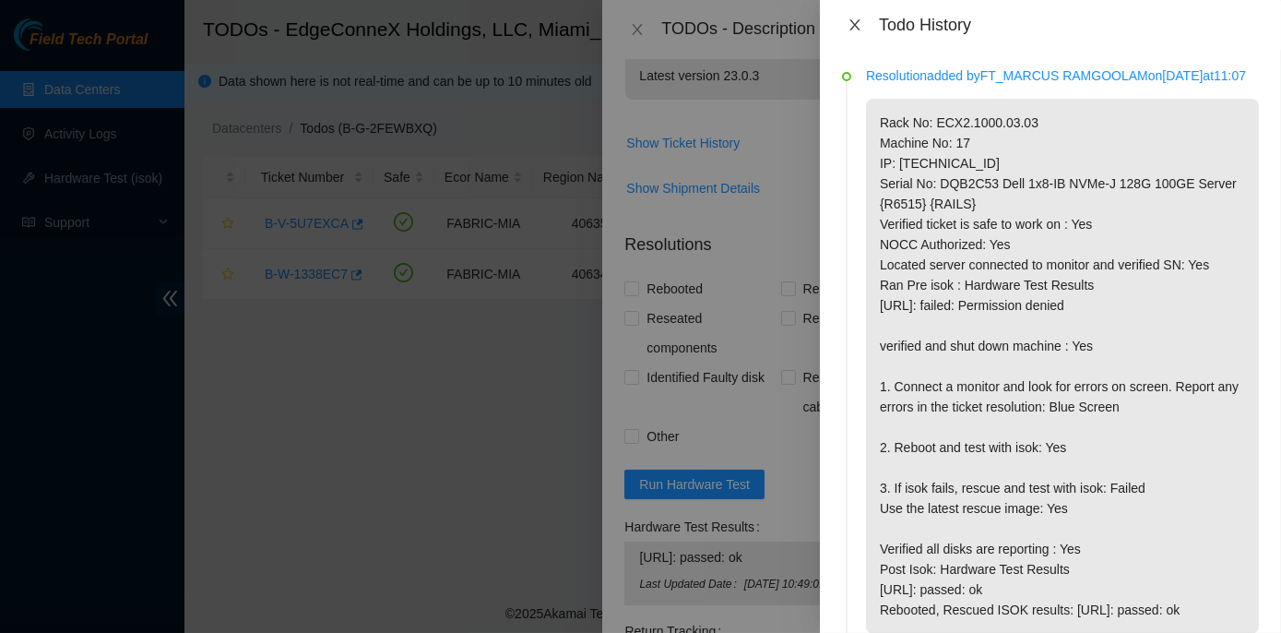
click at [855, 15] on div "Todo History" at bounding box center [1050, 25] width 417 height 20
click at [852, 26] on icon "close" at bounding box center [855, 25] width 15 height 15
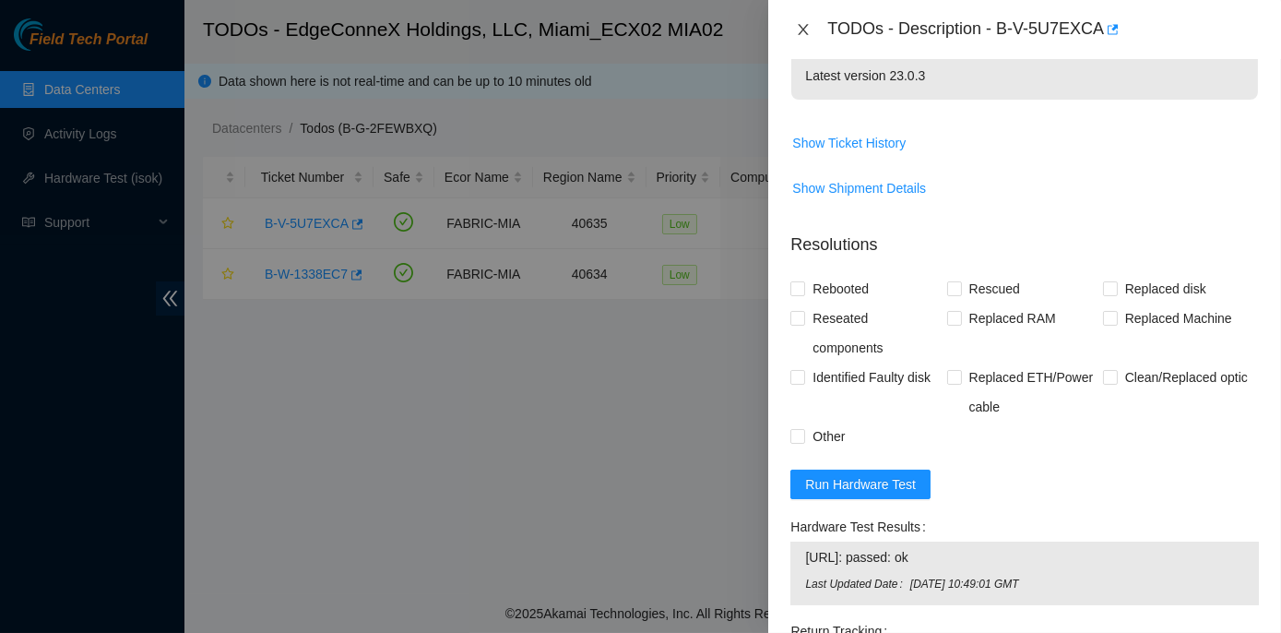
click at [806, 31] on icon "close" at bounding box center [803, 29] width 15 height 15
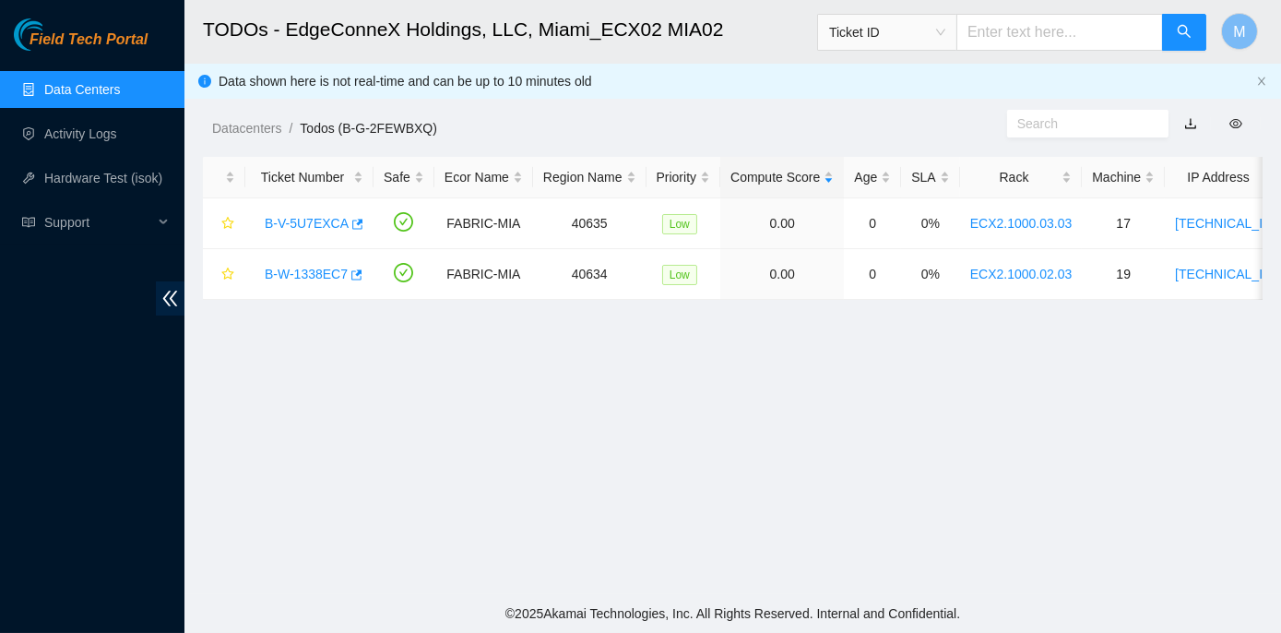
scroll to position [579, 0]
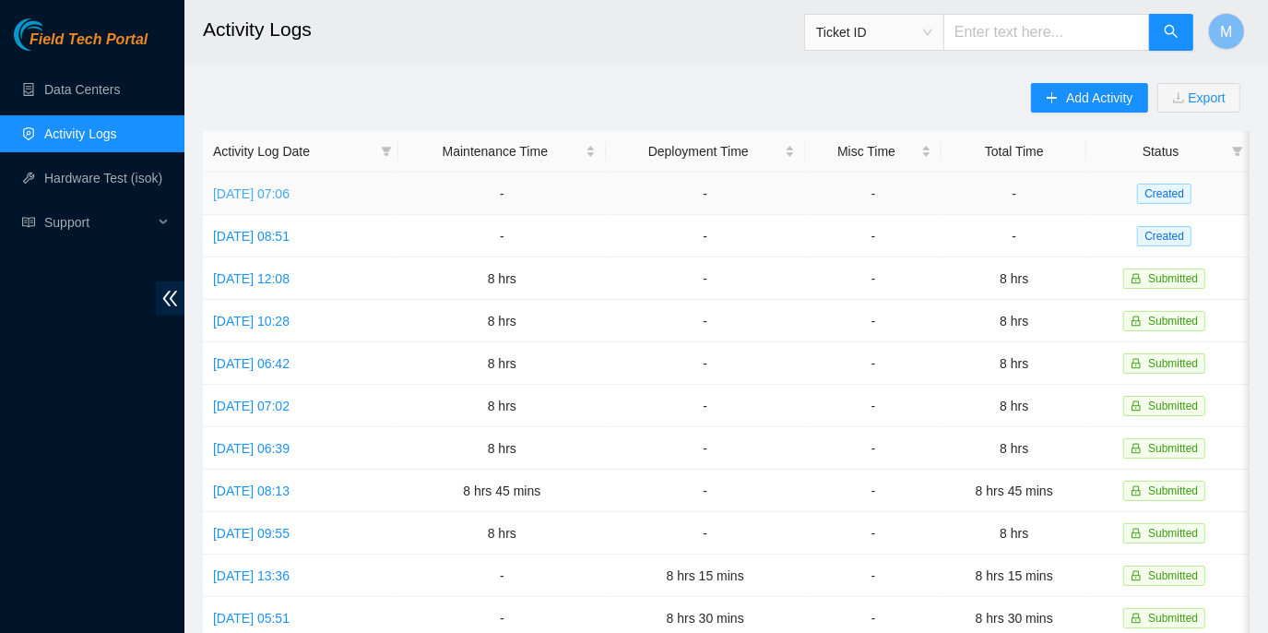
click at [290, 192] on link "Tue, 19 Aug 2025 07:06" at bounding box center [251, 193] width 77 height 15
